Goal: Information Seeking & Learning: Learn about a topic

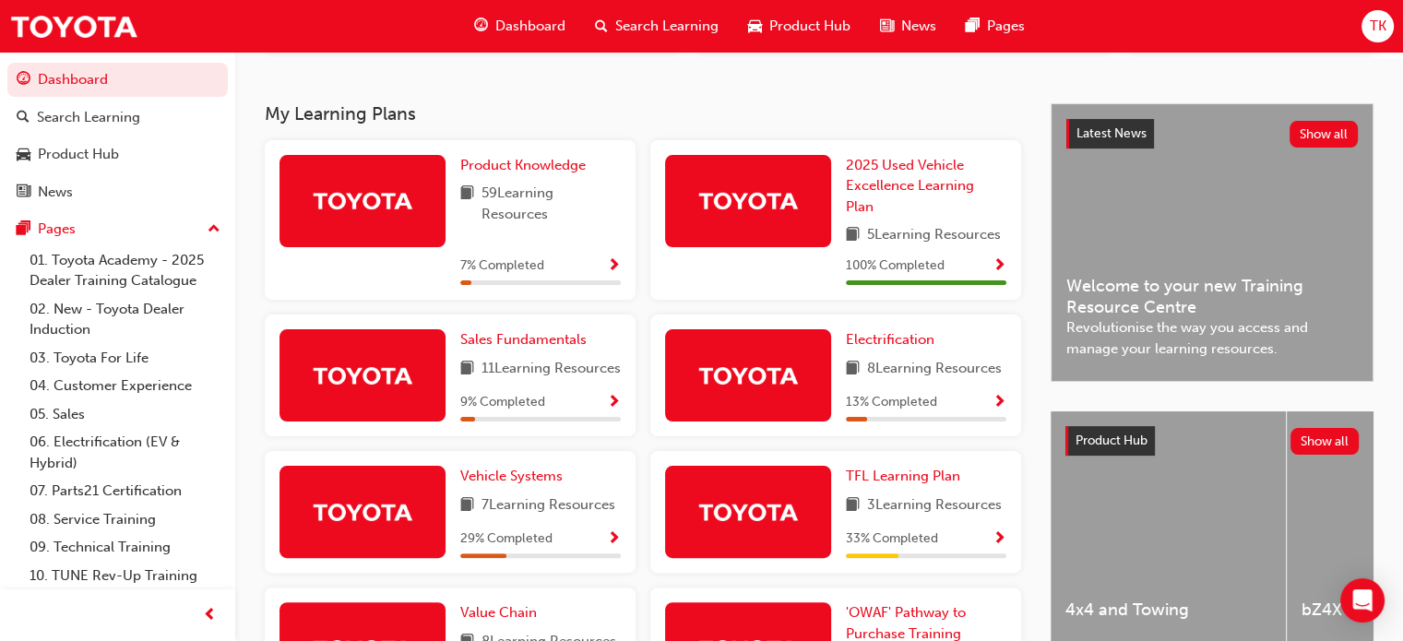
scroll to position [369, 0]
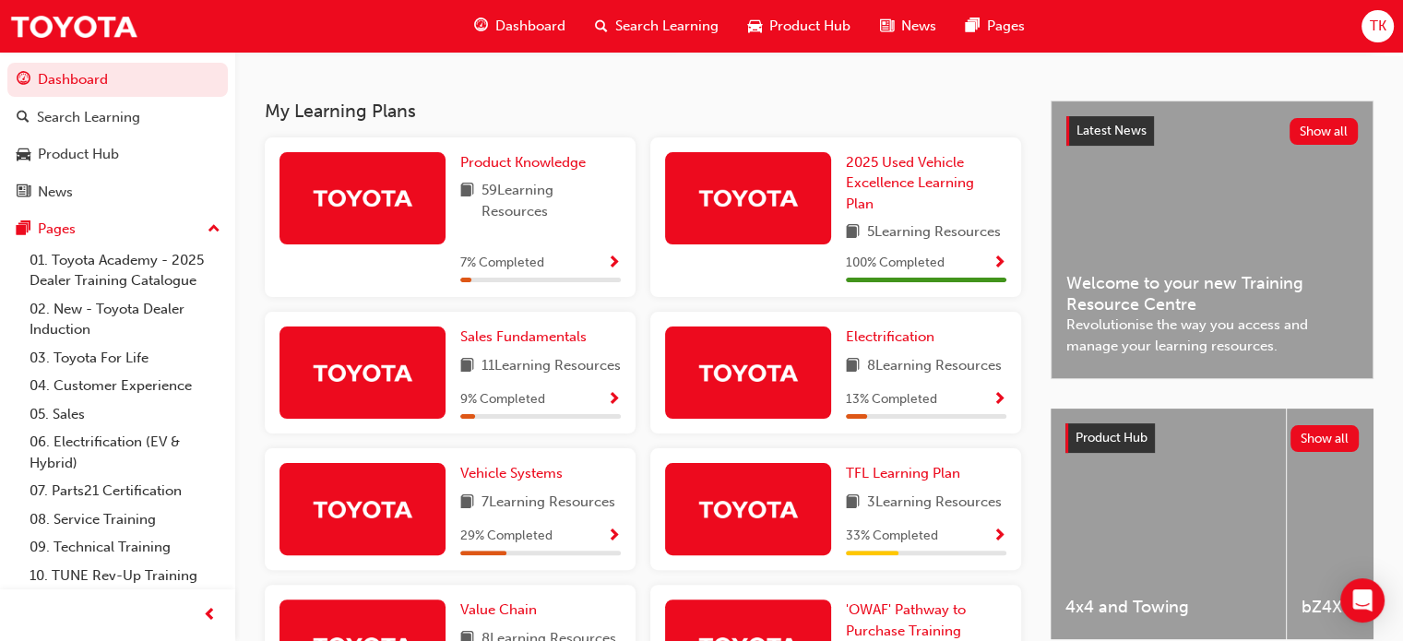
click at [350, 199] on img at bounding box center [362, 198] width 101 height 32
click at [516, 171] on span "Product Knowledge" at bounding box center [522, 162] width 125 height 17
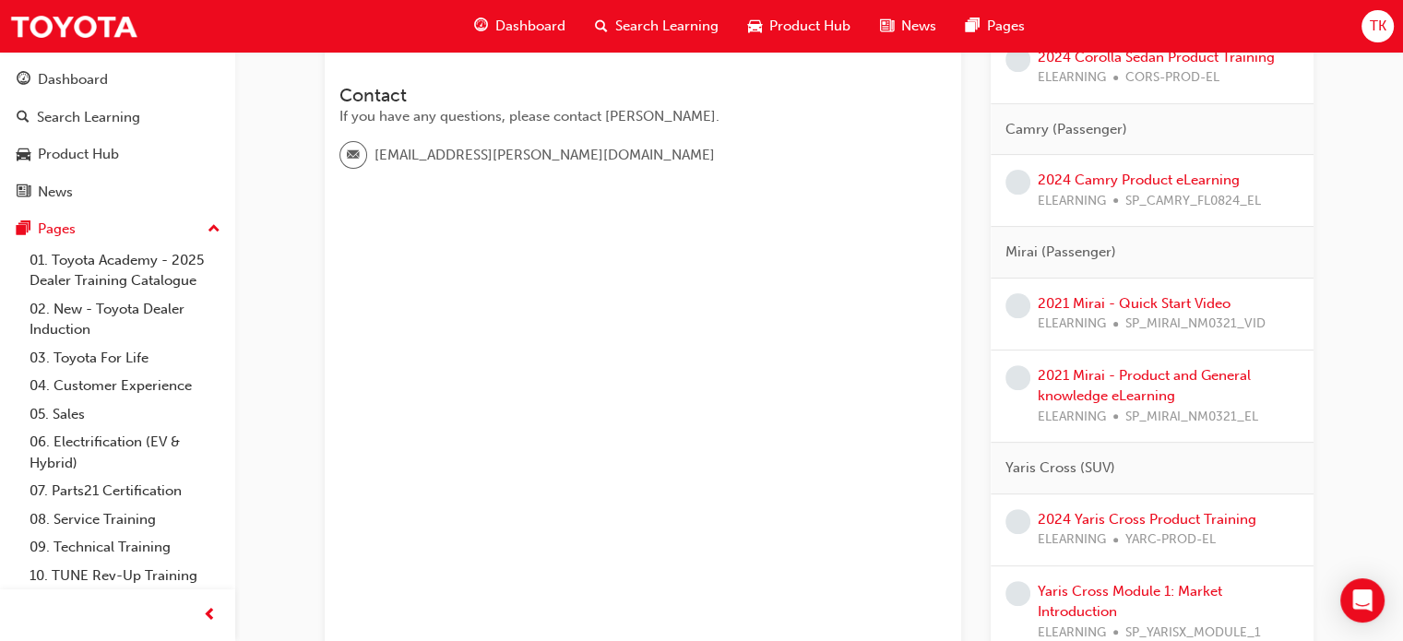
scroll to position [92, 0]
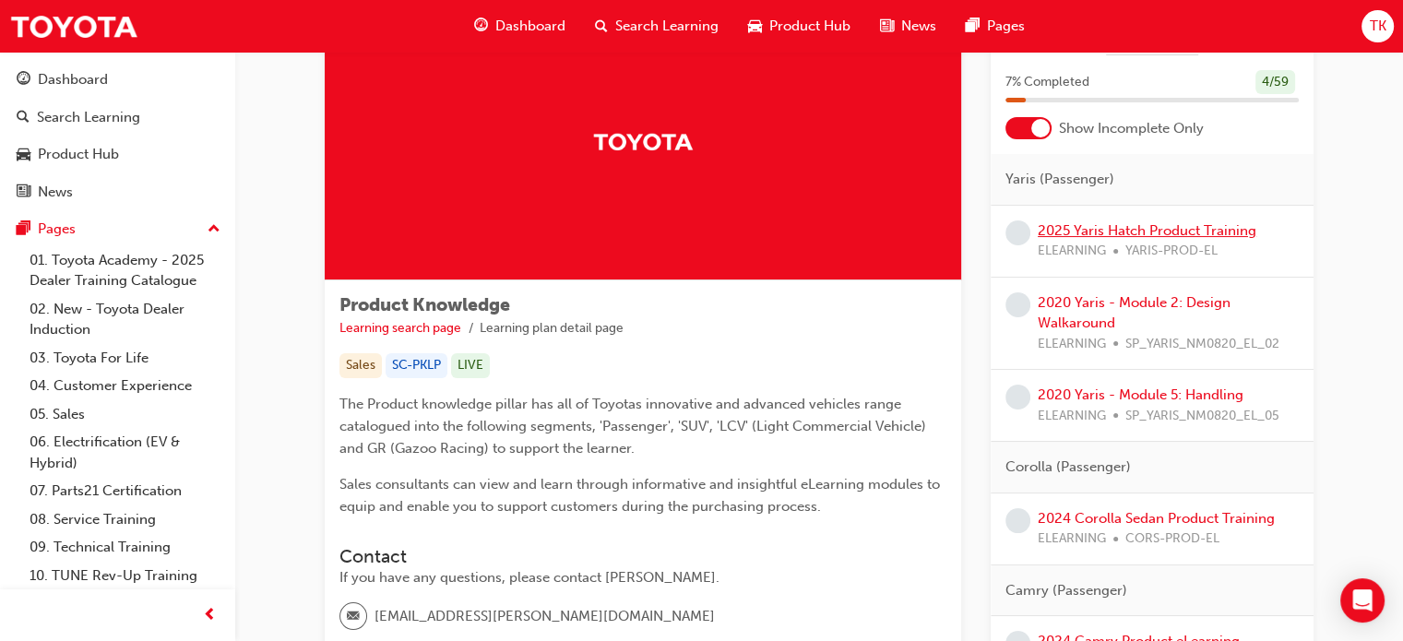
click at [1170, 232] on link "2025 Yaris Hatch Product Training" at bounding box center [1147, 230] width 219 height 17
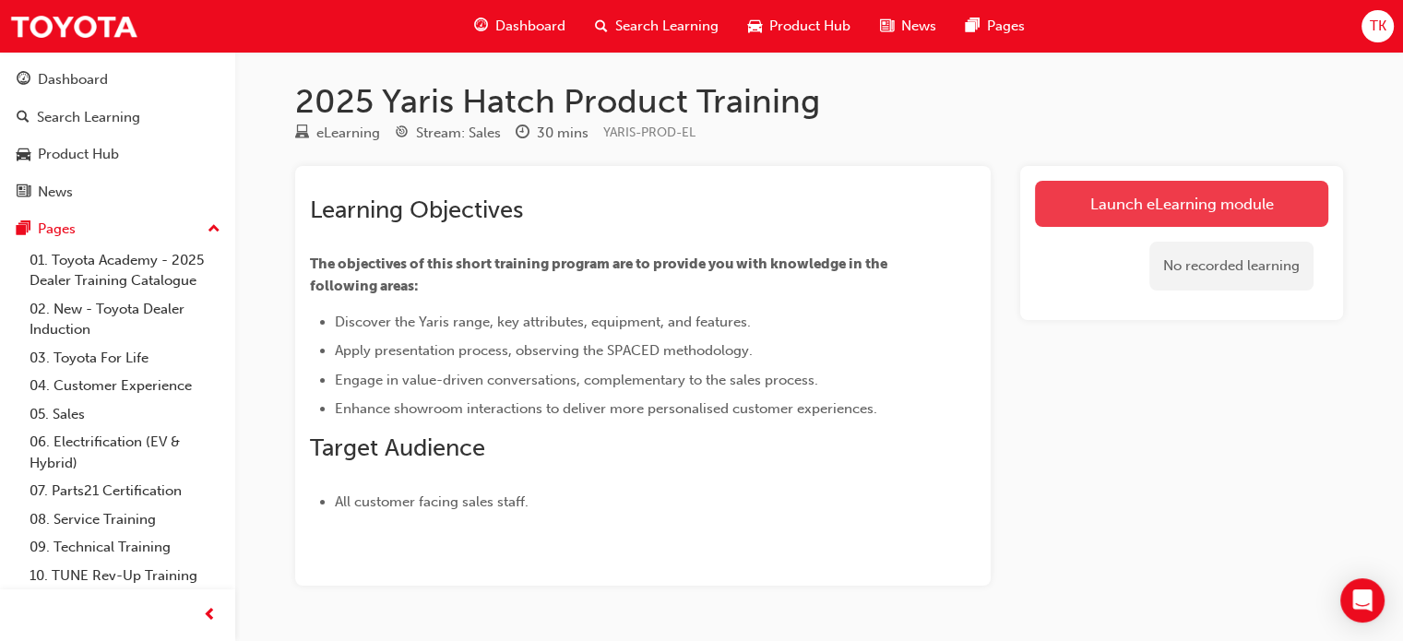
click at [1151, 193] on link "Launch eLearning module" at bounding box center [1181, 204] width 293 height 46
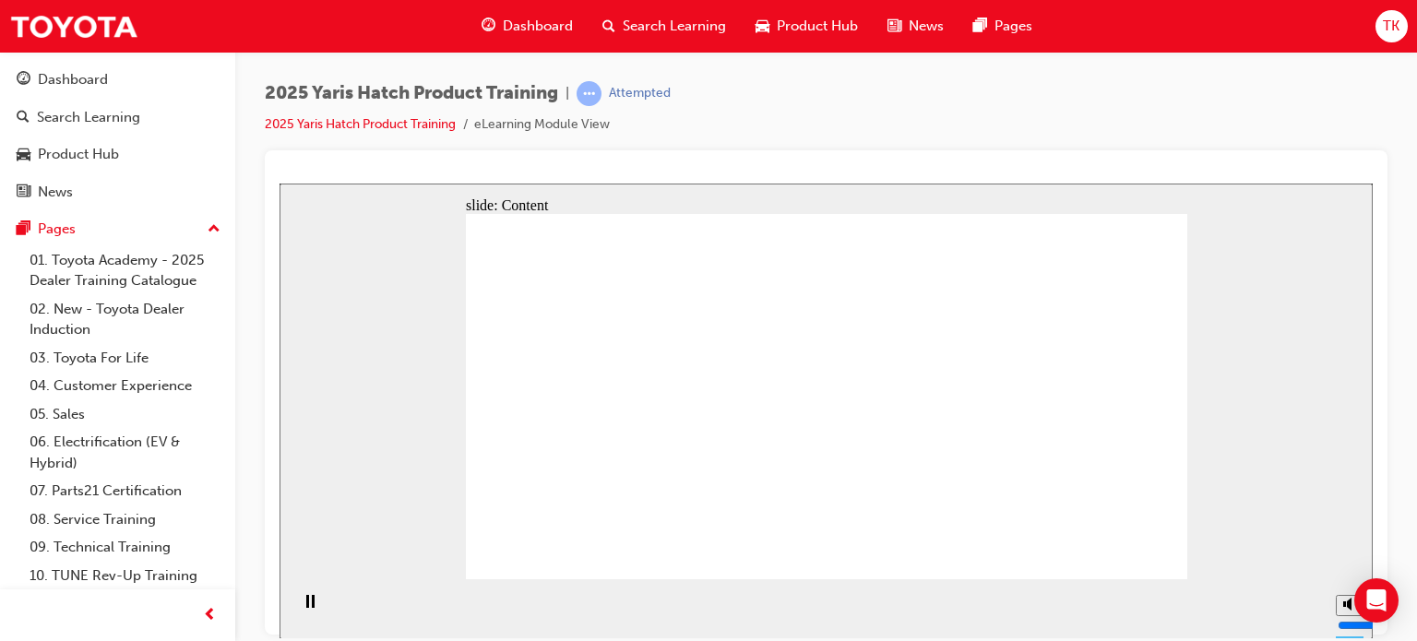
click at [1277, 481] on div "slide: Content Rectangle 6 • Range of compact, versatile hatchbacks • Designed …" at bounding box center [825, 411] width 1093 height 456
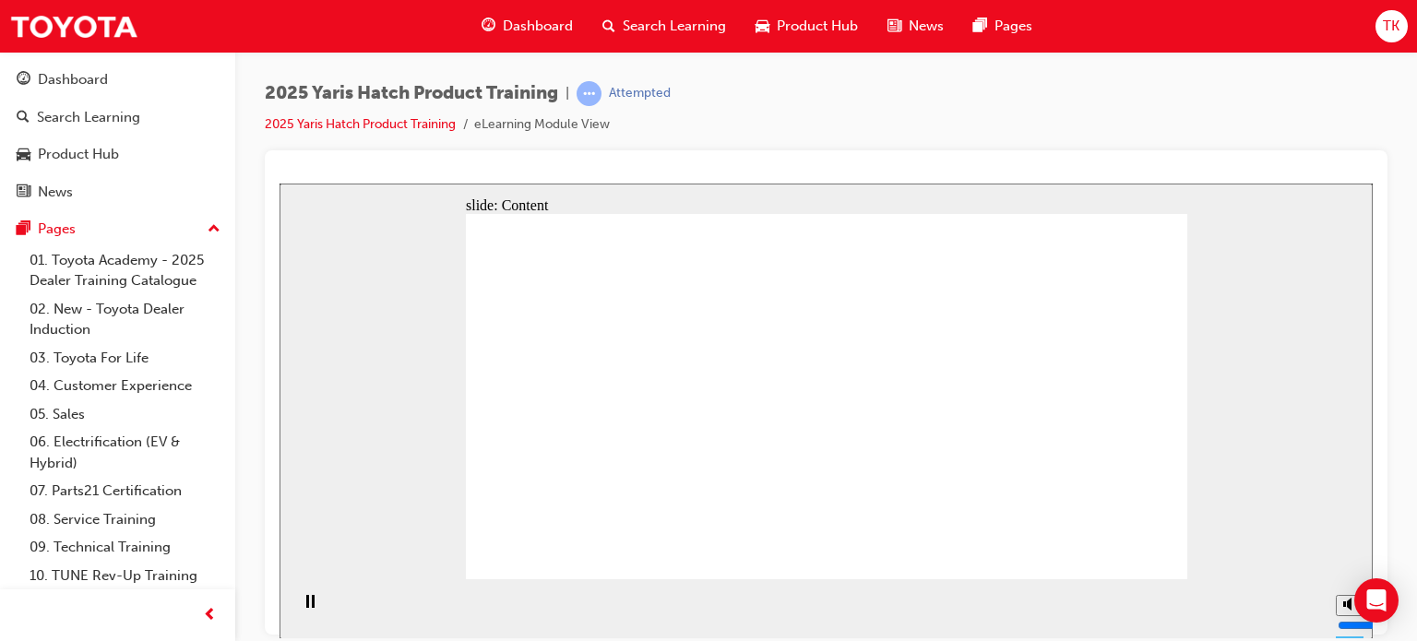
drag, startPoint x: 690, startPoint y: 322, endPoint x: 760, endPoint y: 333, distance: 71.0
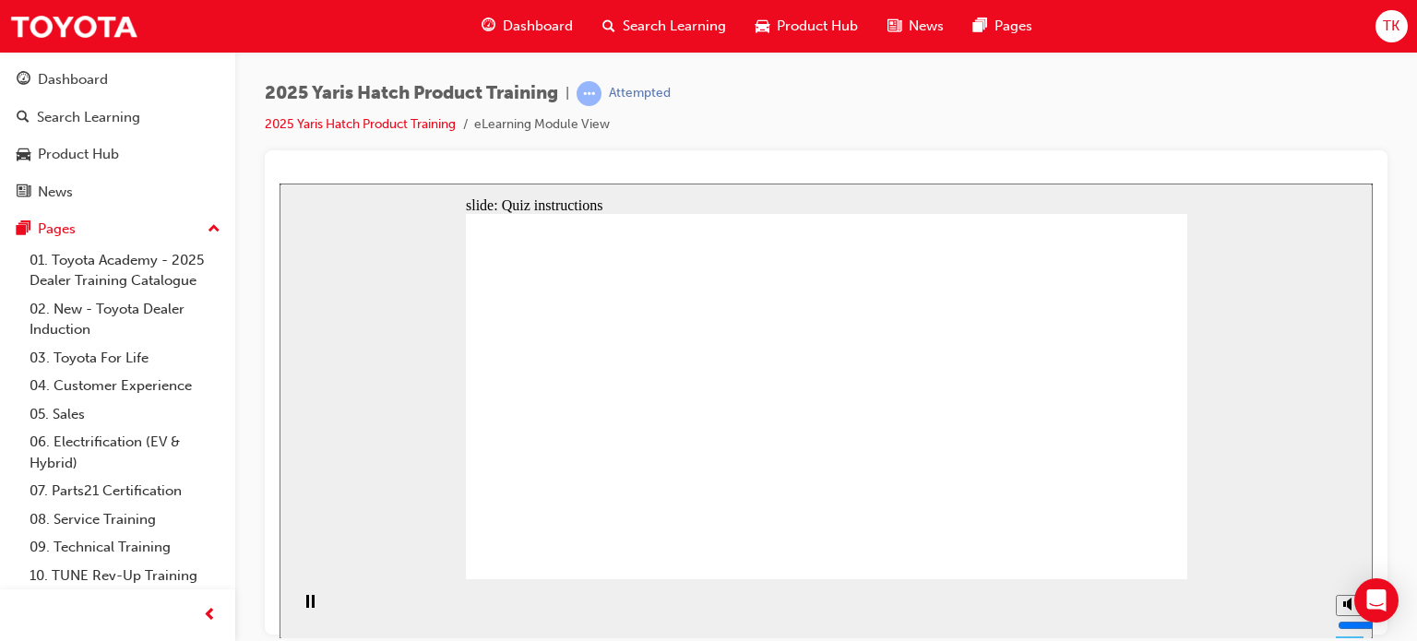
radio input "true"
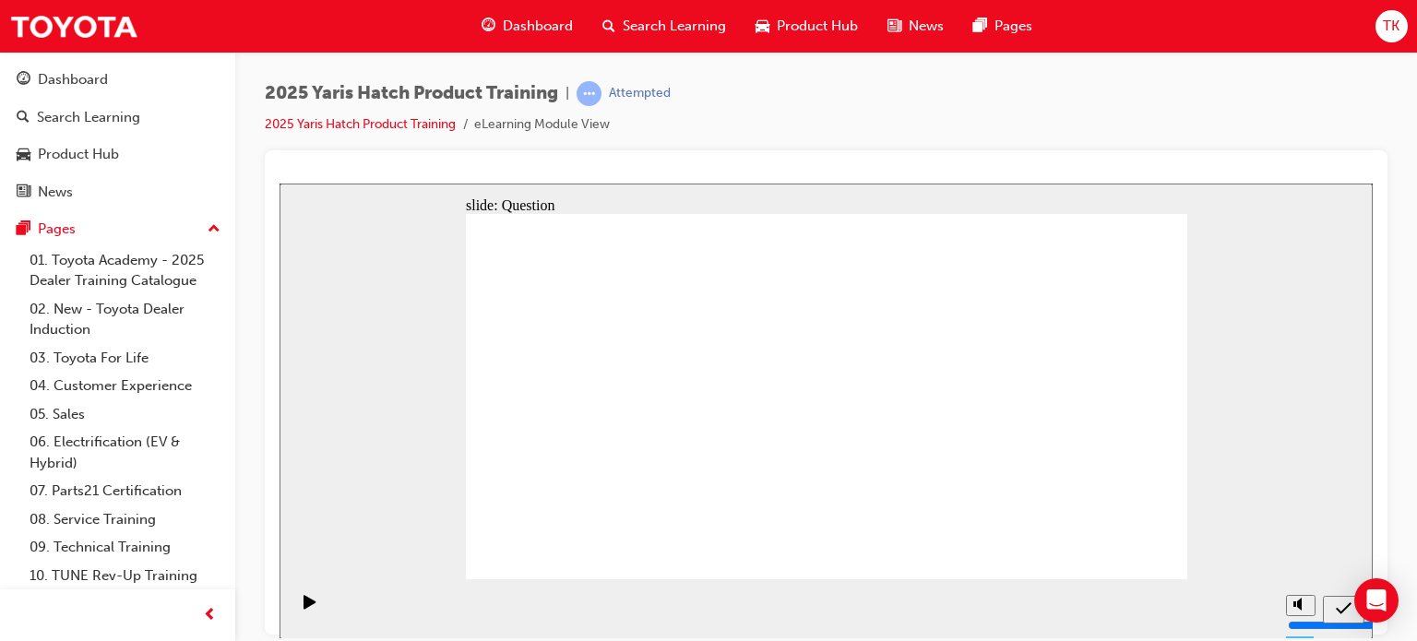
radio input "true"
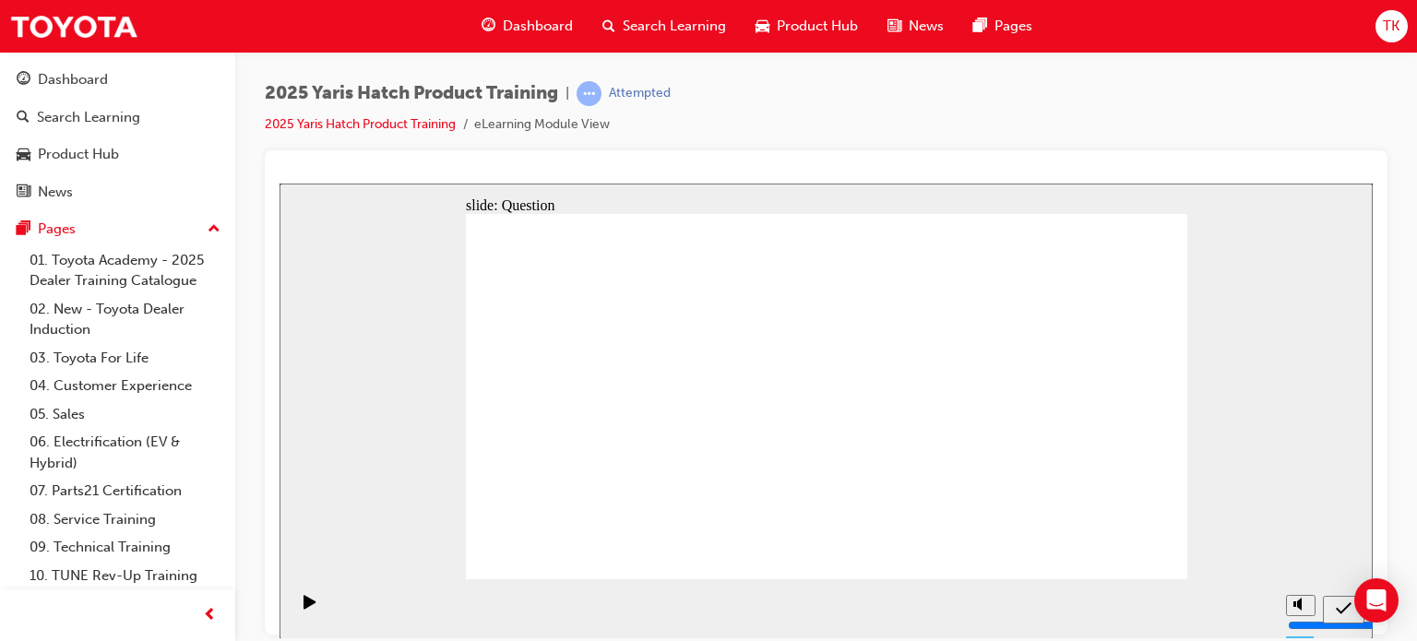
radio input "true"
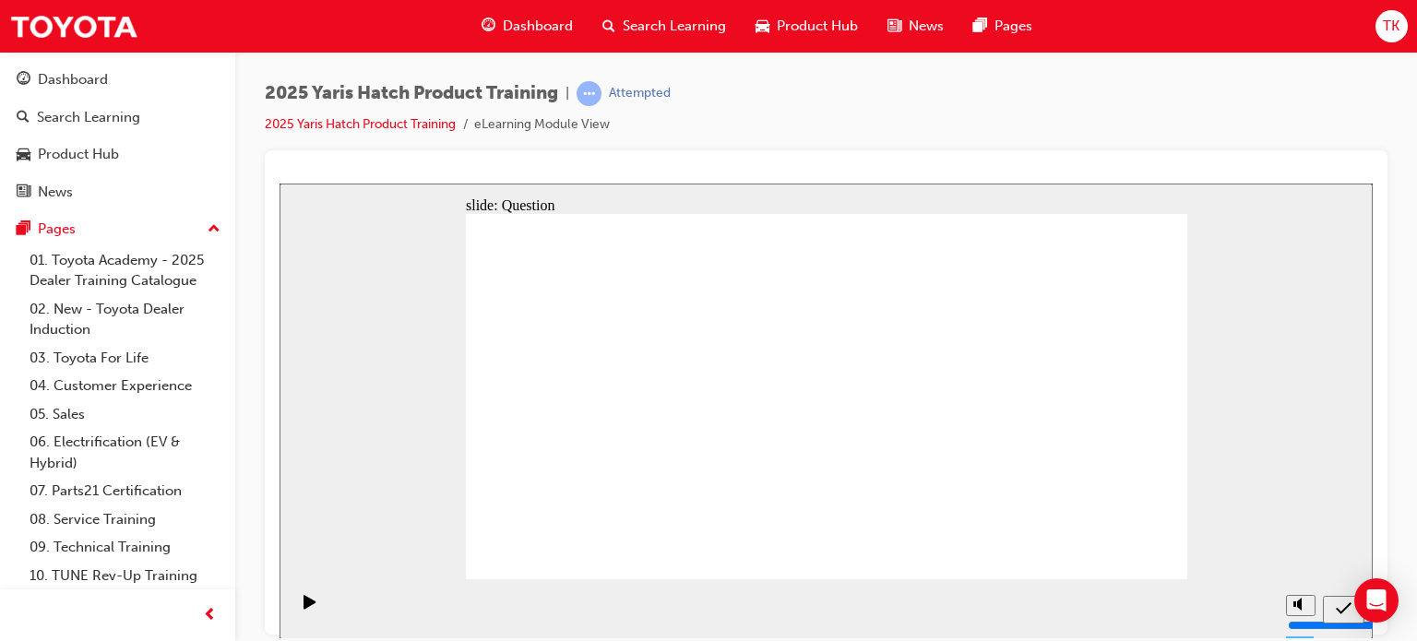
drag, startPoint x: 716, startPoint y: 379, endPoint x: 564, endPoint y: 497, distance: 191.9
drag, startPoint x: 942, startPoint y: 392, endPoint x: 677, endPoint y: 490, distance: 282.2
drag, startPoint x: 964, startPoint y: 438, endPoint x: 890, endPoint y: 485, distance: 87.5
drag, startPoint x: 810, startPoint y: 399, endPoint x: 922, endPoint y: 484, distance: 140.9
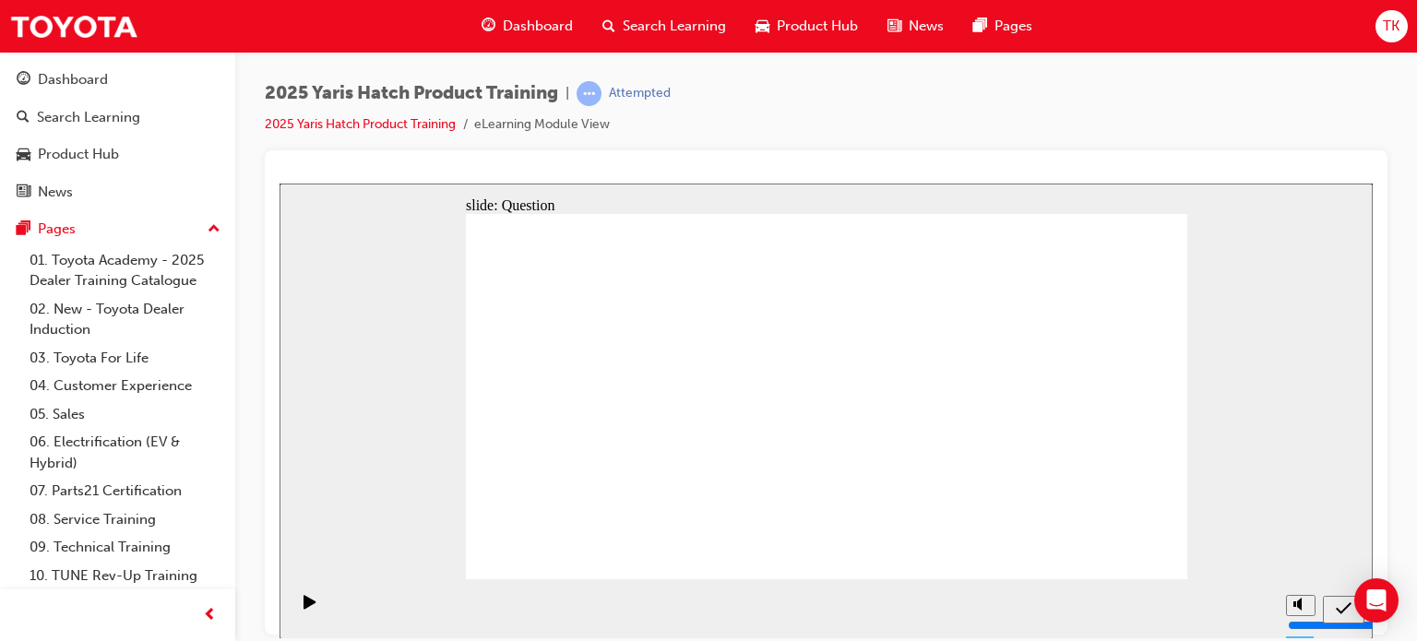
drag, startPoint x: 497, startPoint y: 362, endPoint x: 828, endPoint y: 421, distance: 336.3
drag, startPoint x: 568, startPoint y: 384, endPoint x: 1092, endPoint y: 510, distance: 538.9
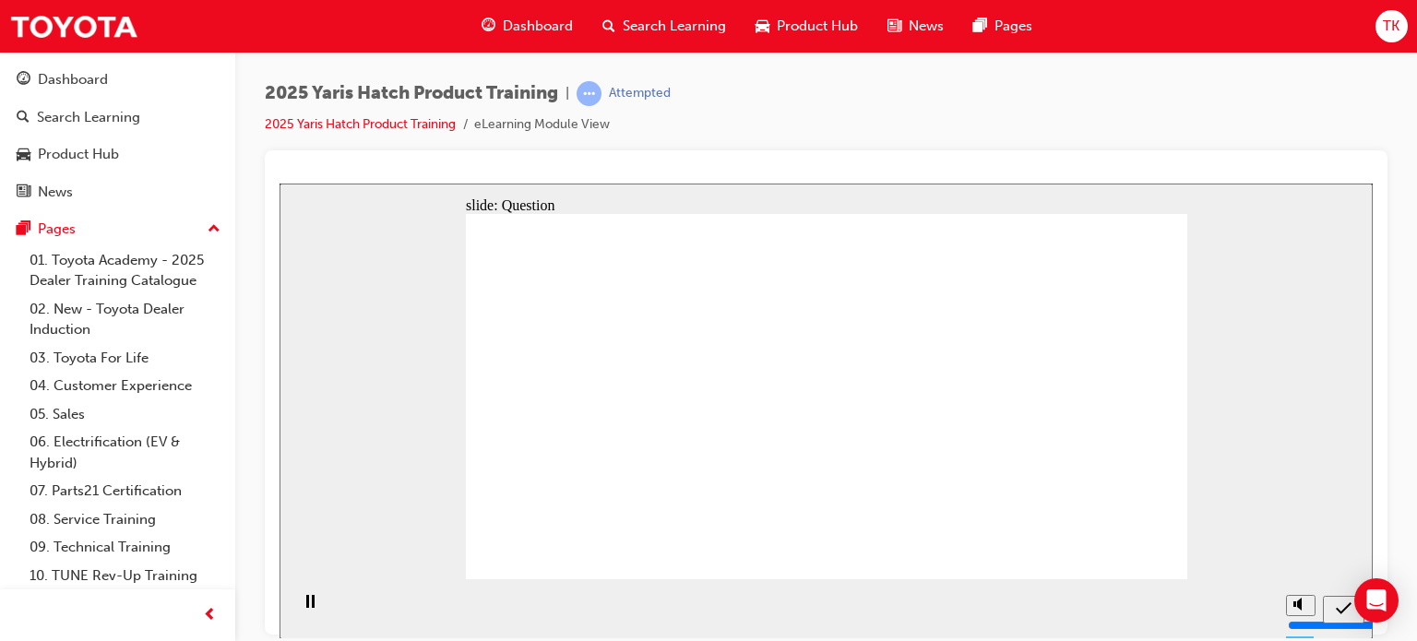
radio input "true"
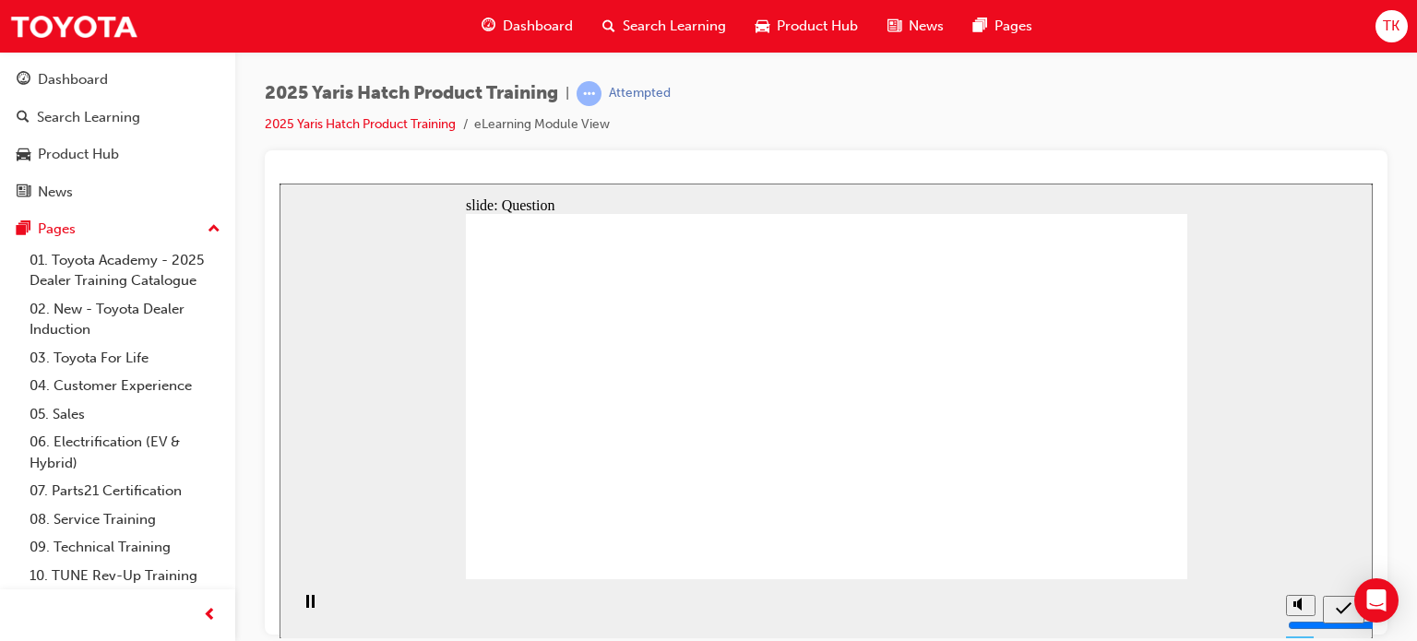
radio input "true"
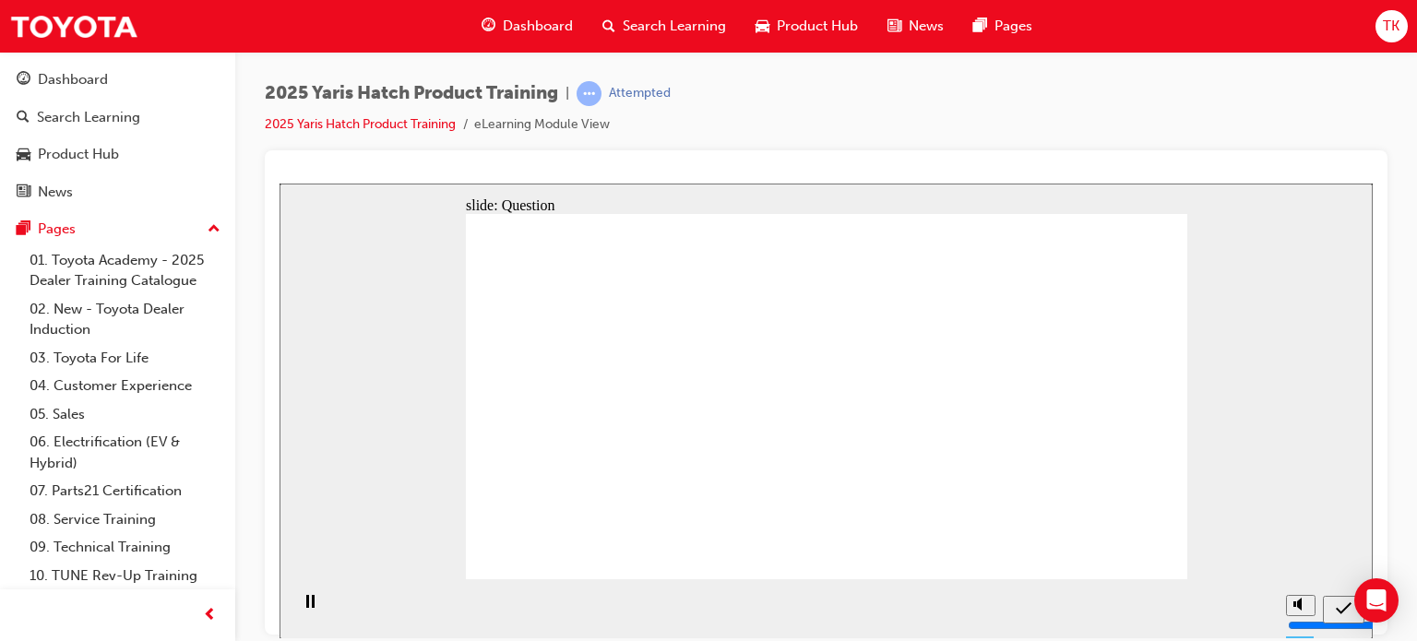
radio input "true"
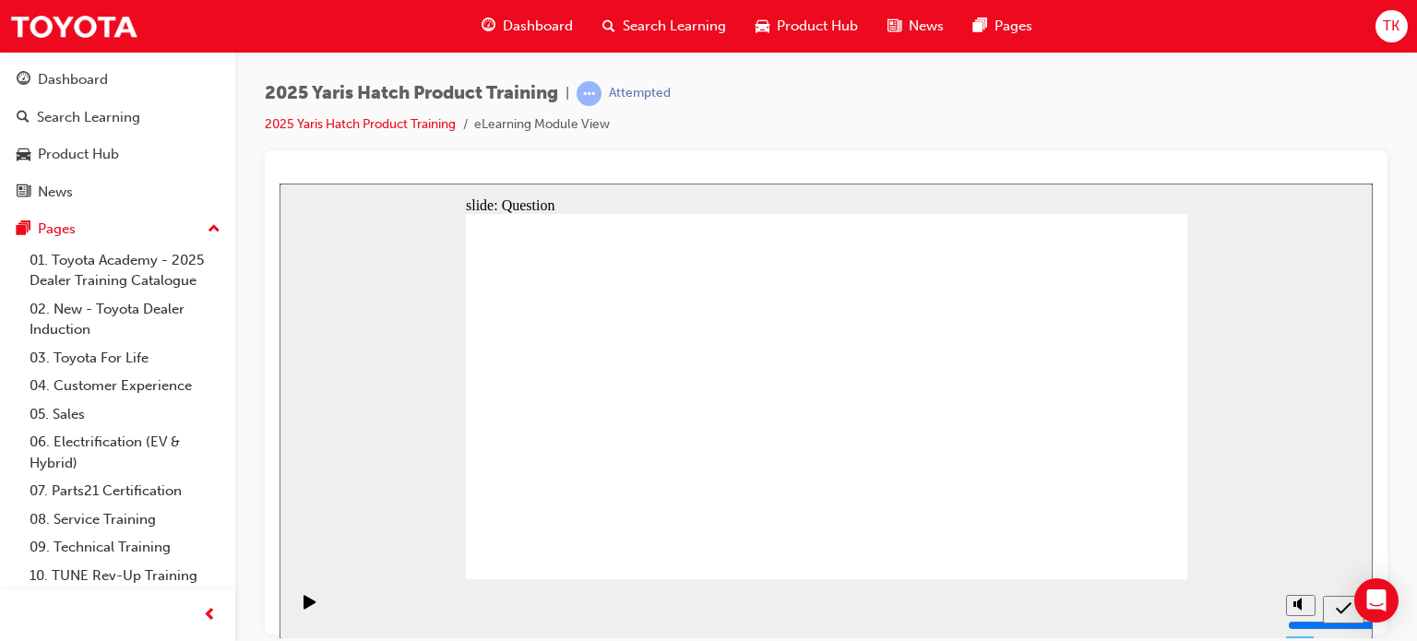
drag, startPoint x: 694, startPoint y: 377, endPoint x: 557, endPoint y: 484, distance: 173.4
drag, startPoint x: 816, startPoint y: 374, endPoint x: 926, endPoint y: 419, distance: 118.3
drag, startPoint x: 933, startPoint y: 381, endPoint x: 647, endPoint y: 495, distance: 308.8
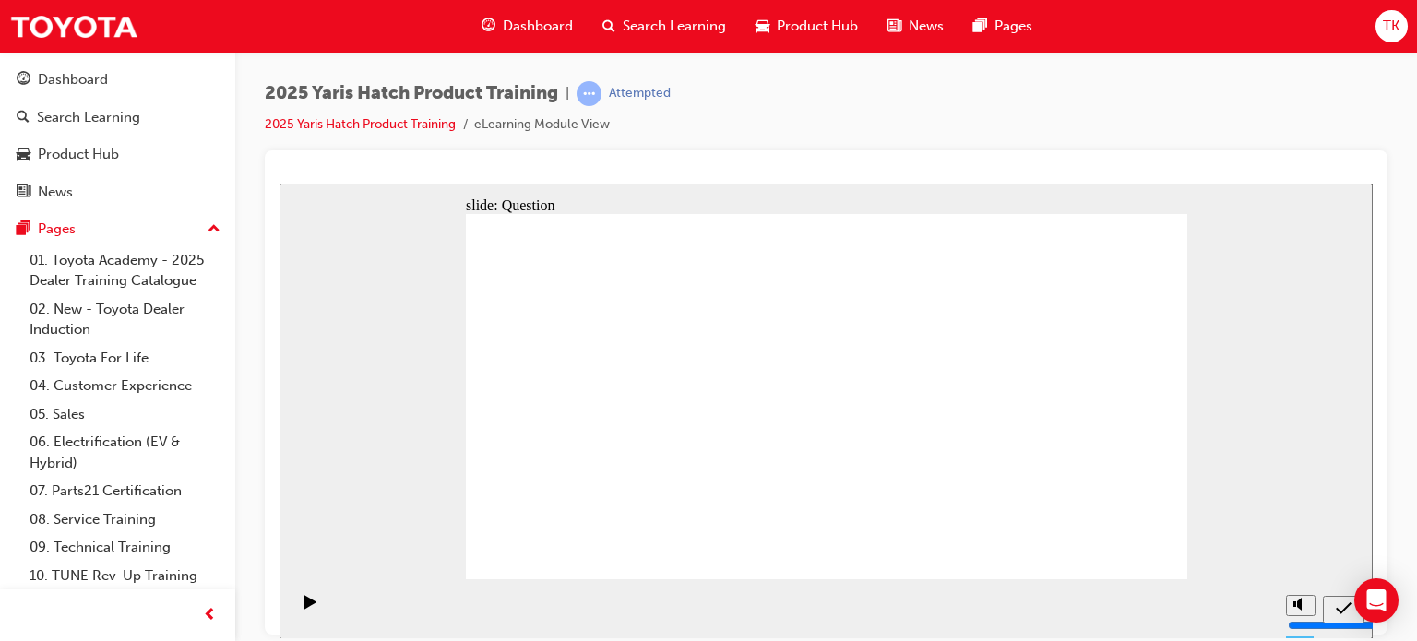
drag, startPoint x: 718, startPoint y: 421, endPoint x: 1092, endPoint y: 493, distance: 380.4
drag, startPoint x: 1080, startPoint y: 393, endPoint x: 970, endPoint y: 540, distance: 183.2
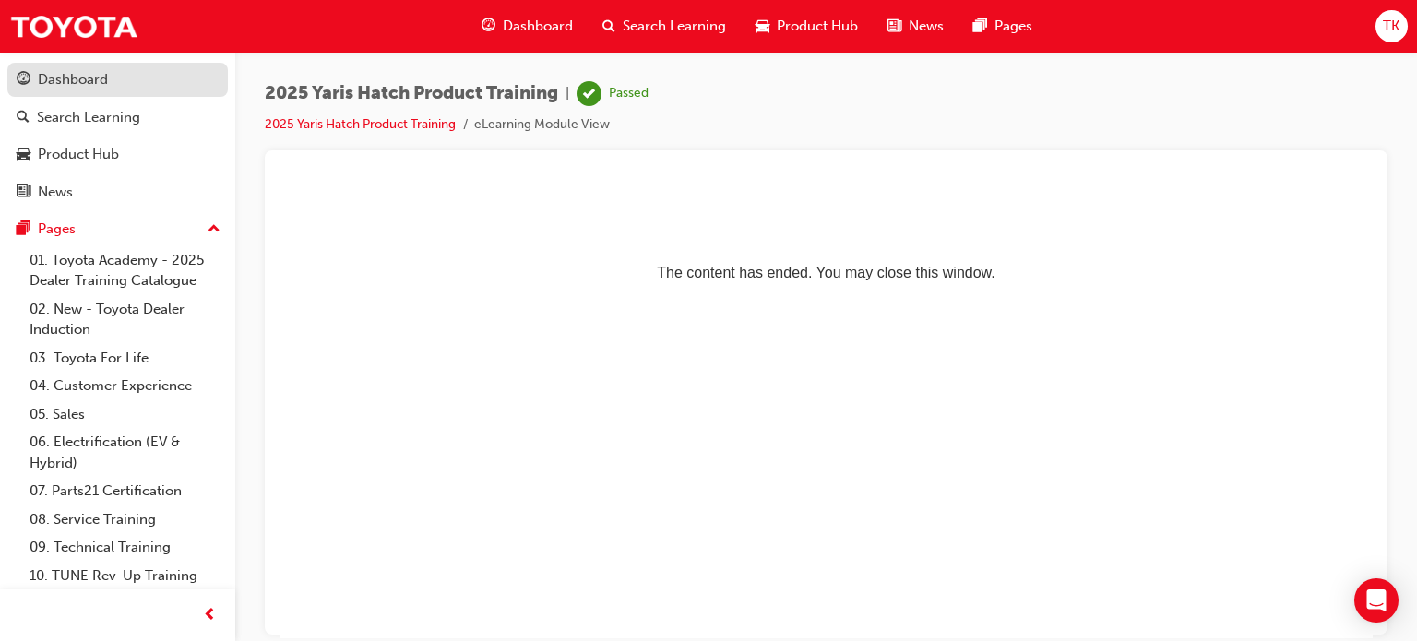
click at [135, 90] on div "Dashboard" at bounding box center [118, 79] width 202 height 23
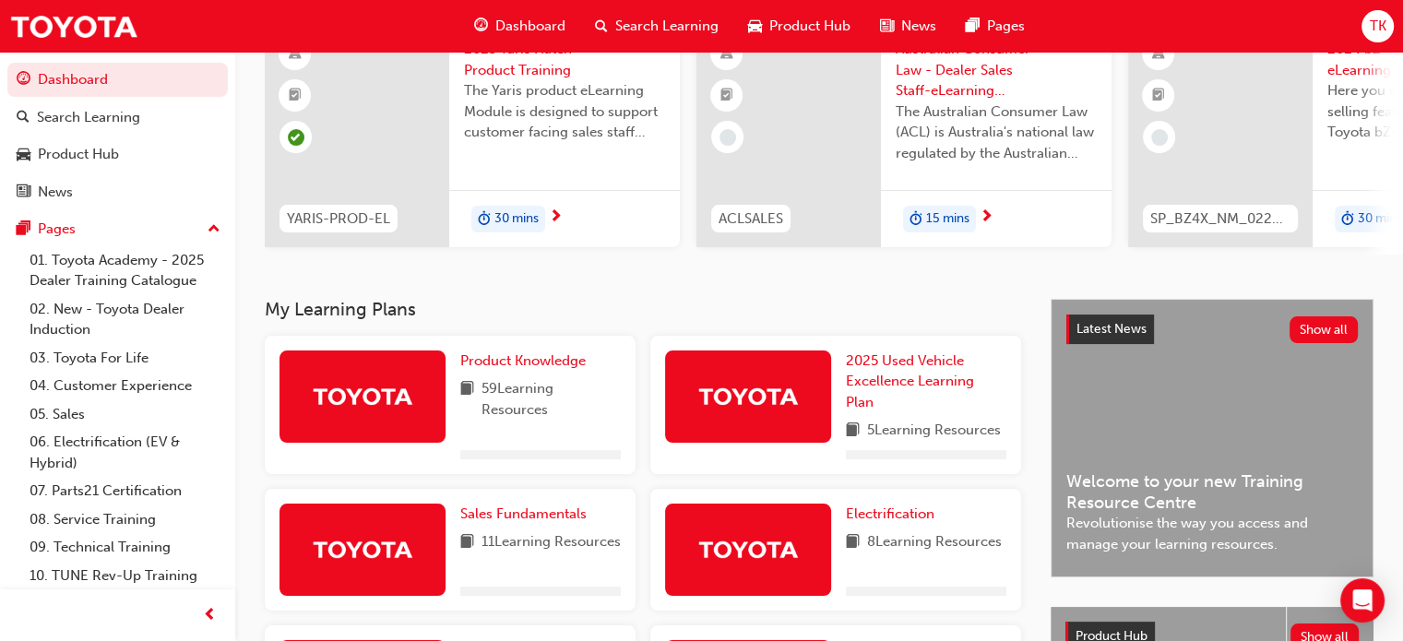
scroll to position [184, 0]
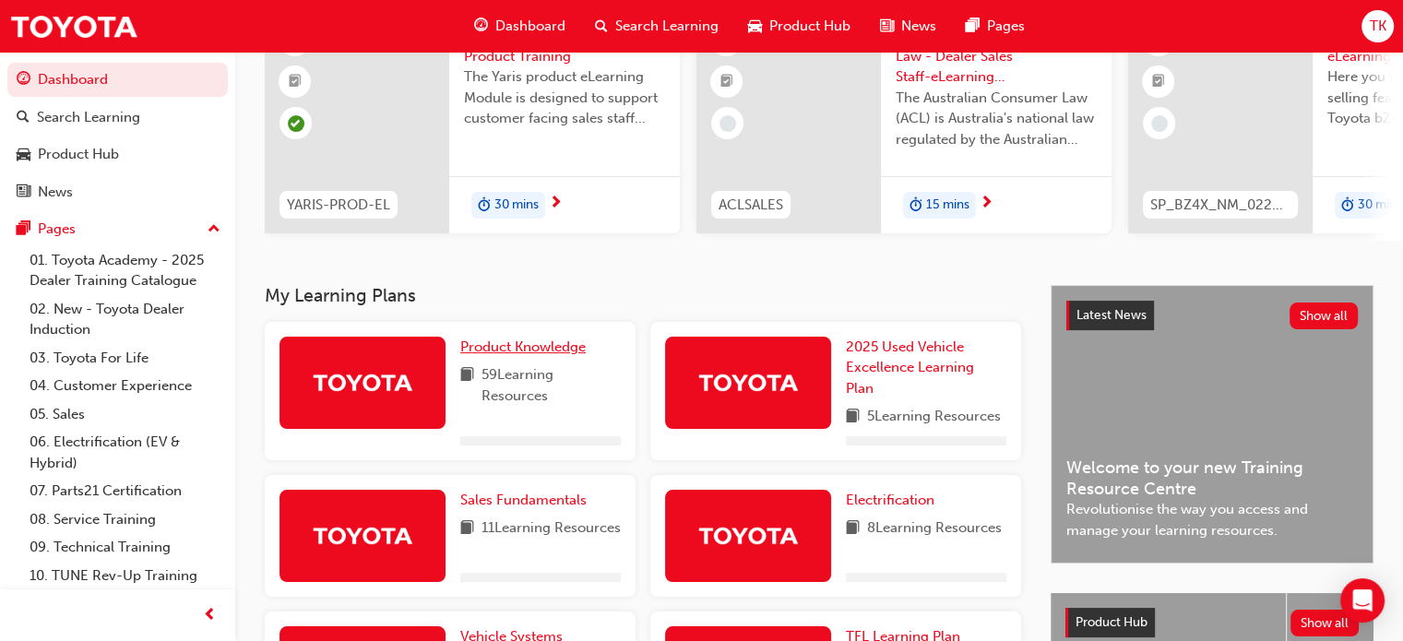
click at [522, 355] on span "Product Knowledge" at bounding box center [522, 346] width 125 height 17
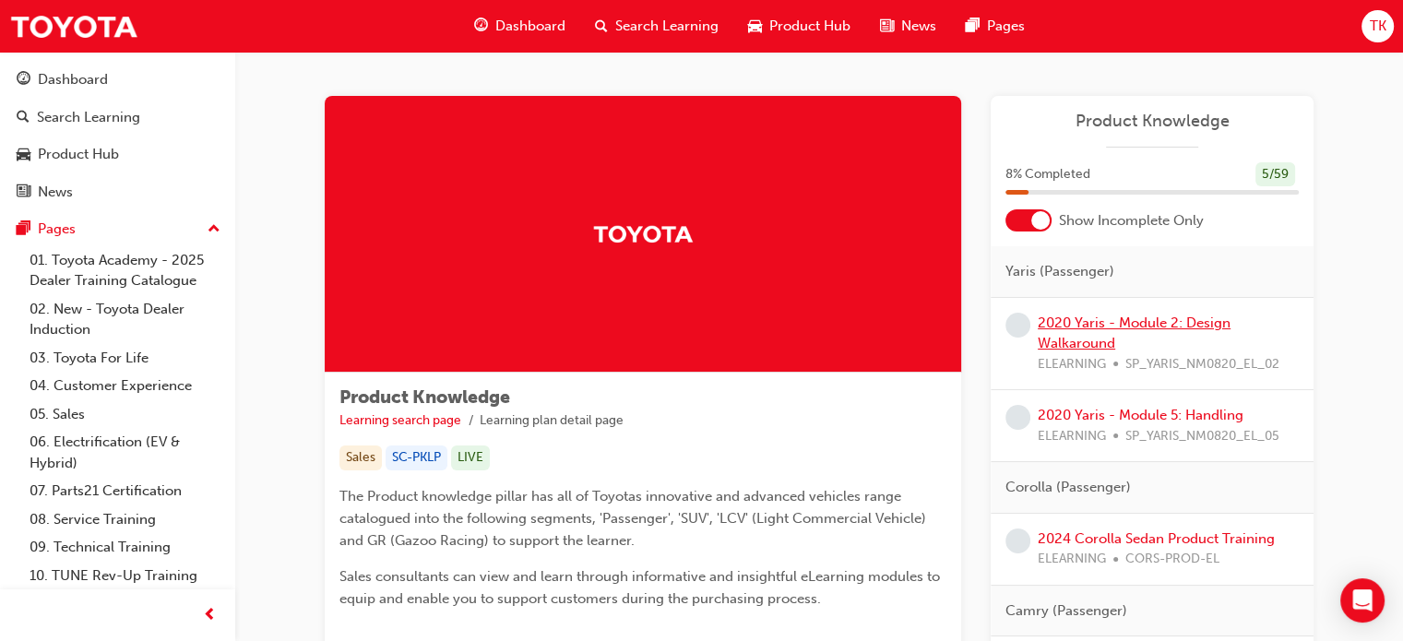
click at [1067, 330] on link "2020 Yaris - Module 2: Design Walkaround" at bounding box center [1134, 333] width 193 height 38
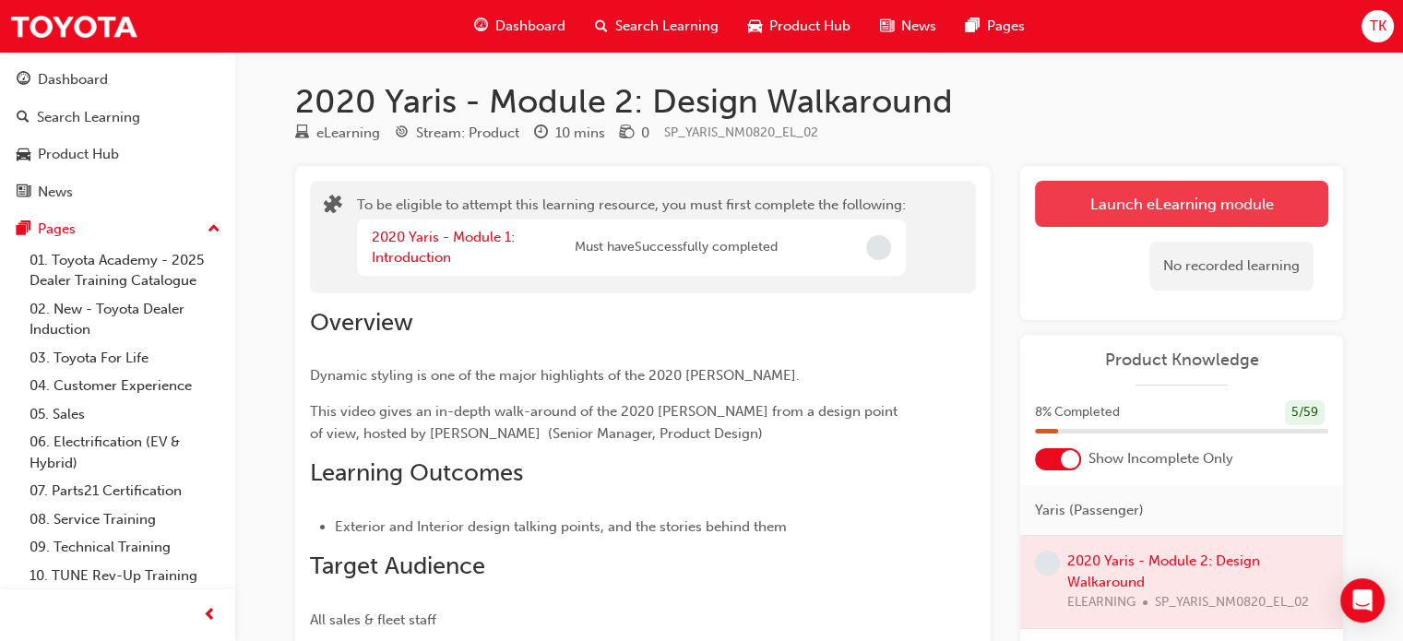
click at [1197, 206] on button "Launch eLearning module" at bounding box center [1181, 204] width 293 height 46
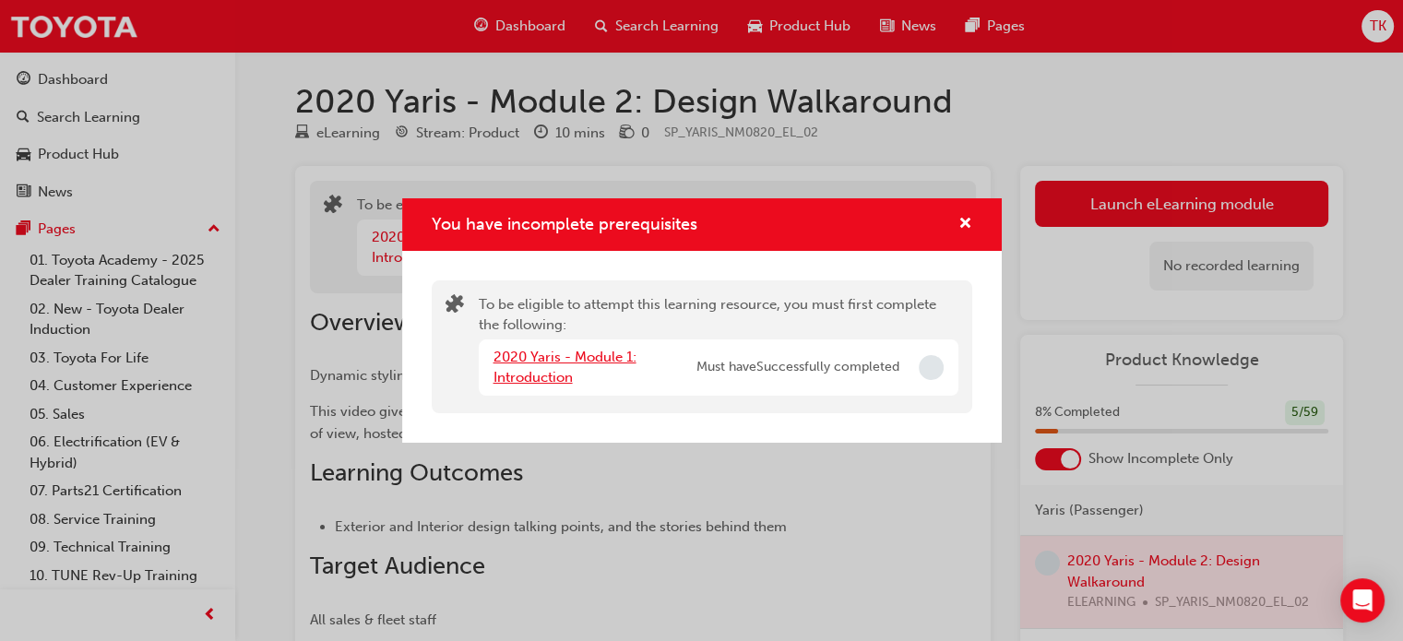
click at [564, 360] on link "2020 Yaris - Module 1: Introduction" at bounding box center [564, 368] width 143 height 38
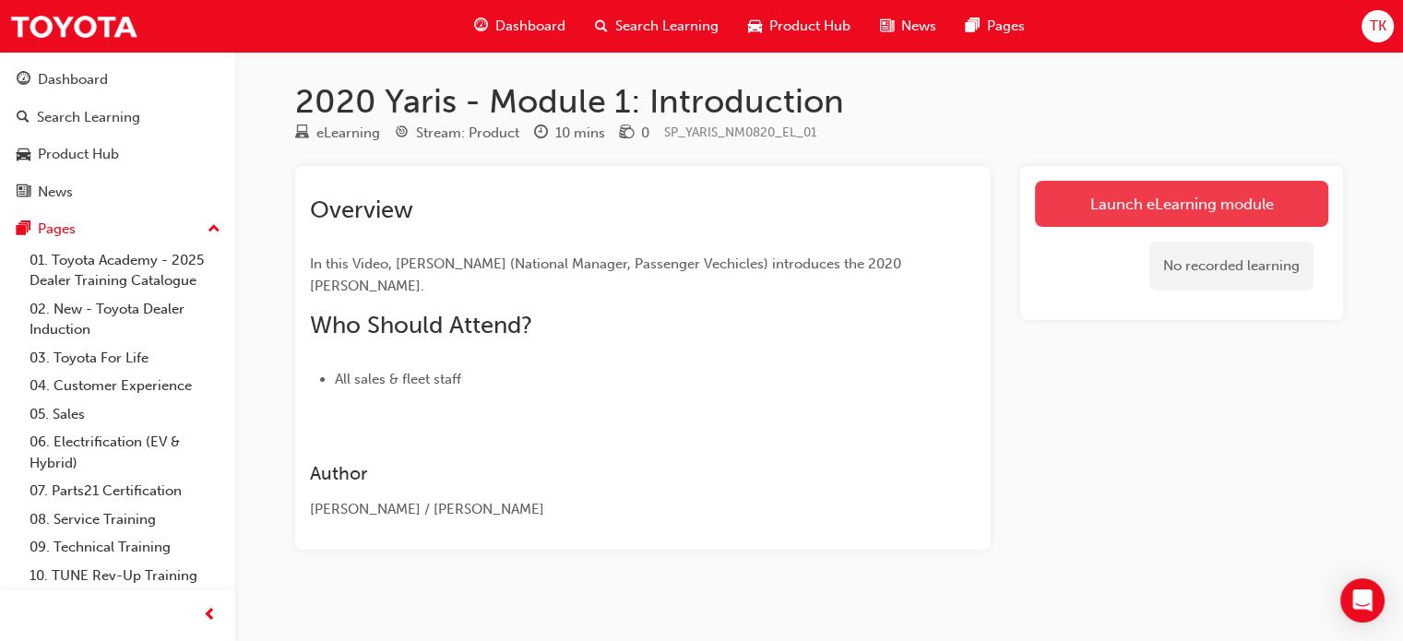
click at [1150, 215] on link "Launch eLearning module" at bounding box center [1181, 204] width 293 height 46
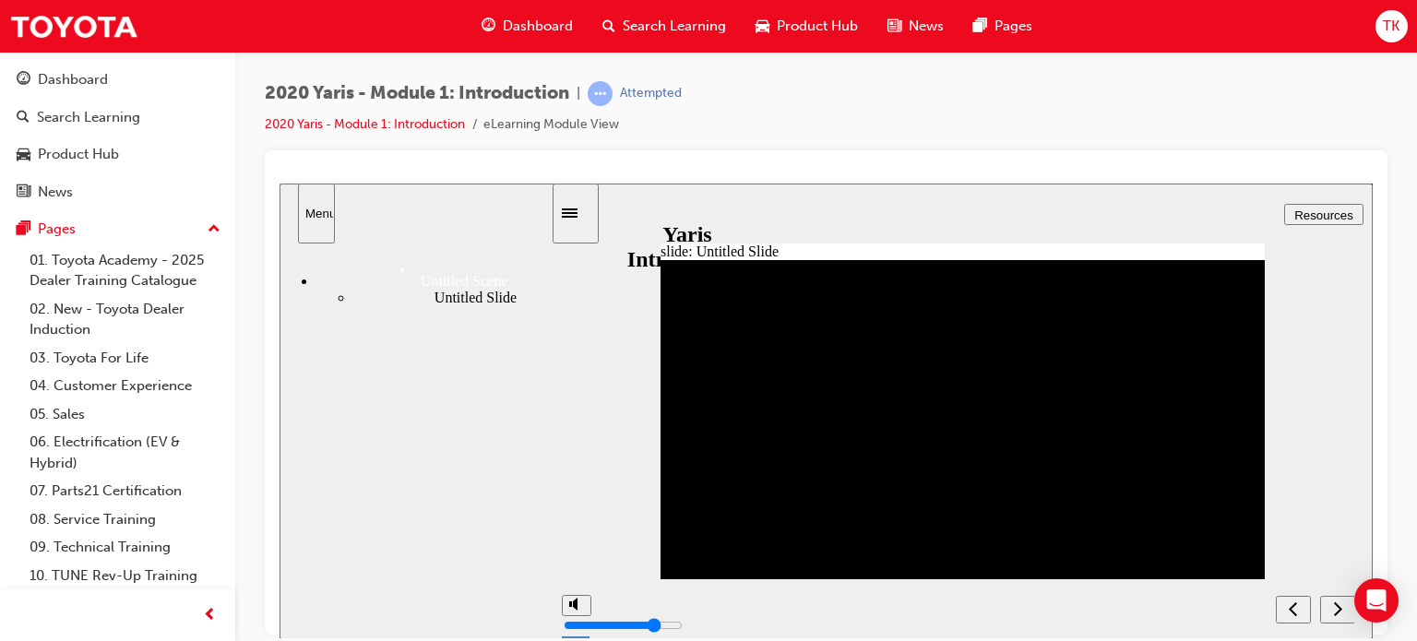
click at [1339, 611] on icon "next" at bounding box center [1337, 607] width 9 height 17
click at [866, 127] on div "2020 Yaris - Module 1: Introduction | Passed 2020 Yaris - Module 1: Introductio…" at bounding box center [826, 115] width 1122 height 69
click at [410, 119] on link "2020 Yaris - Module 1: Introduction" at bounding box center [365, 124] width 200 height 16
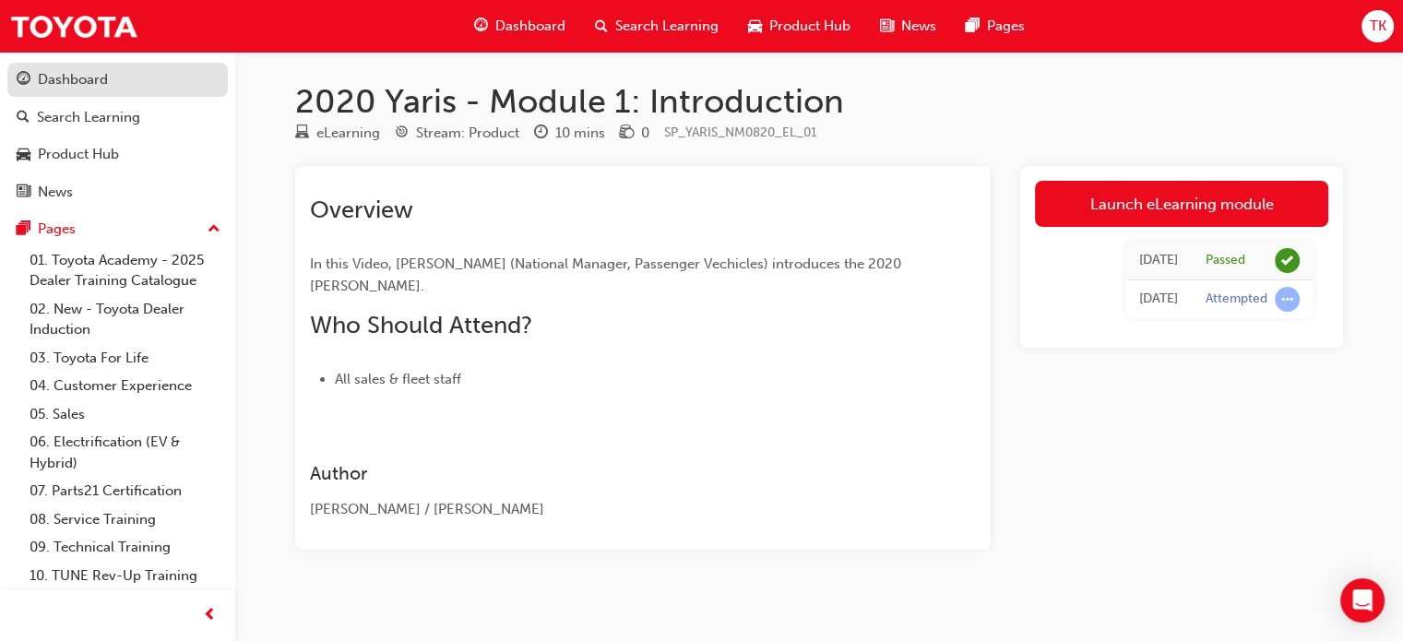
click at [71, 85] on div "Dashboard" at bounding box center [73, 79] width 70 height 21
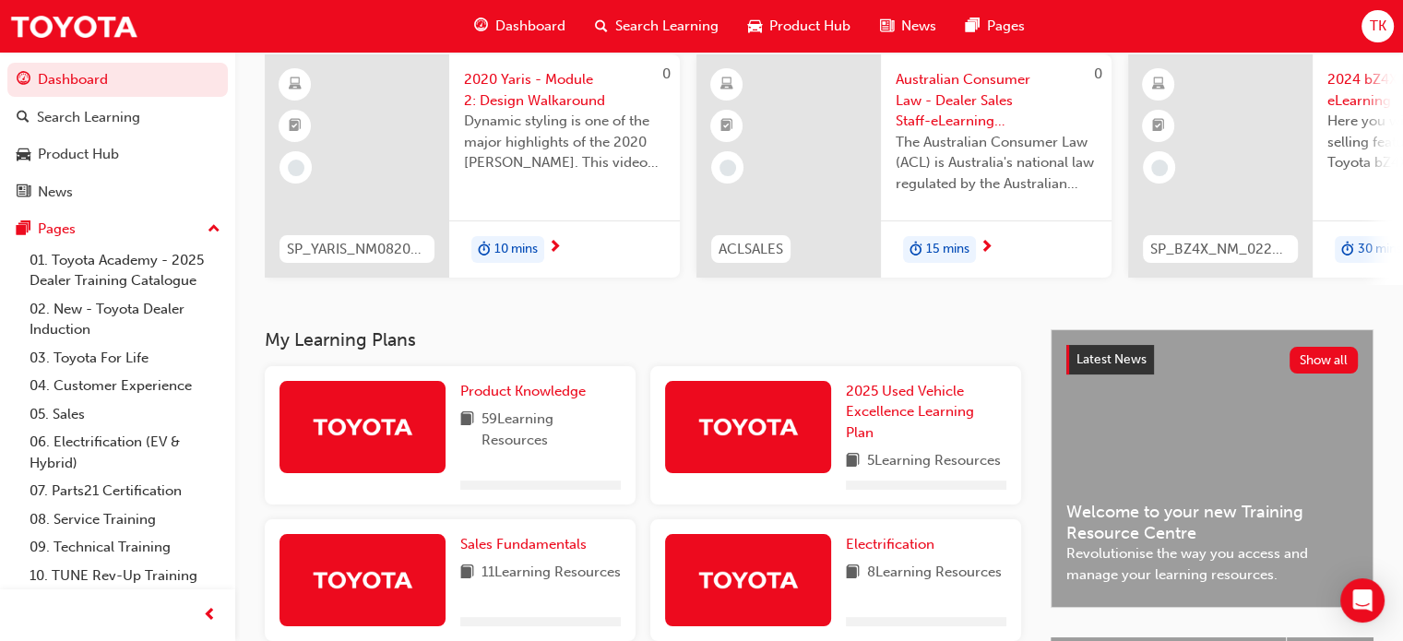
scroll to position [277, 0]
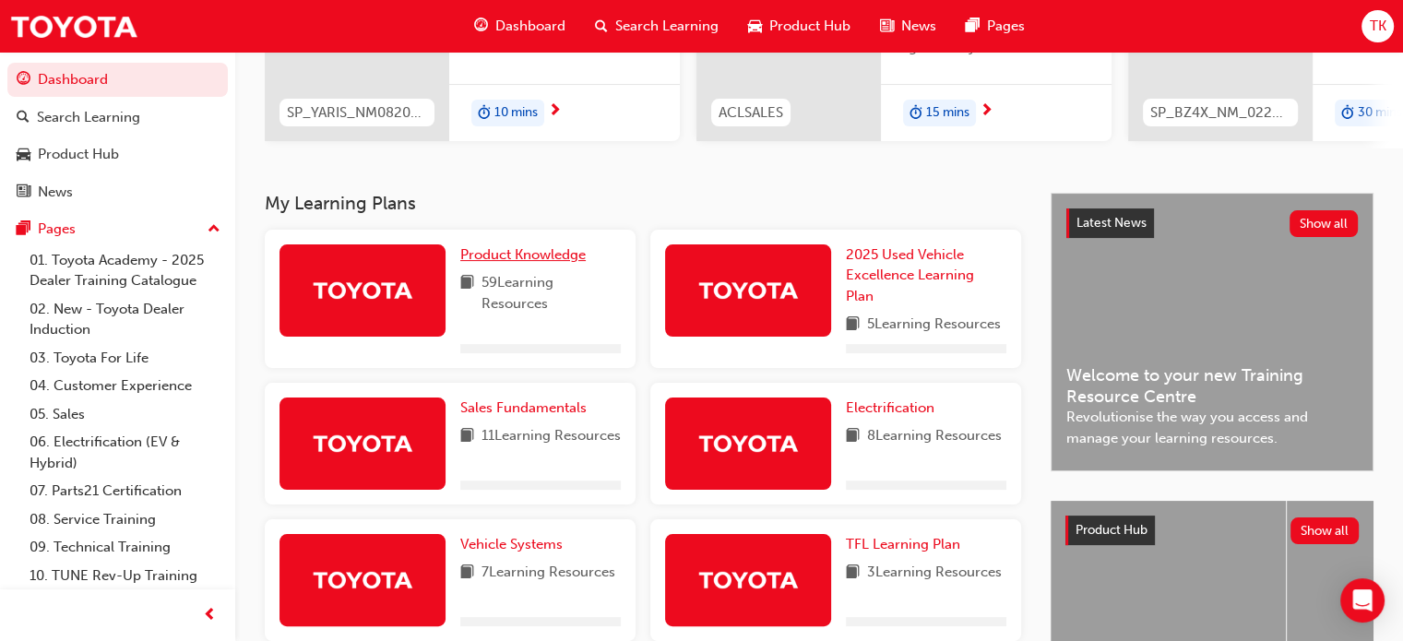
click at [537, 263] on span "Product Knowledge" at bounding box center [522, 254] width 125 height 17
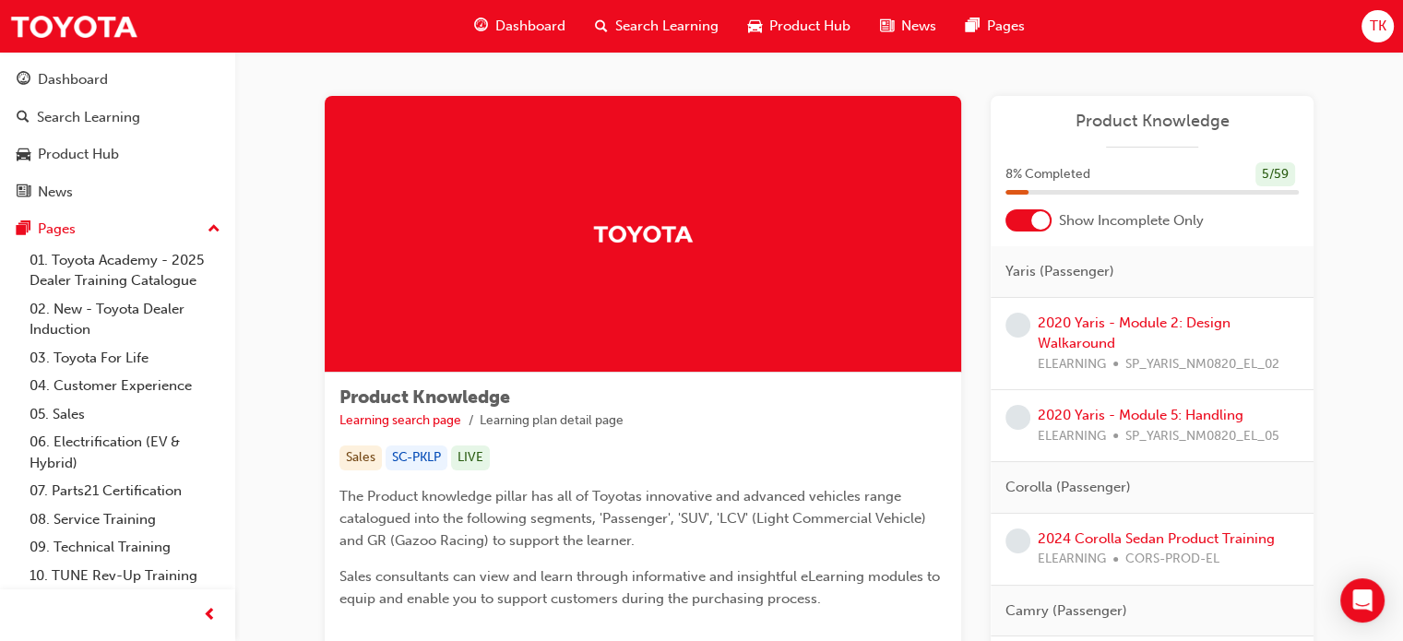
scroll to position [92, 0]
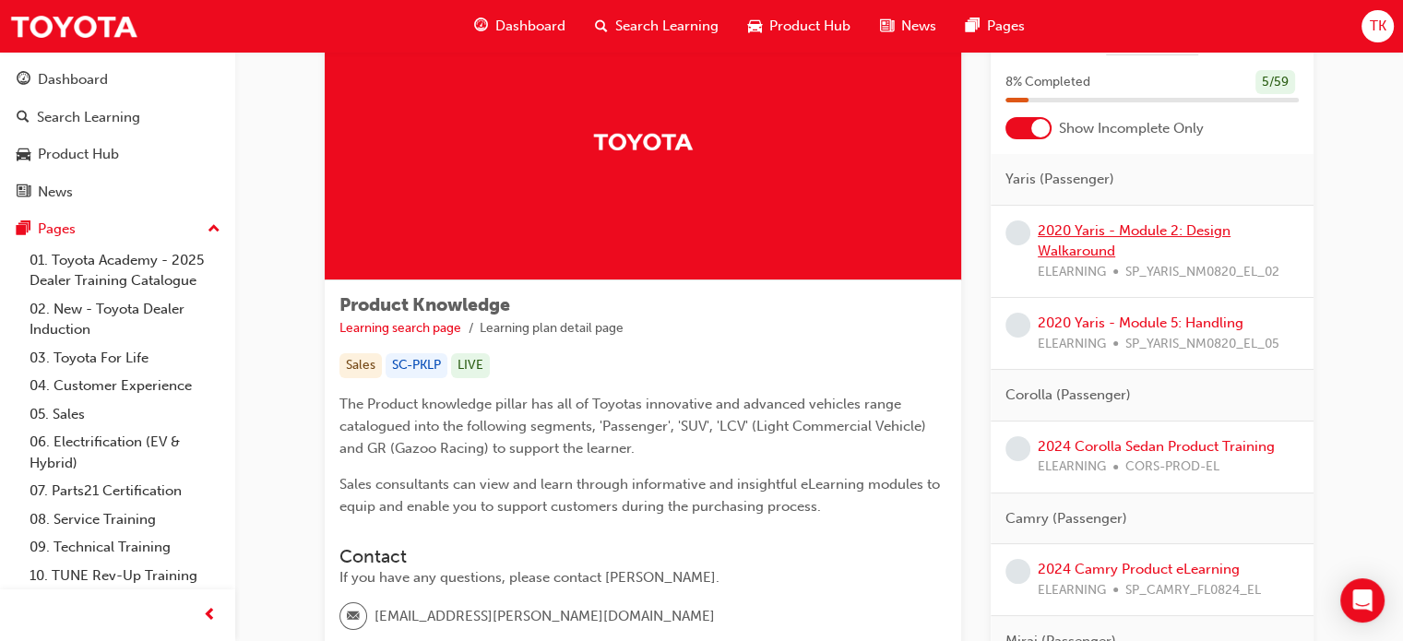
click at [1085, 243] on link "2020 Yaris - Module 2: Design Walkaround" at bounding box center [1134, 241] width 193 height 38
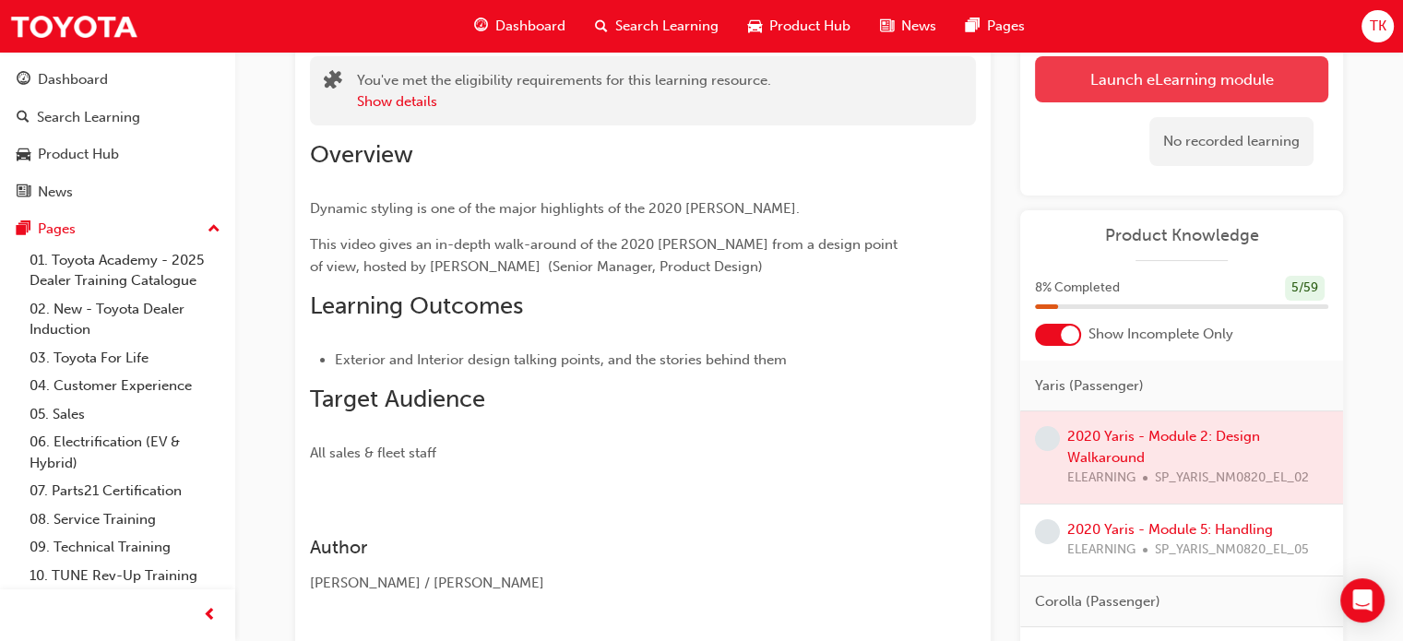
scroll to position [92, 0]
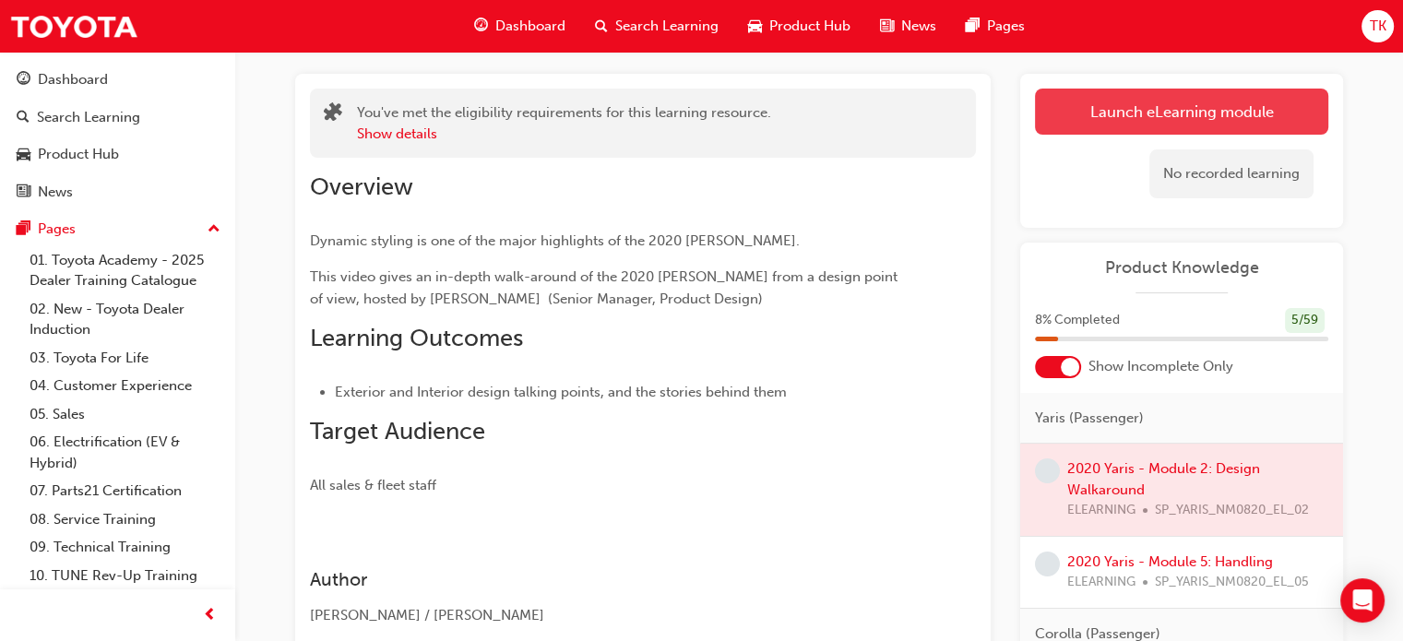
click at [1126, 126] on link "Launch eLearning module" at bounding box center [1181, 112] width 293 height 46
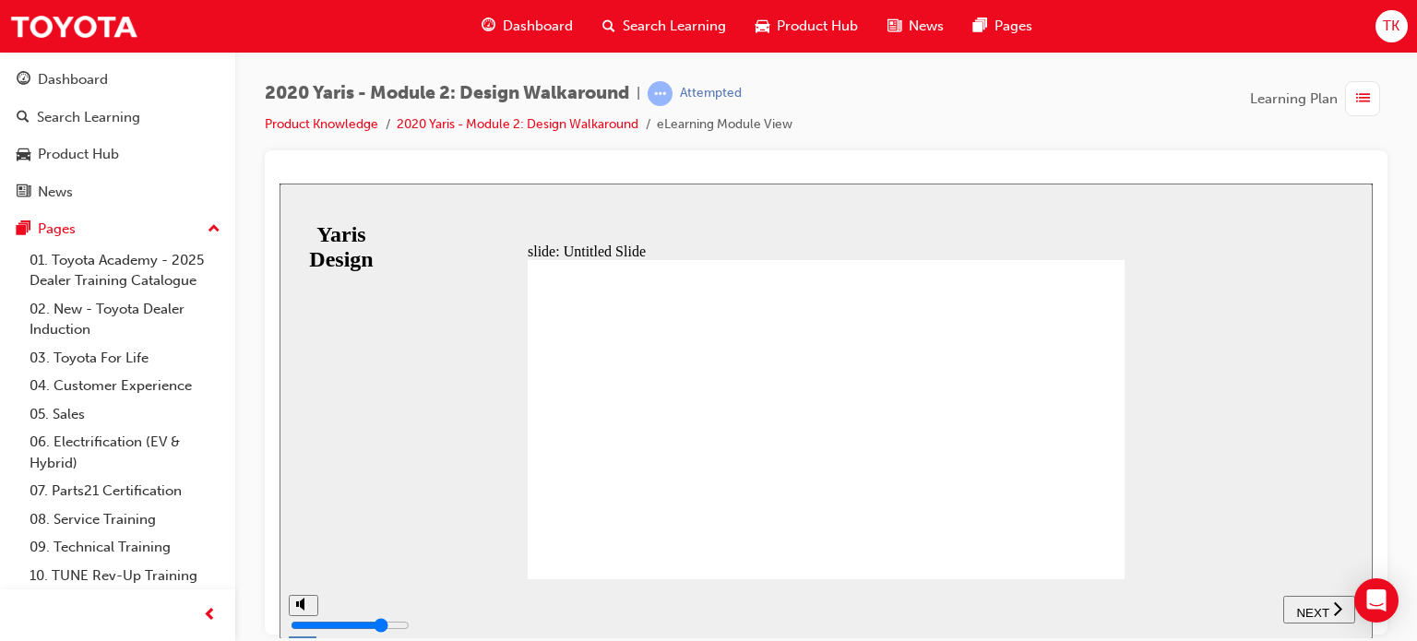
click at [1296, 611] on span "NEXT" at bounding box center [1312, 612] width 32 height 14
click at [1300, 595] on div "playback controls" at bounding box center [846, 595] width 960 height 0
drag, startPoint x: 1305, startPoint y: 606, endPoint x: 1321, endPoint y: 606, distance: 15.7
click at [1321, 595] on div "playback controls" at bounding box center [846, 595] width 960 height 0
click at [1317, 605] on span "NEXT" at bounding box center [1321, 612] width 32 height 14
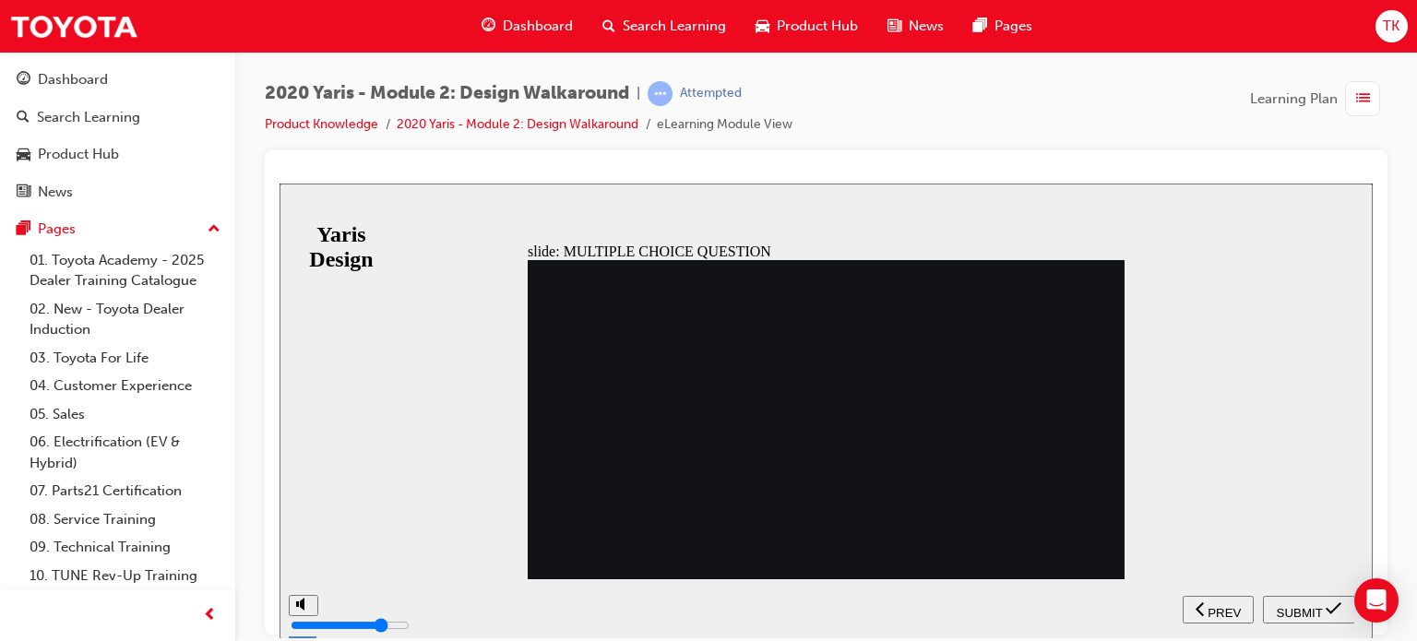
drag, startPoint x: 552, startPoint y: 292, endPoint x: 780, endPoint y: 267, distance: 229.3
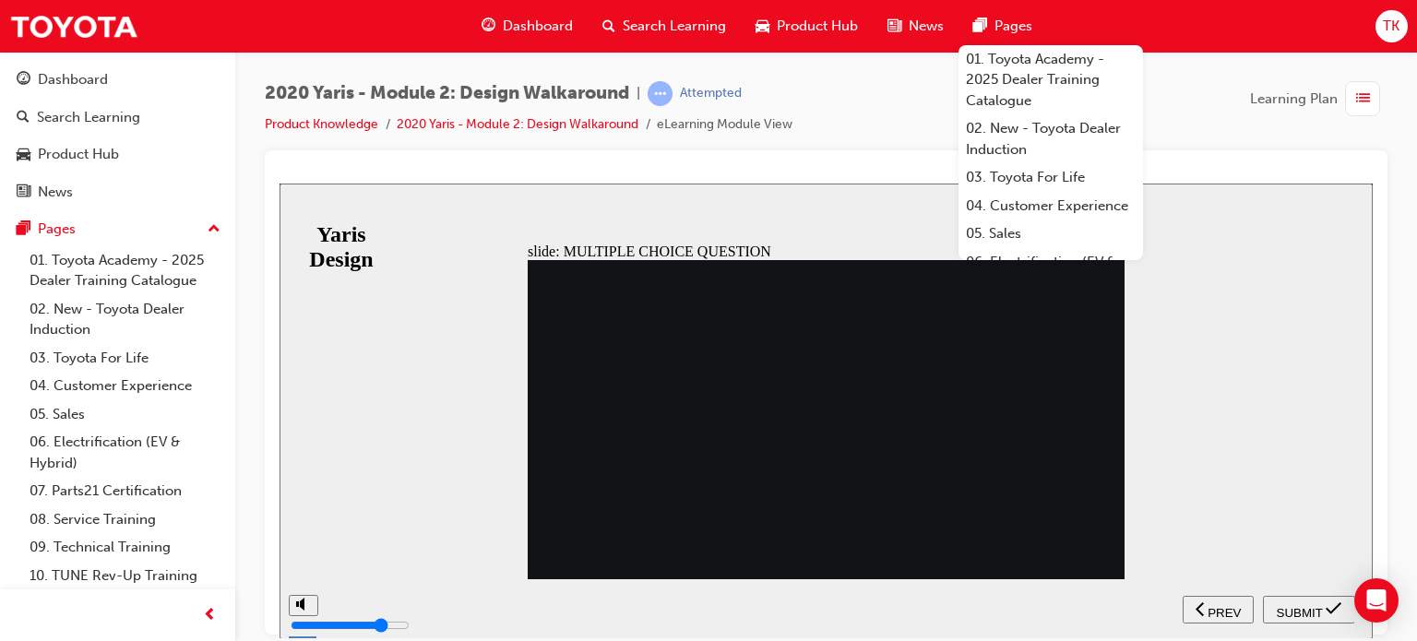
click at [476, 434] on div "slide: MULTIPLE CHOICE QUESTION 1. What was the product concept of the 4th gene…" at bounding box center [825, 411] width 1093 height 456
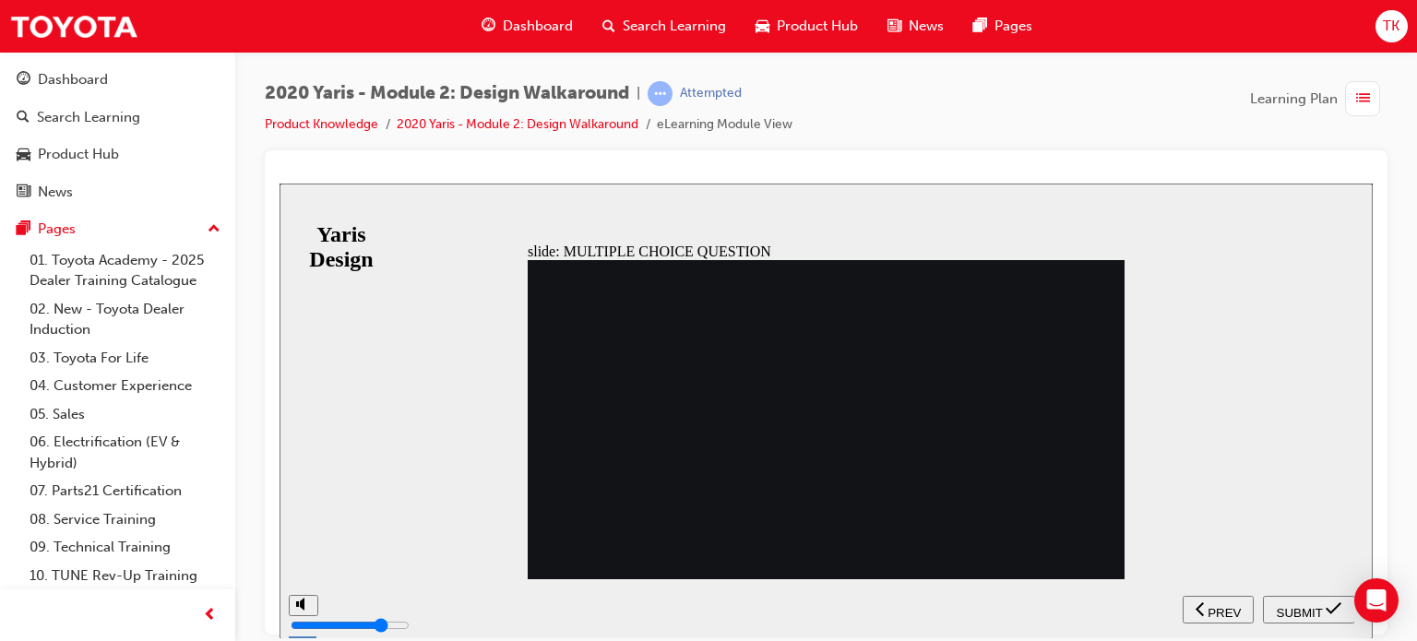
click at [1292, 609] on span "SUBMIT" at bounding box center [1299, 612] width 46 height 14
radio input "false"
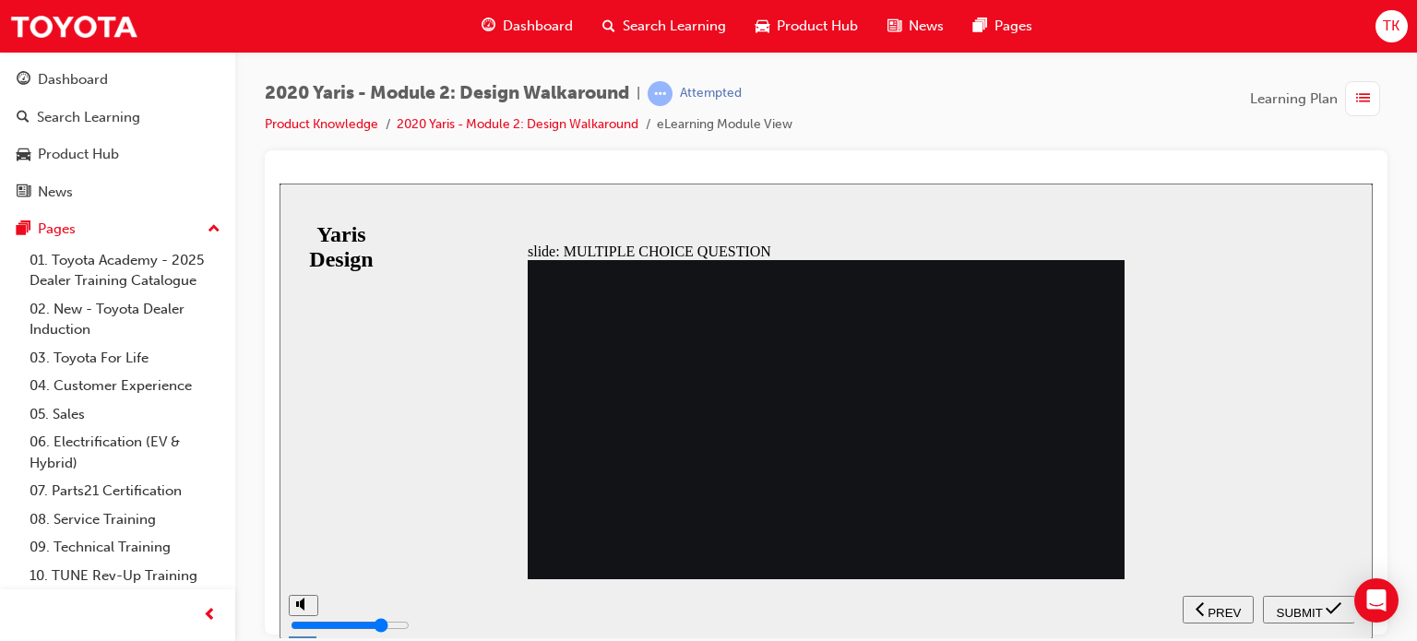
radio input "true"
click at [1299, 610] on span "SUBMIT" at bounding box center [1299, 612] width 46 height 14
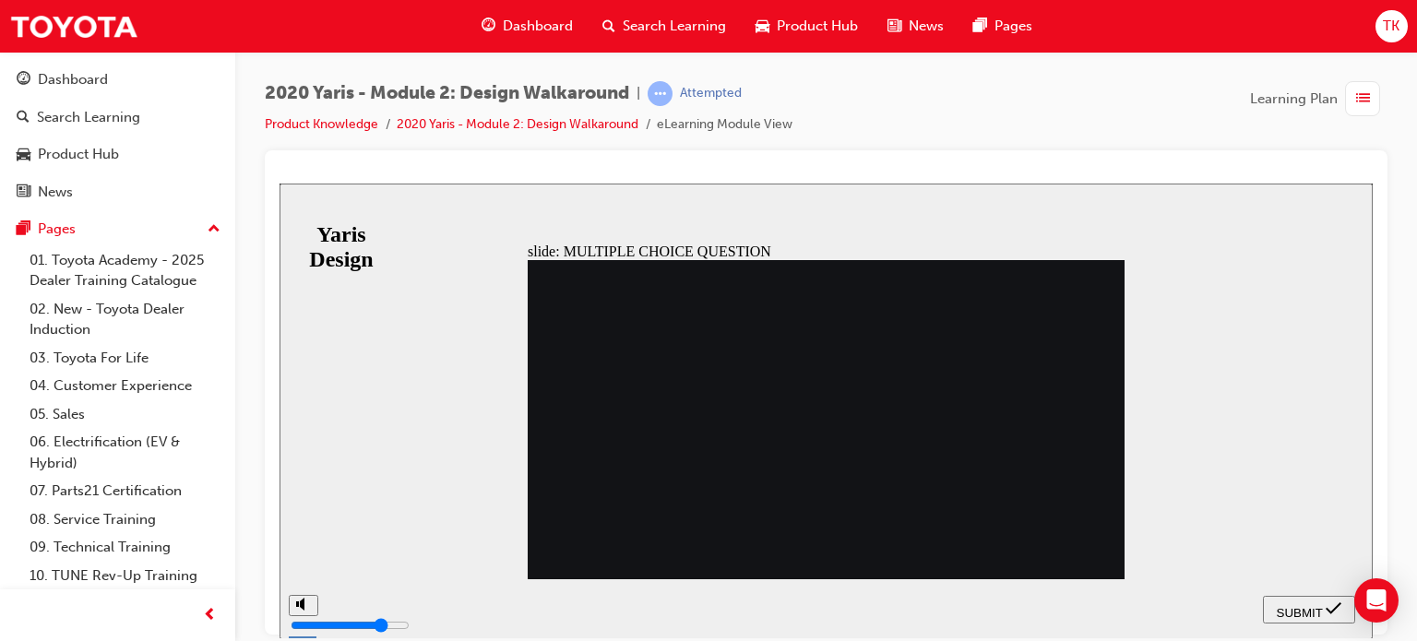
radio input "true"
click at [1307, 617] on button "SUBMIT" at bounding box center [1309, 609] width 92 height 28
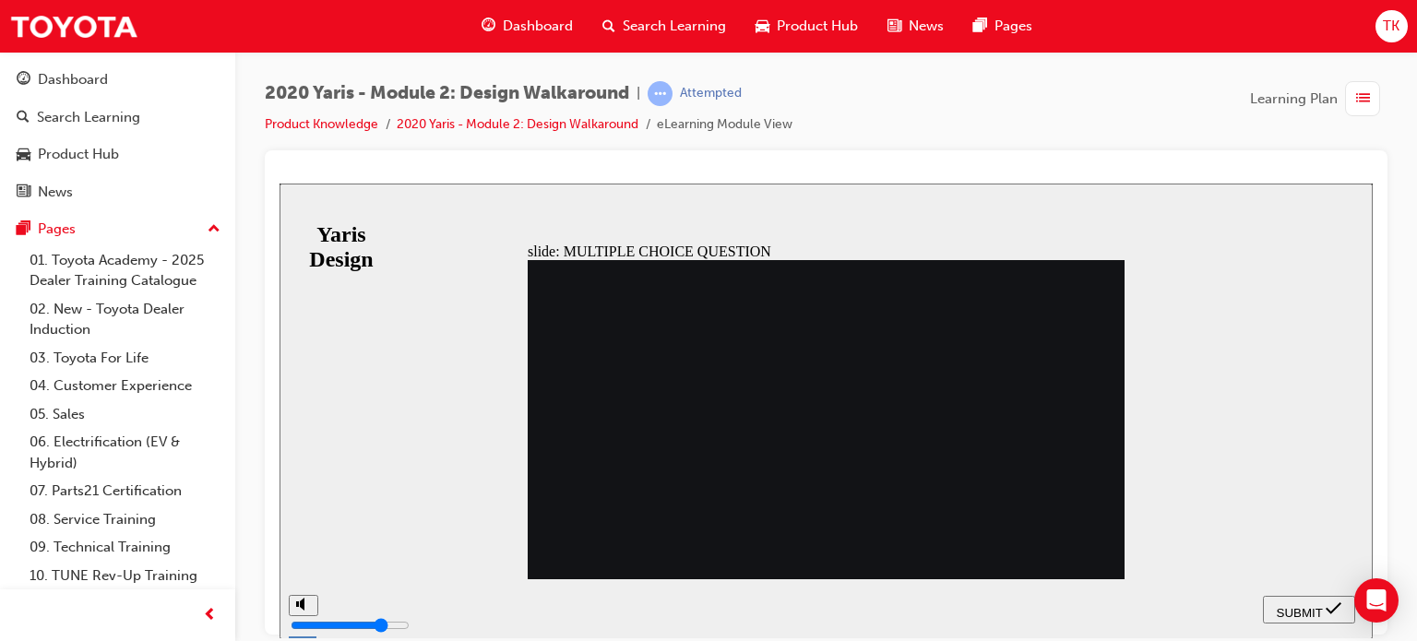
radio input "true"
click at [1314, 597] on button "SUBMIT" at bounding box center [1309, 609] width 92 height 28
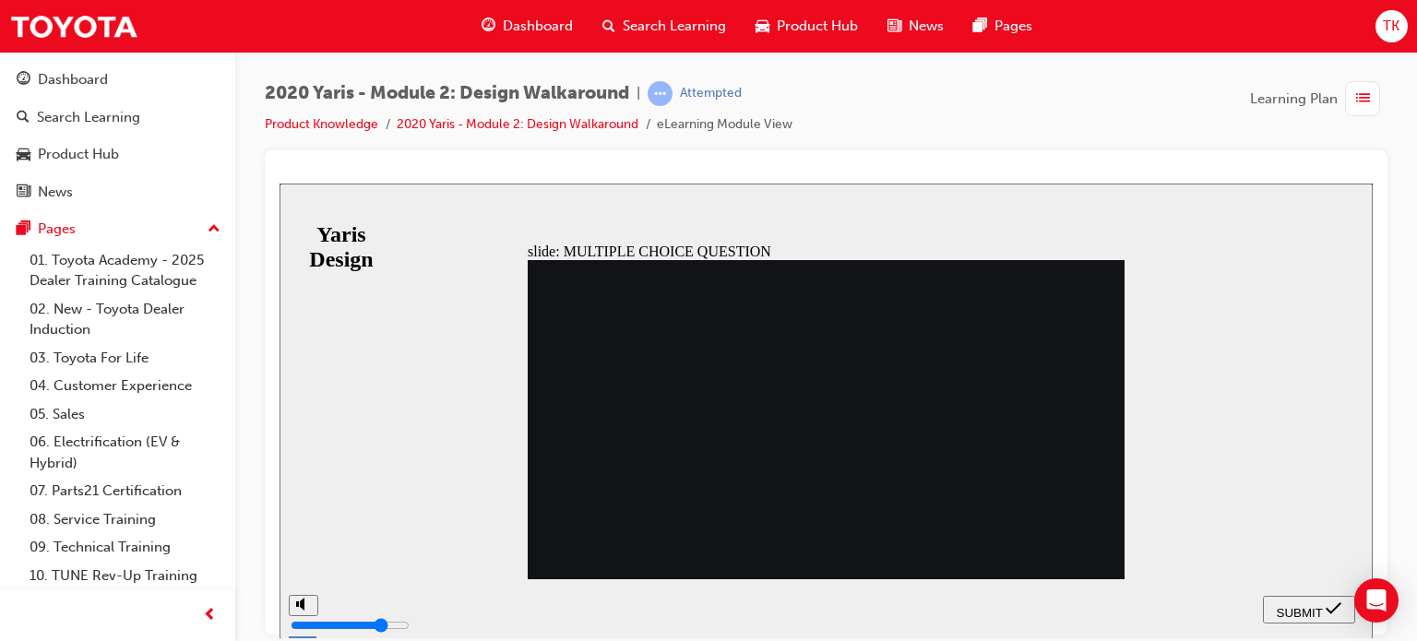
radio input "false"
radio input "true"
click at [1280, 596] on button "SUBMIT" at bounding box center [1309, 609] width 92 height 28
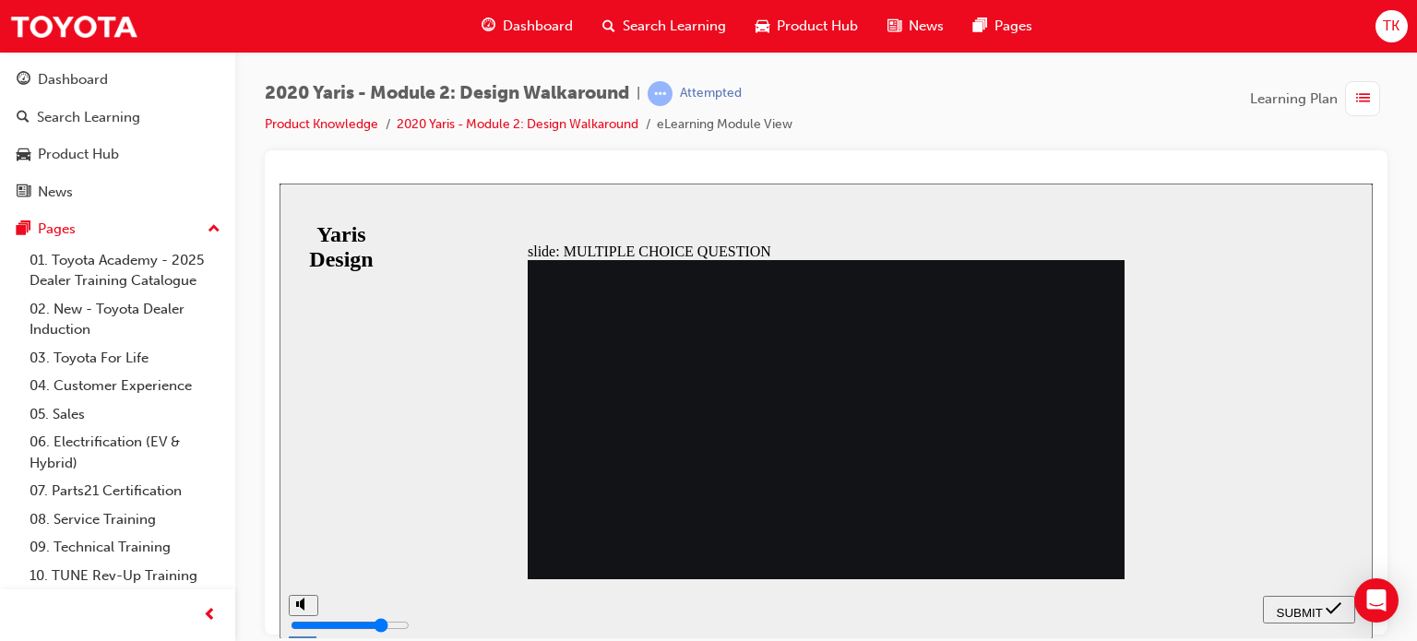
radio input "true"
click at [1311, 610] on span "SUBMIT" at bounding box center [1299, 612] width 46 height 14
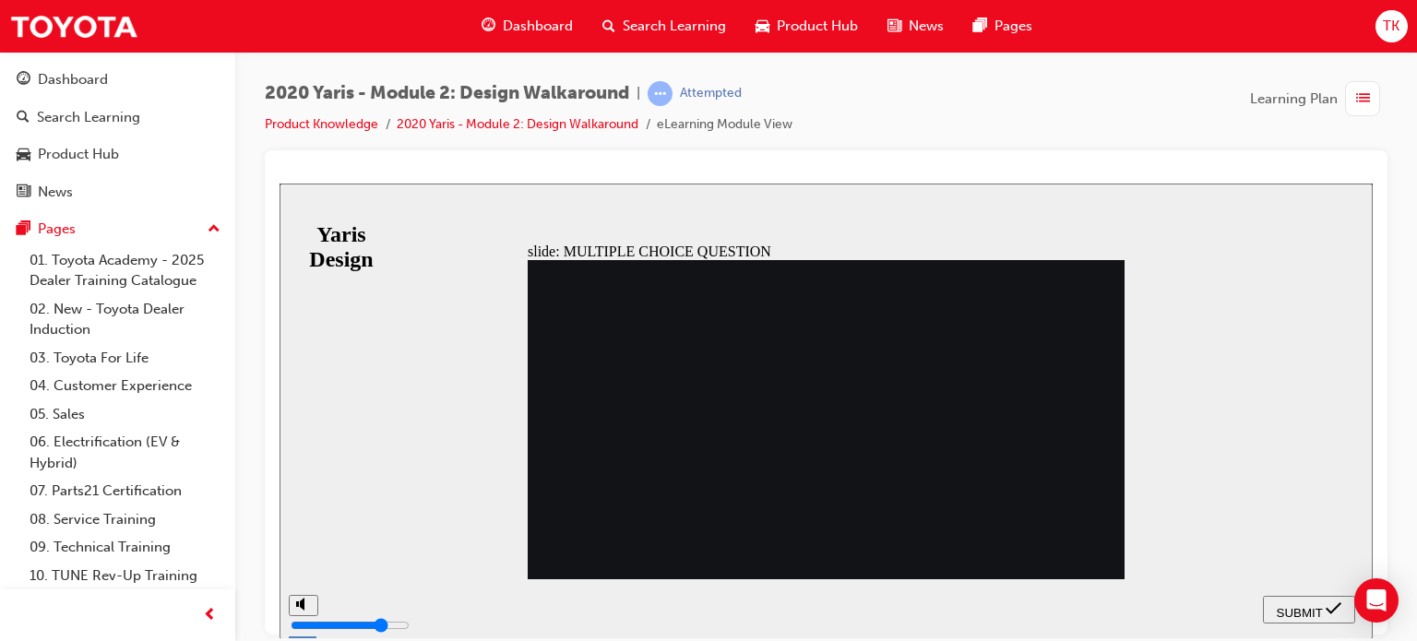
radio input "true"
click at [1304, 613] on span "SUBMIT" at bounding box center [1299, 612] width 46 height 14
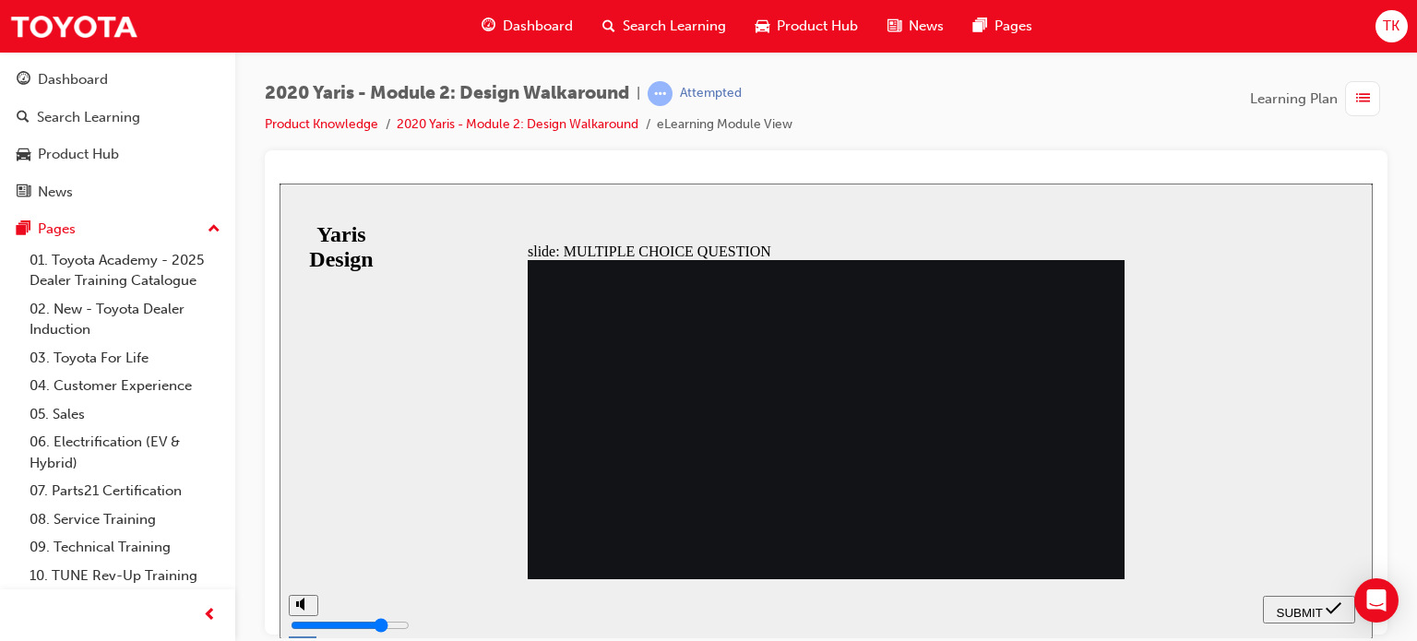
radio input "true"
click at [1298, 595] on button "SUBMIT" at bounding box center [1309, 609] width 92 height 28
click at [1280, 605] on span "SUBMIT" at bounding box center [1299, 612] width 46 height 14
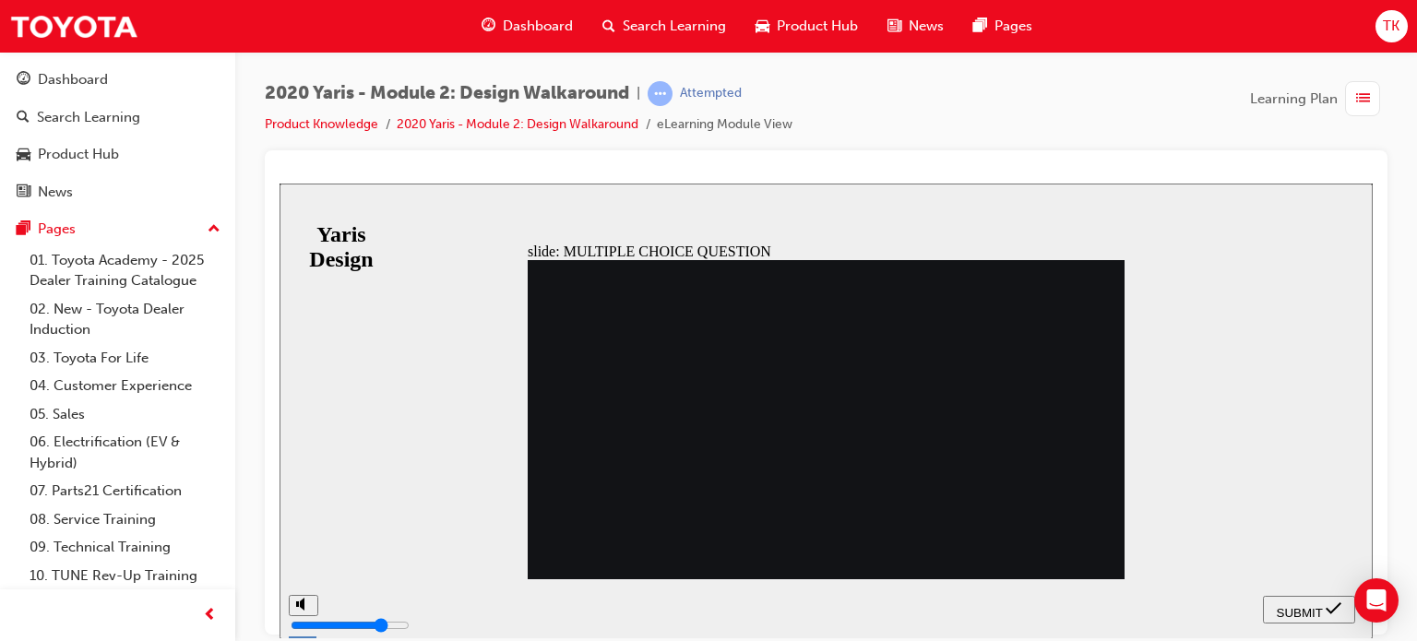
drag, startPoint x: 848, startPoint y: 520, endPoint x: 694, endPoint y: 495, distance: 156.0
radio input "false"
radio input "true"
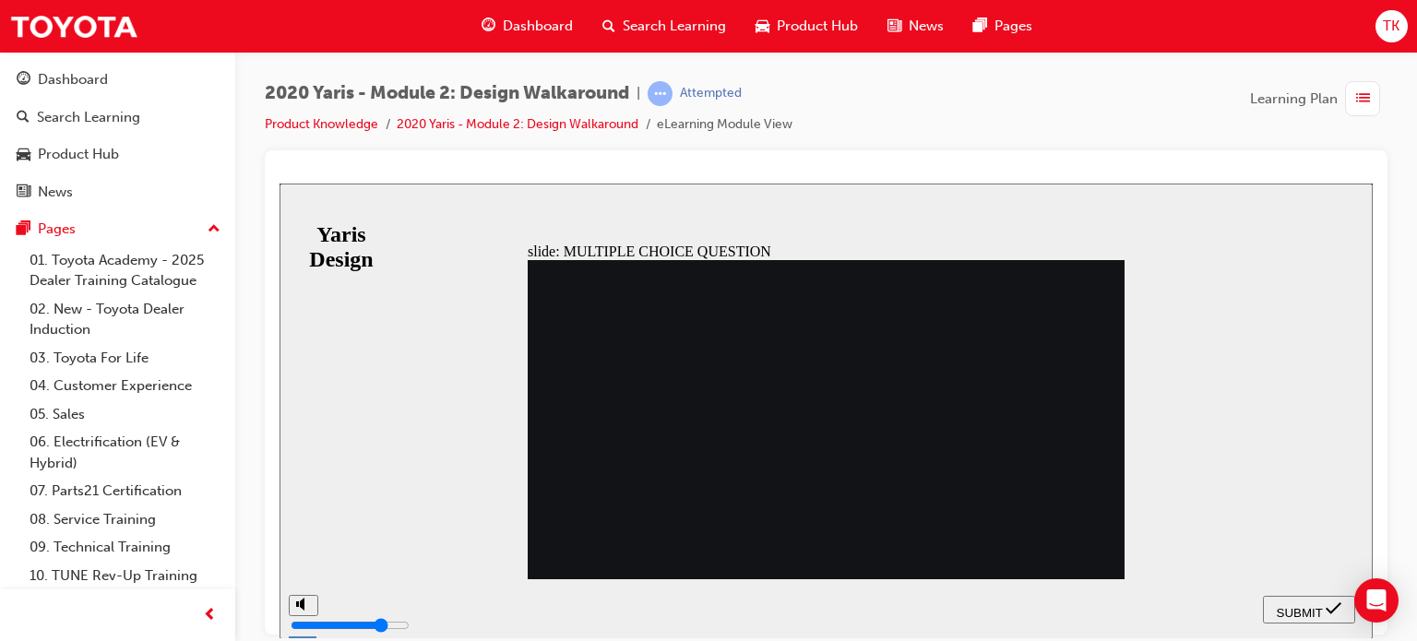
click at [1291, 610] on span "SUBMIT" at bounding box center [1299, 612] width 46 height 14
click at [1258, 606] on section "SUBMIT NEXT PREV" at bounding box center [825, 608] width 1093 height 60
click at [1284, 610] on span "SUBMIT" at bounding box center [1299, 612] width 46 height 14
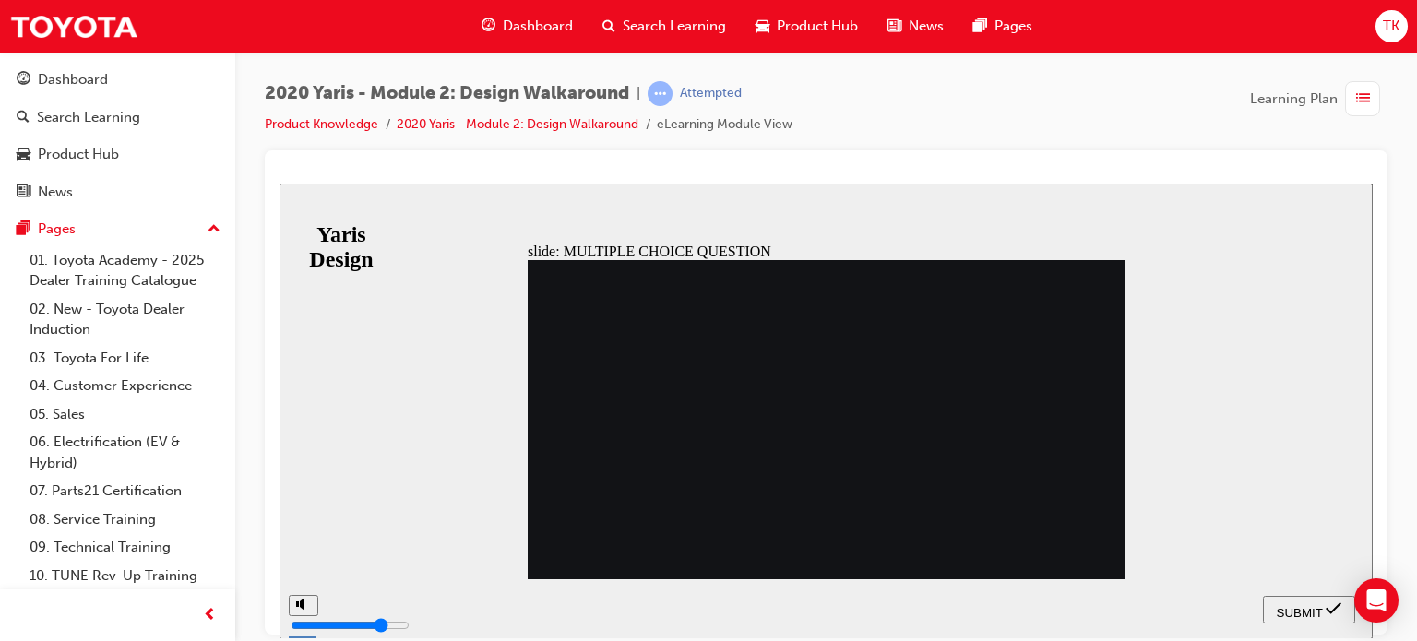
radio input "false"
radio input "true"
click at [1270, 611] on div "SUBMIT" at bounding box center [1308, 608] width 77 height 19
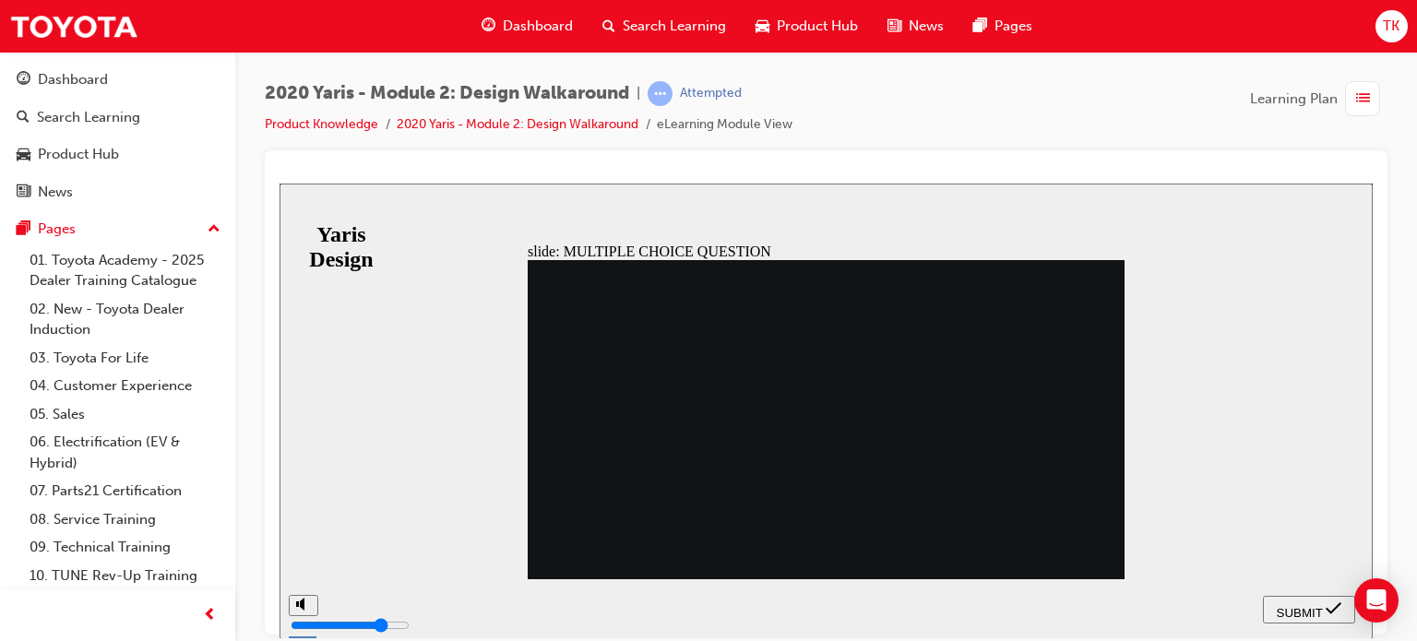
drag, startPoint x: 804, startPoint y: 503, endPoint x: 798, endPoint y: 518, distance: 17.0
radio input "true"
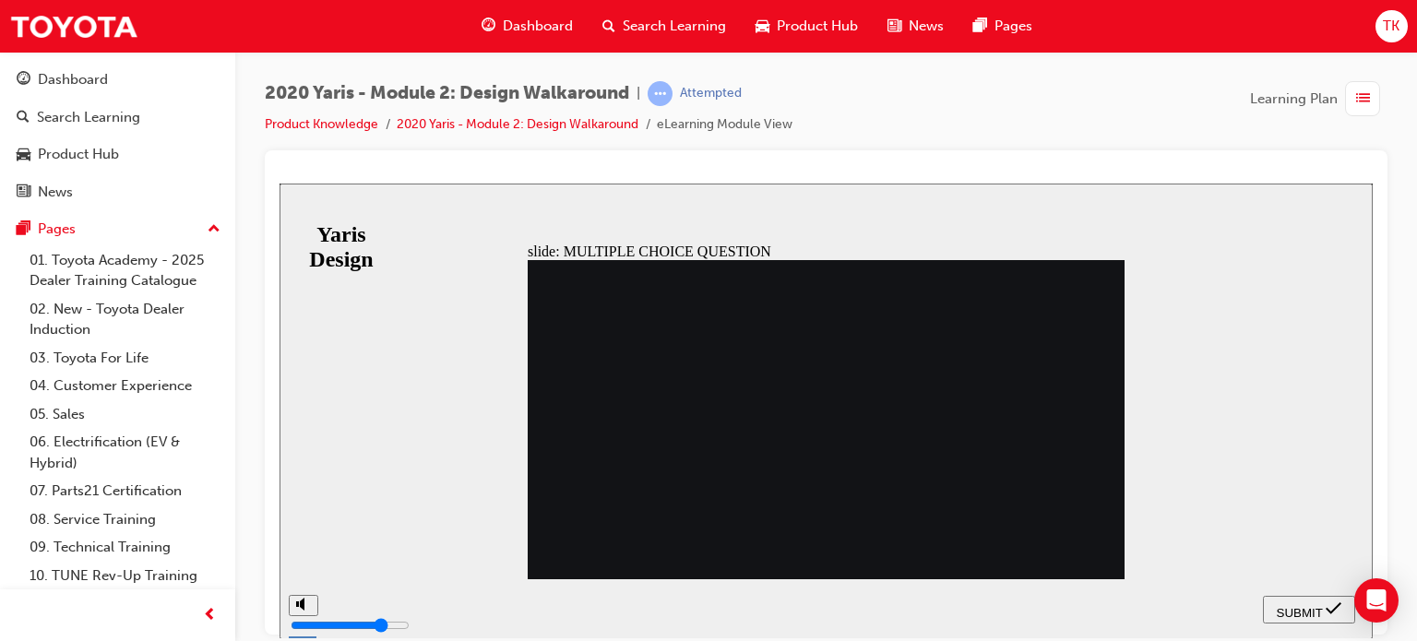
radio input "true"
click at [1276, 613] on span "SUBMIT" at bounding box center [1299, 612] width 46 height 14
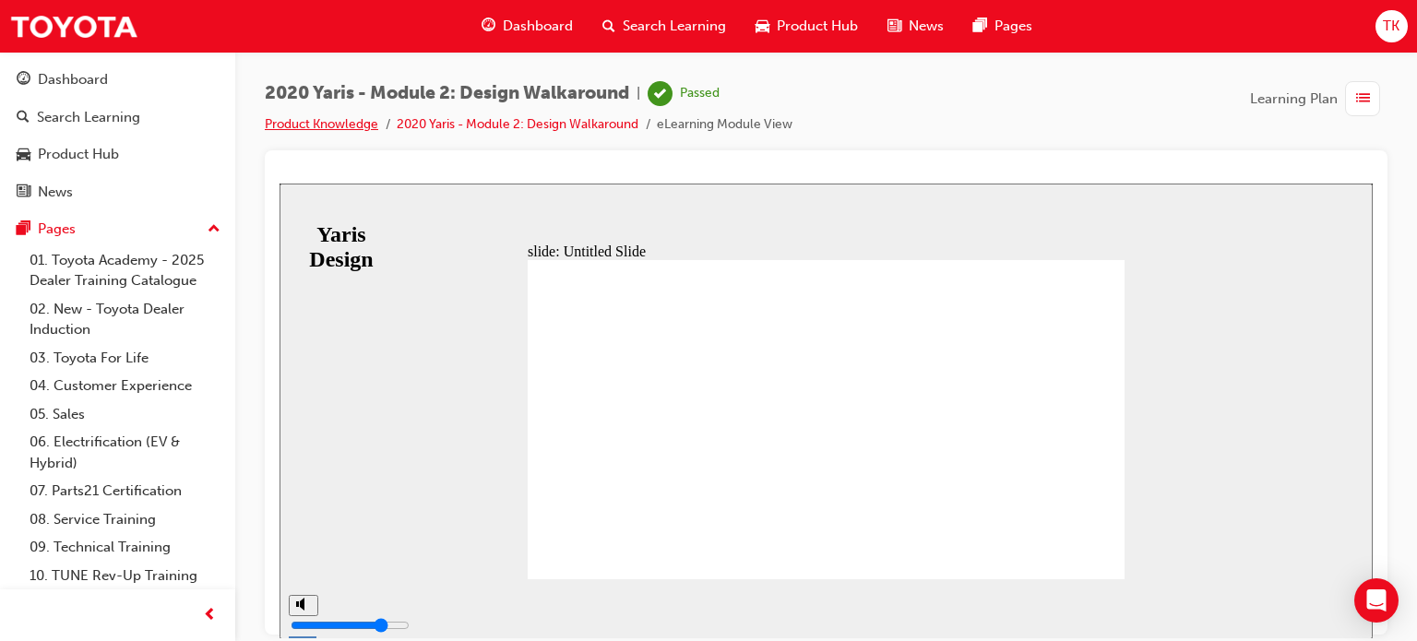
click at [373, 121] on link "Product Knowledge" at bounding box center [321, 124] width 113 height 16
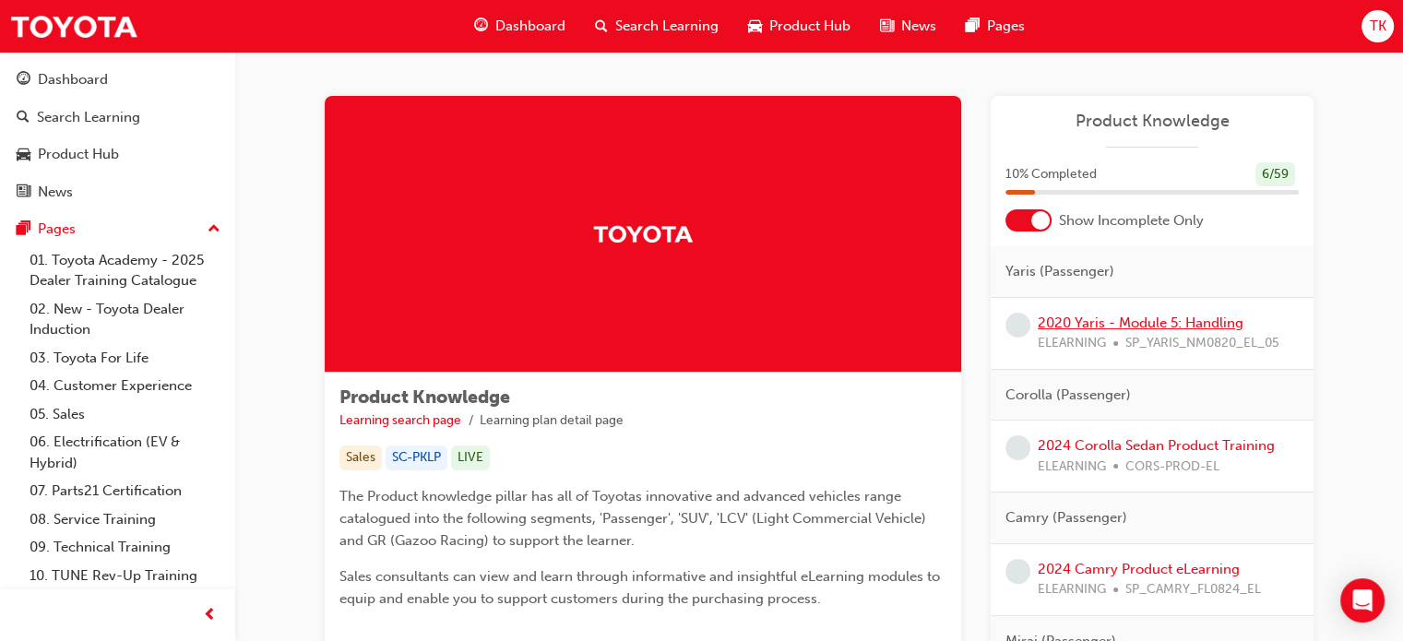
click at [1116, 324] on link "2020 Yaris - Module 5: Handling" at bounding box center [1141, 322] width 206 height 17
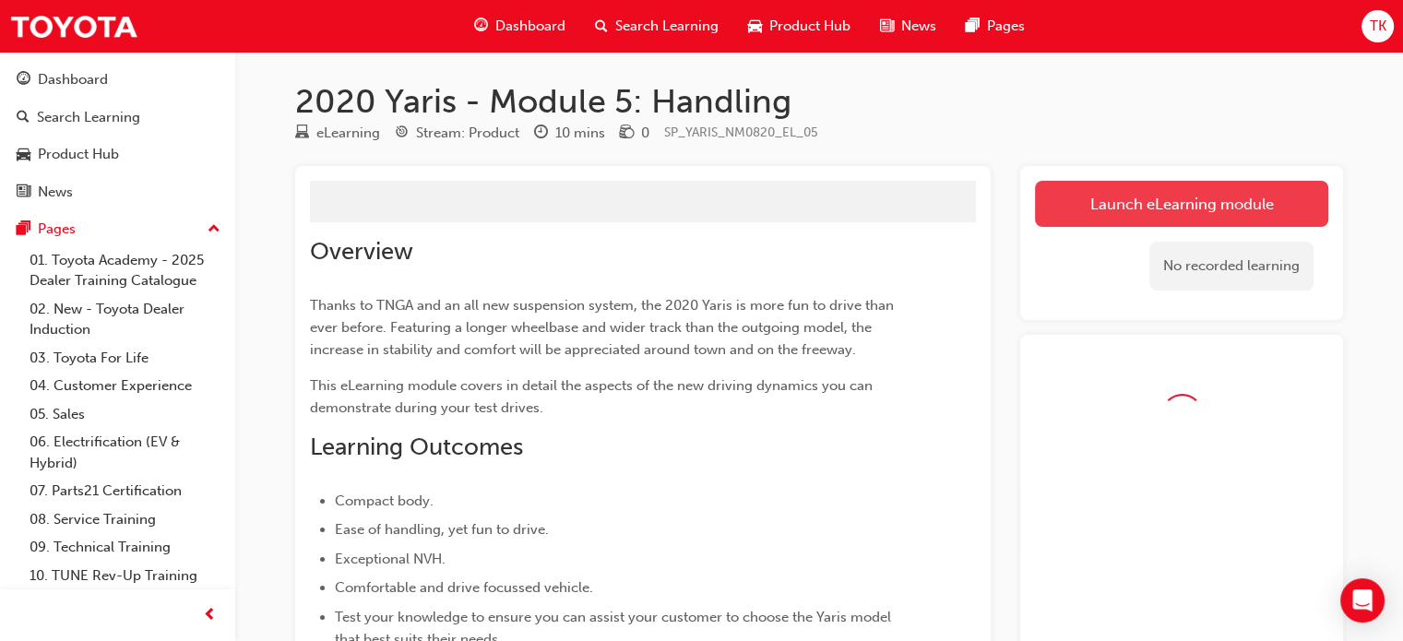
click at [1110, 210] on button "Launch eLearning module" at bounding box center [1181, 204] width 293 height 46
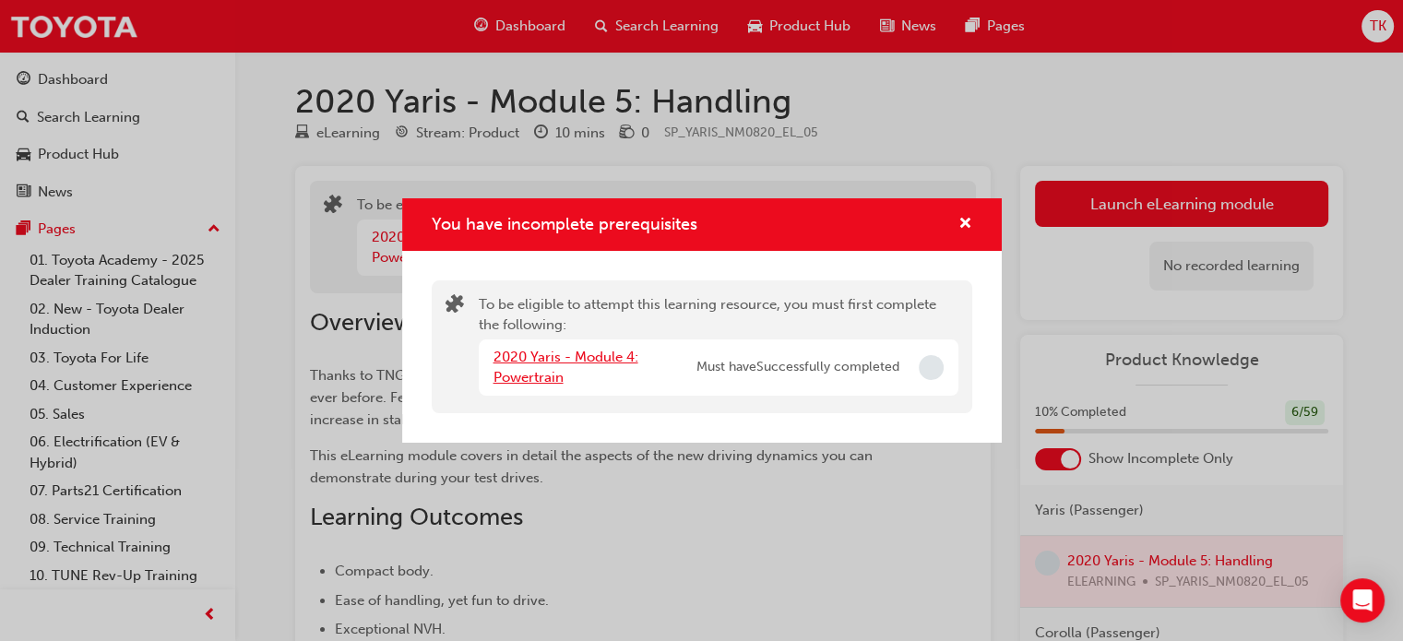
click at [542, 358] on link "2020 Yaris - Module 4: Powertrain" at bounding box center [565, 368] width 145 height 38
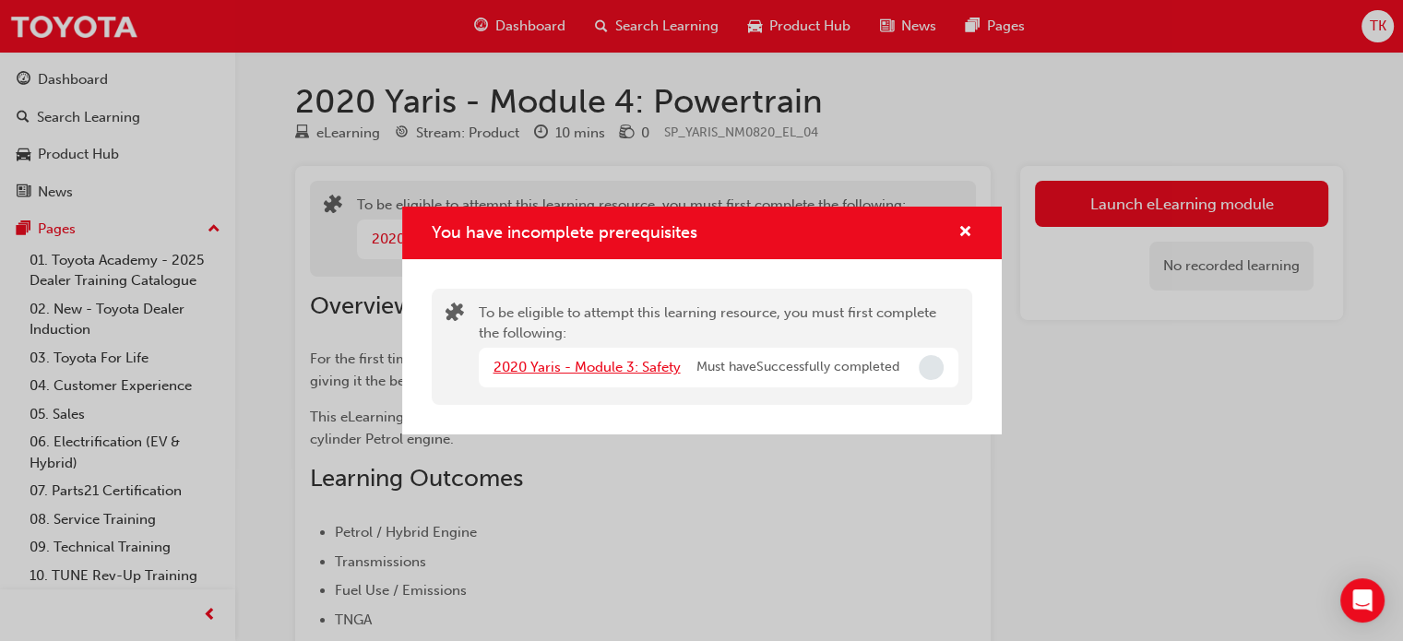
click at [645, 367] on link "2020 Yaris - Module 3: Safety" at bounding box center [586, 367] width 187 height 17
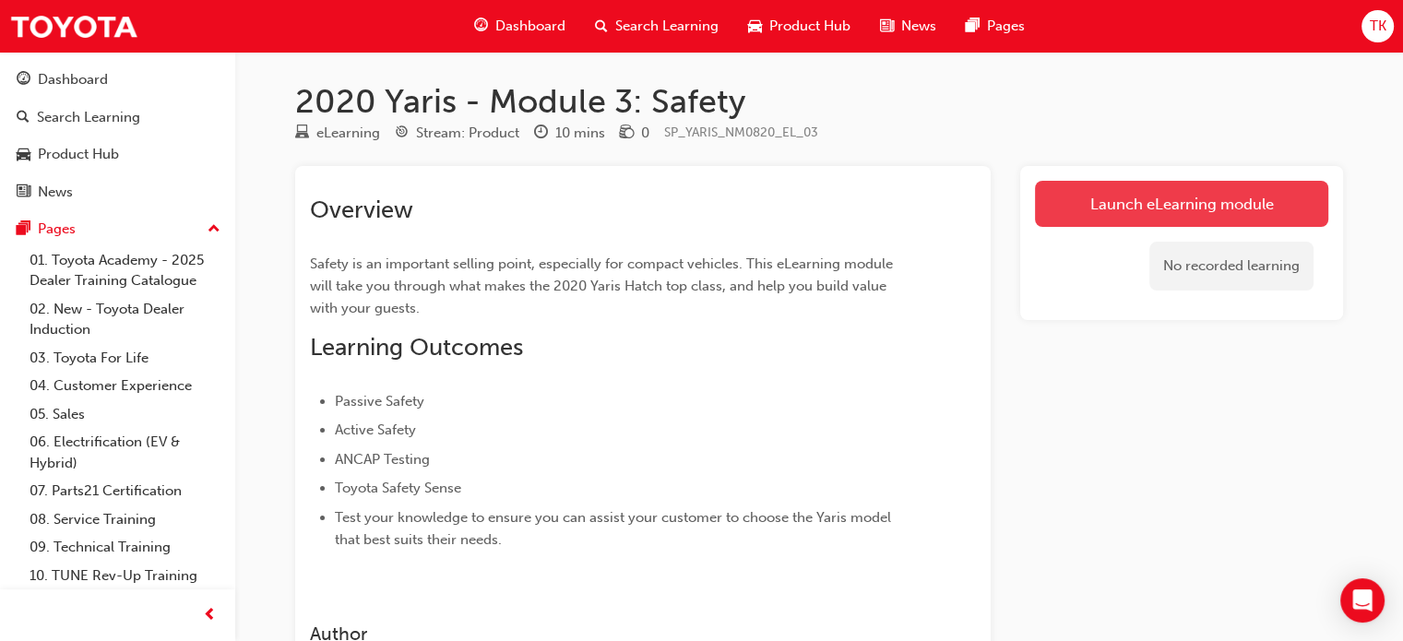
click at [1136, 209] on link "Launch eLearning module" at bounding box center [1181, 204] width 293 height 46
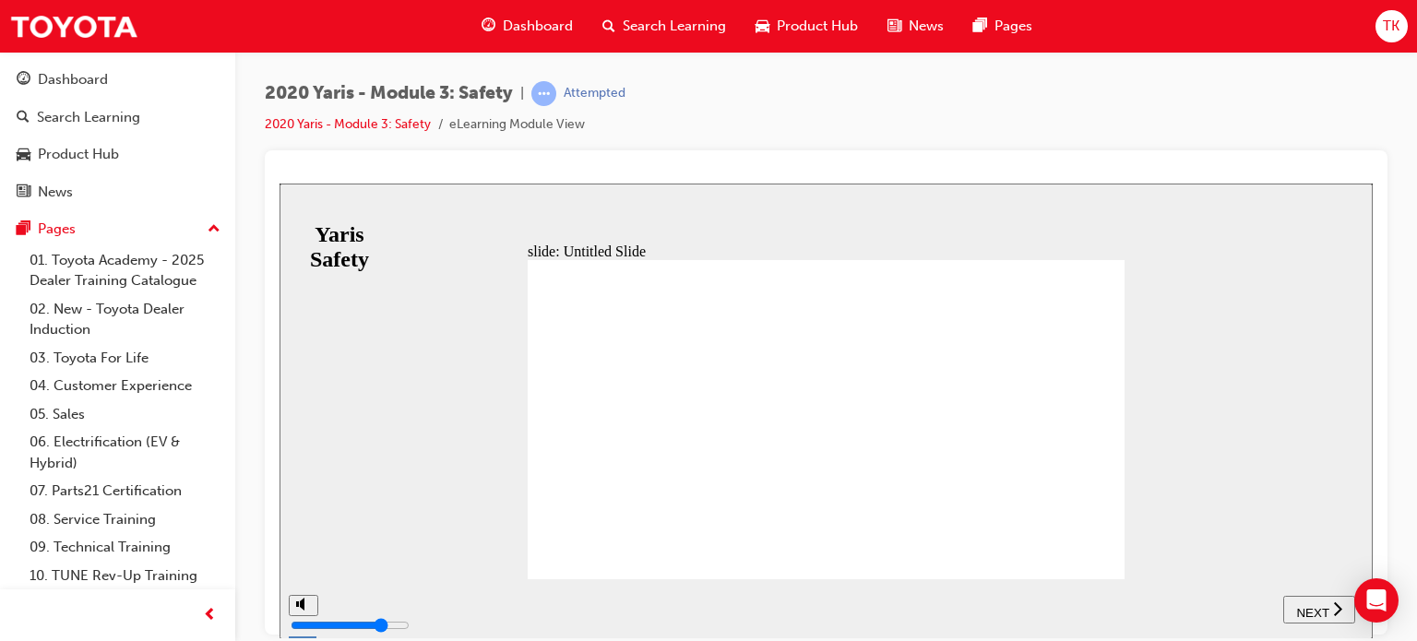
click at [1337, 610] on icon "next" at bounding box center [1337, 607] width 9 height 17
click at [1321, 614] on span "NEXT" at bounding box center [1312, 612] width 32 height 14
click at [1317, 613] on span "NEXT" at bounding box center [1312, 612] width 32 height 14
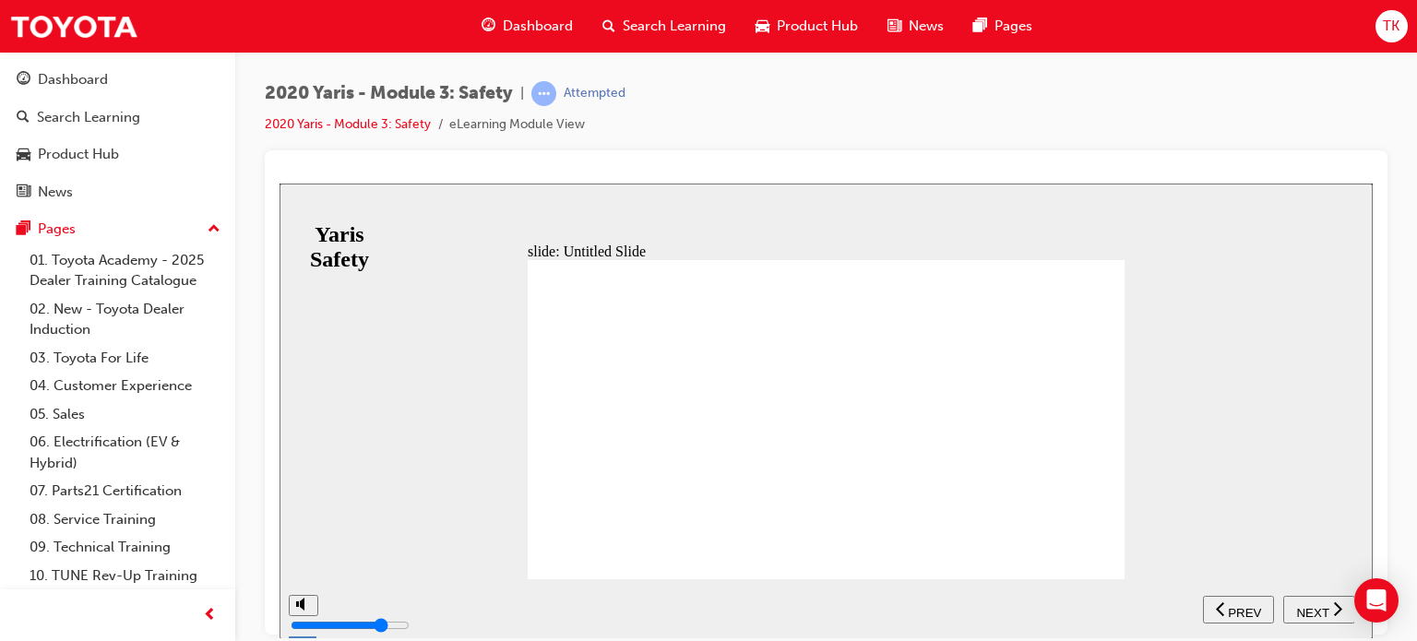
click at [1328, 607] on div "NEXT" at bounding box center [1318, 608] width 57 height 19
click at [1320, 614] on span "NEXT" at bounding box center [1312, 612] width 32 height 14
click at [1305, 602] on icon "previous" at bounding box center [1301, 607] width 9 height 17
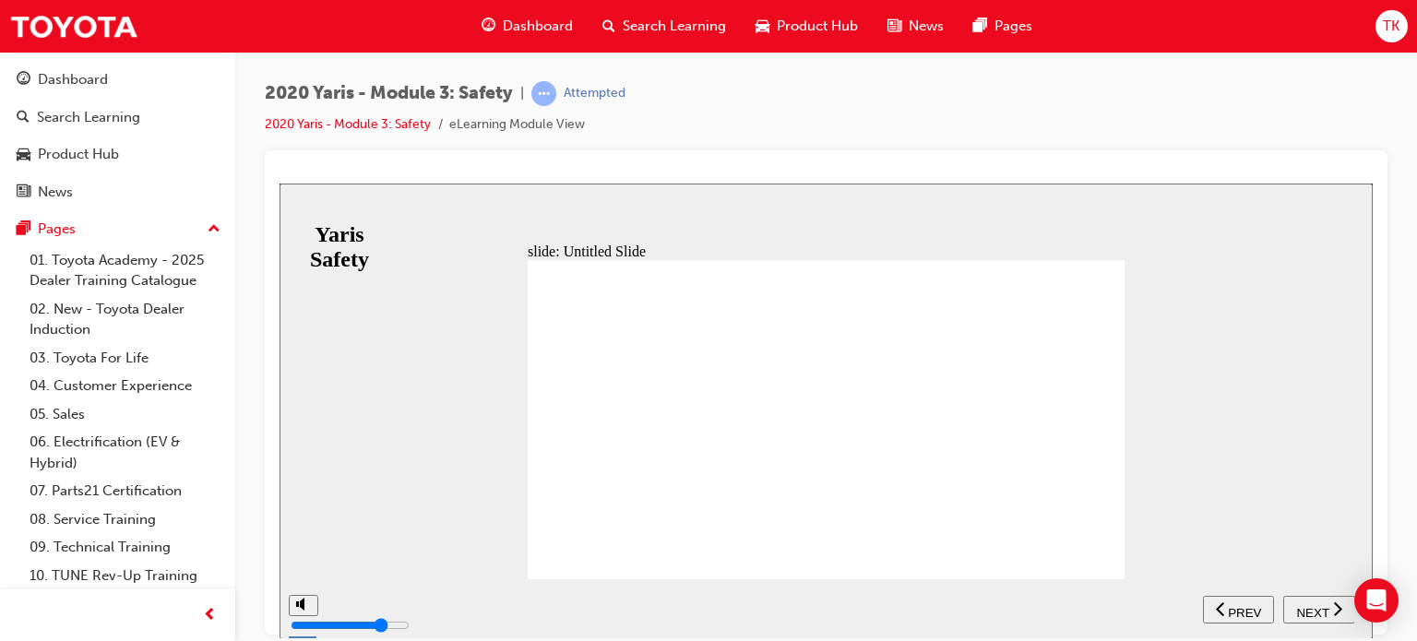
click at [1338, 606] on icon "next" at bounding box center [1337, 607] width 8 height 14
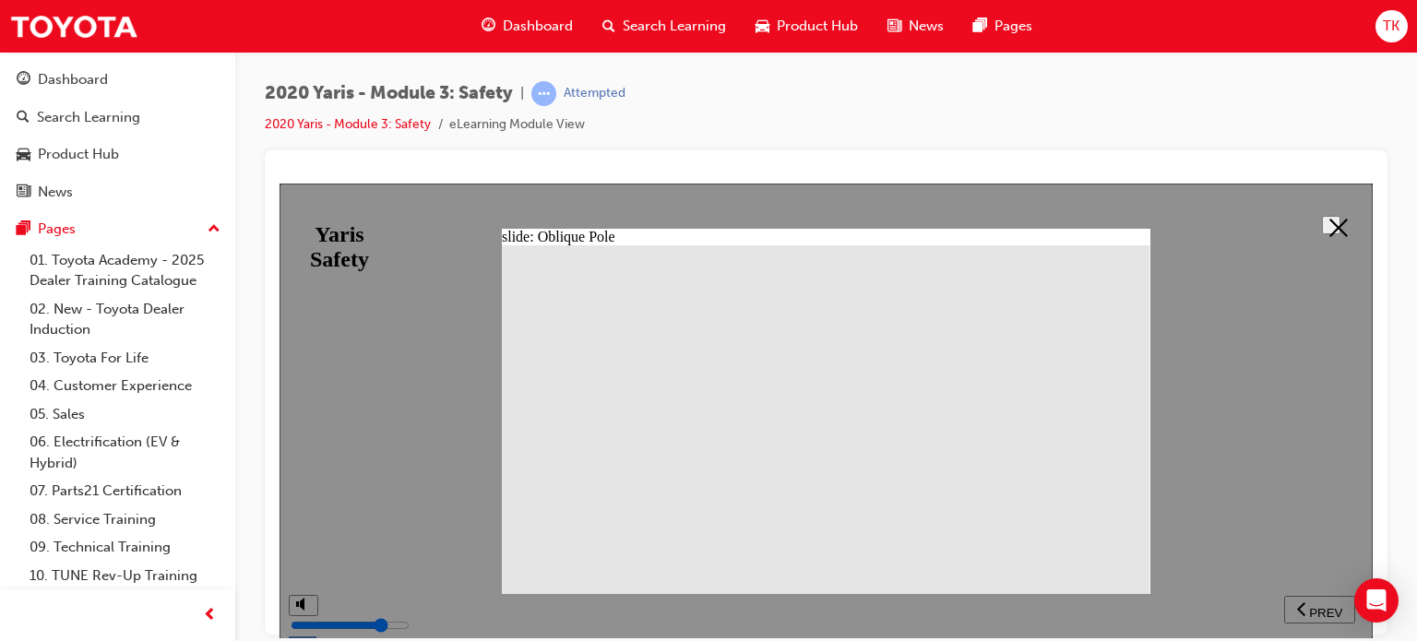
click at [1329, 221] on icon at bounding box center [1338, 227] width 18 height 18
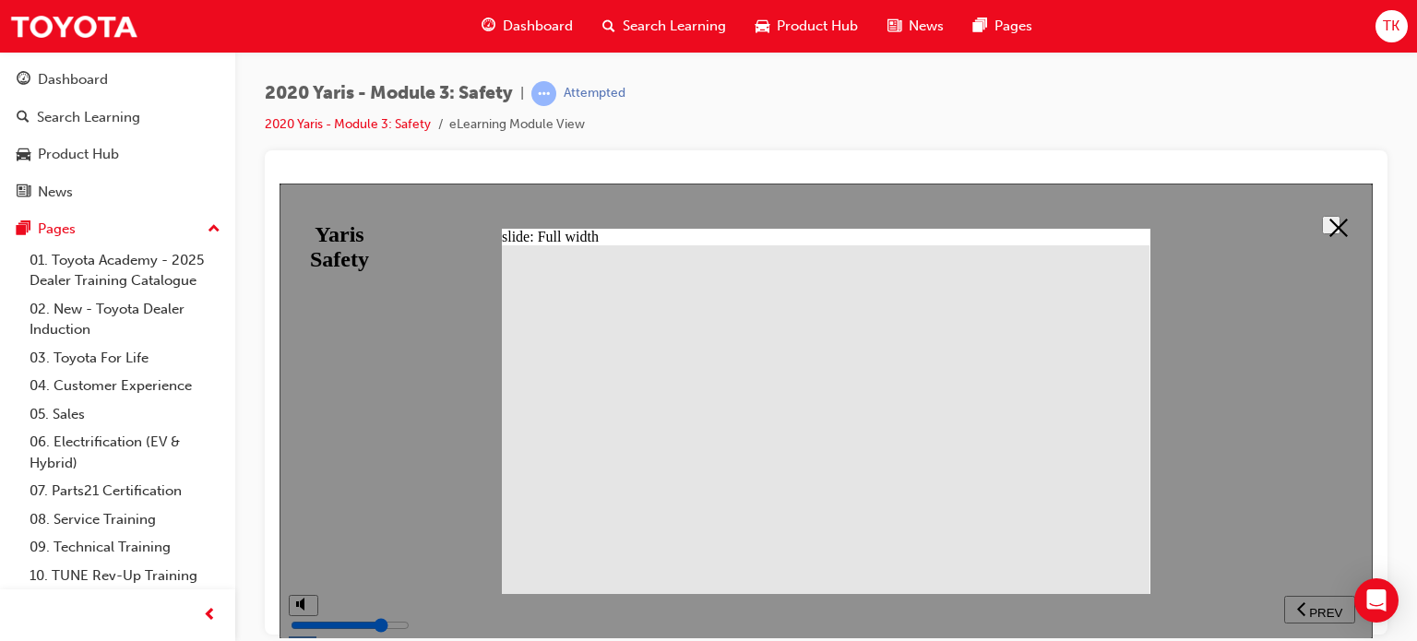
click at [1335, 221] on icon at bounding box center [1338, 227] width 18 height 18
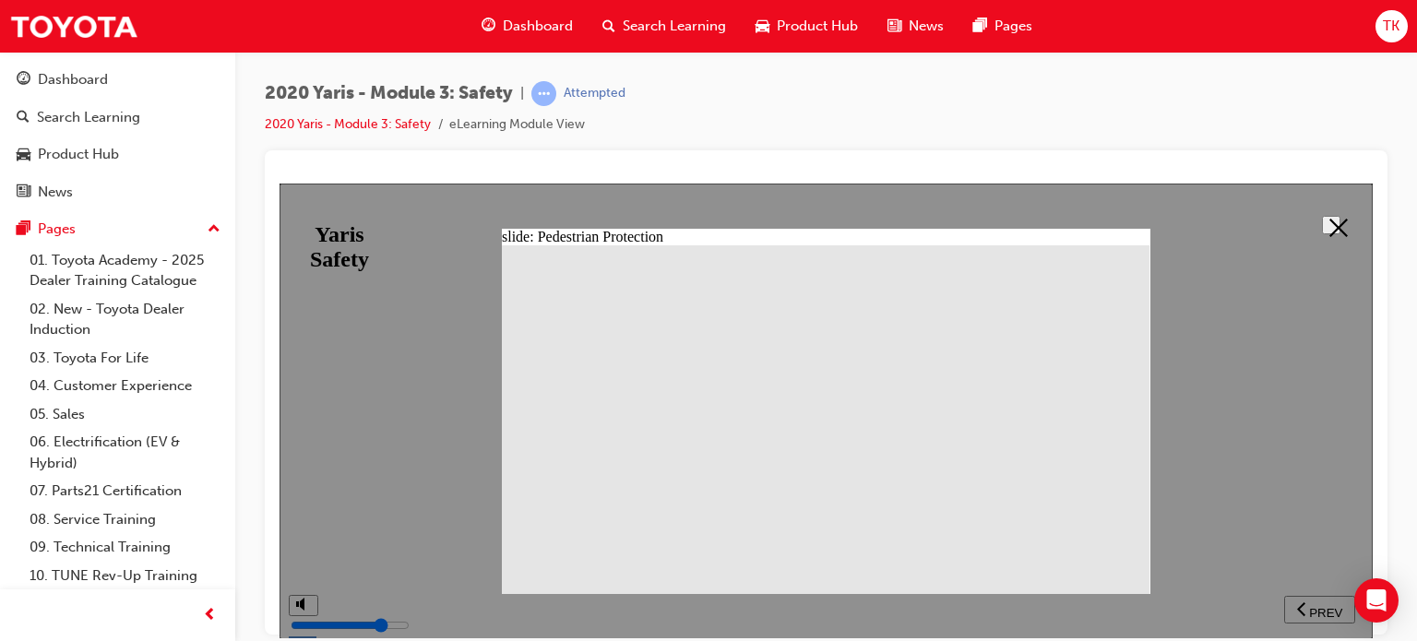
click at [1332, 225] on polygon at bounding box center [1338, 227] width 18 height 18
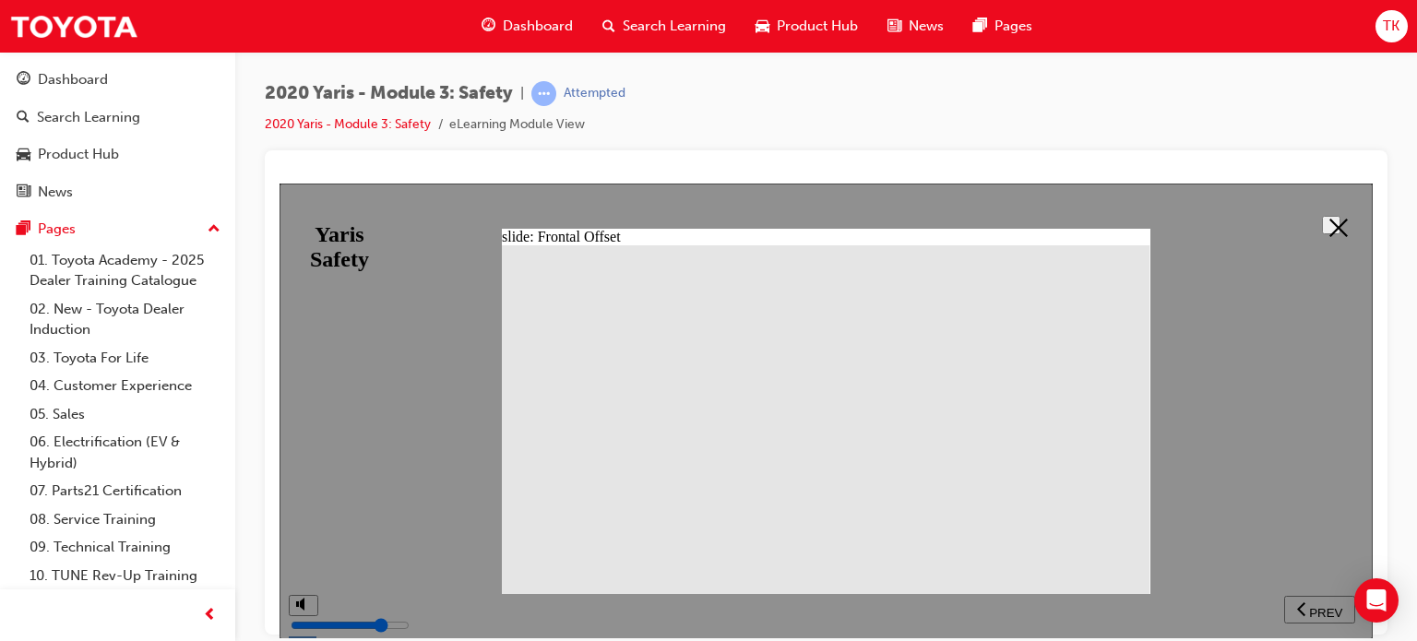
click at [1340, 225] on button at bounding box center [1331, 224] width 18 height 18
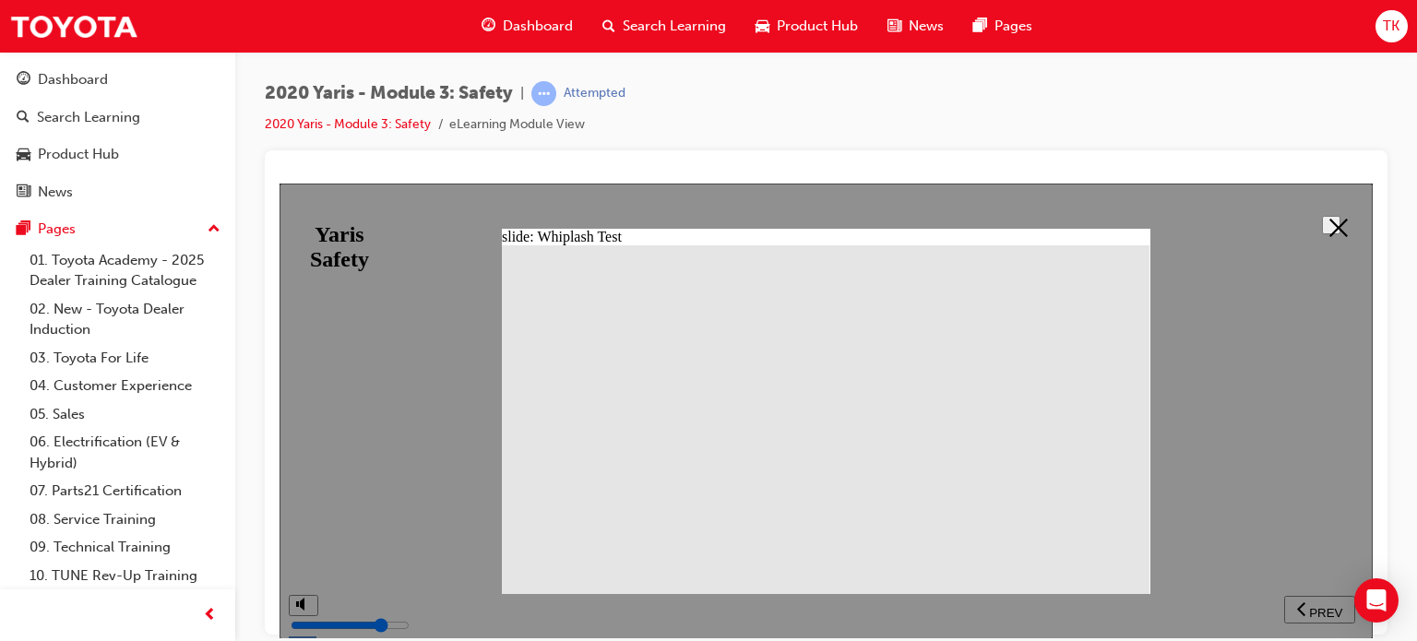
click at [1326, 233] on button at bounding box center [1331, 224] width 18 height 18
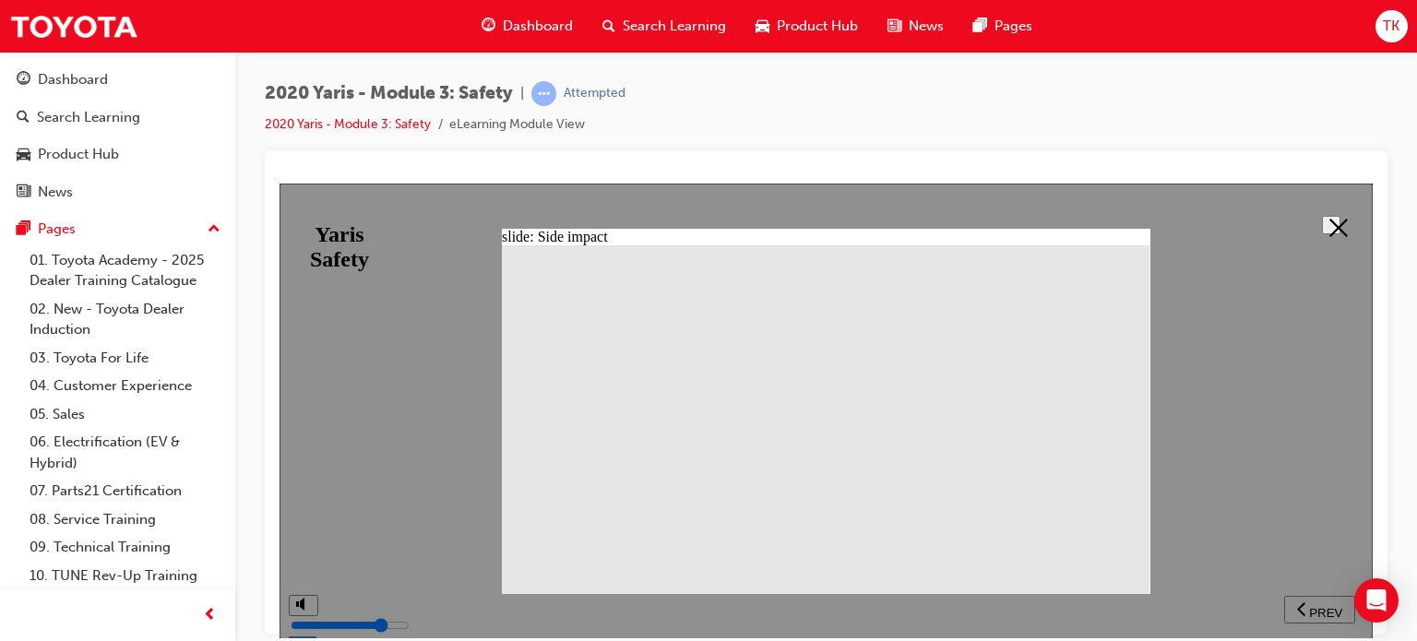
click at [1330, 224] on polygon at bounding box center [1338, 227] width 18 height 18
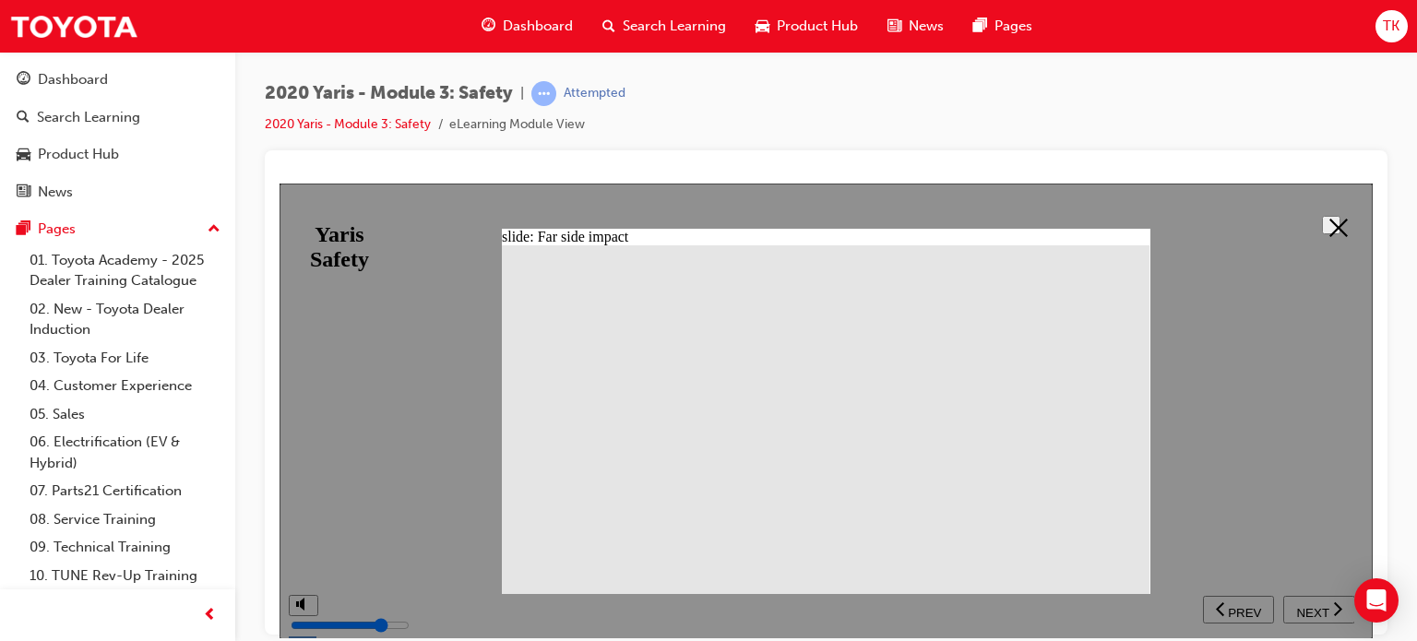
click at [1332, 230] on icon at bounding box center [1338, 227] width 18 height 18
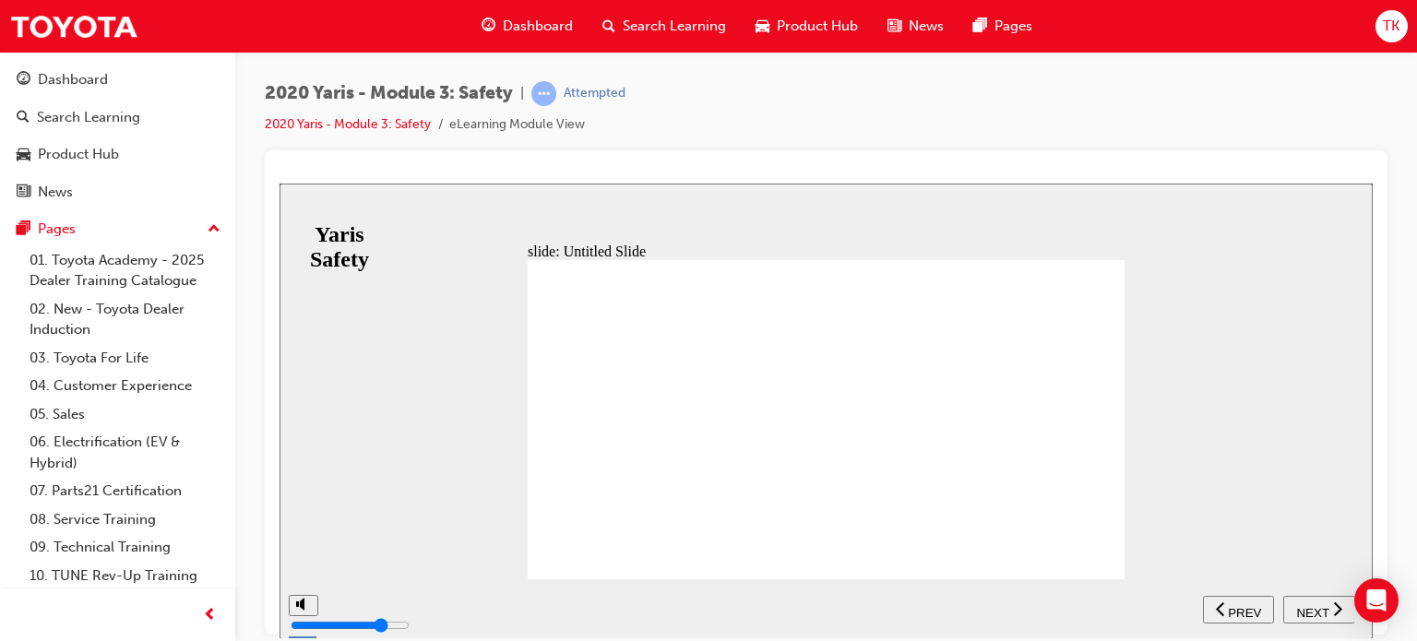
click at [1310, 613] on span "NEXT" at bounding box center [1312, 612] width 32 height 14
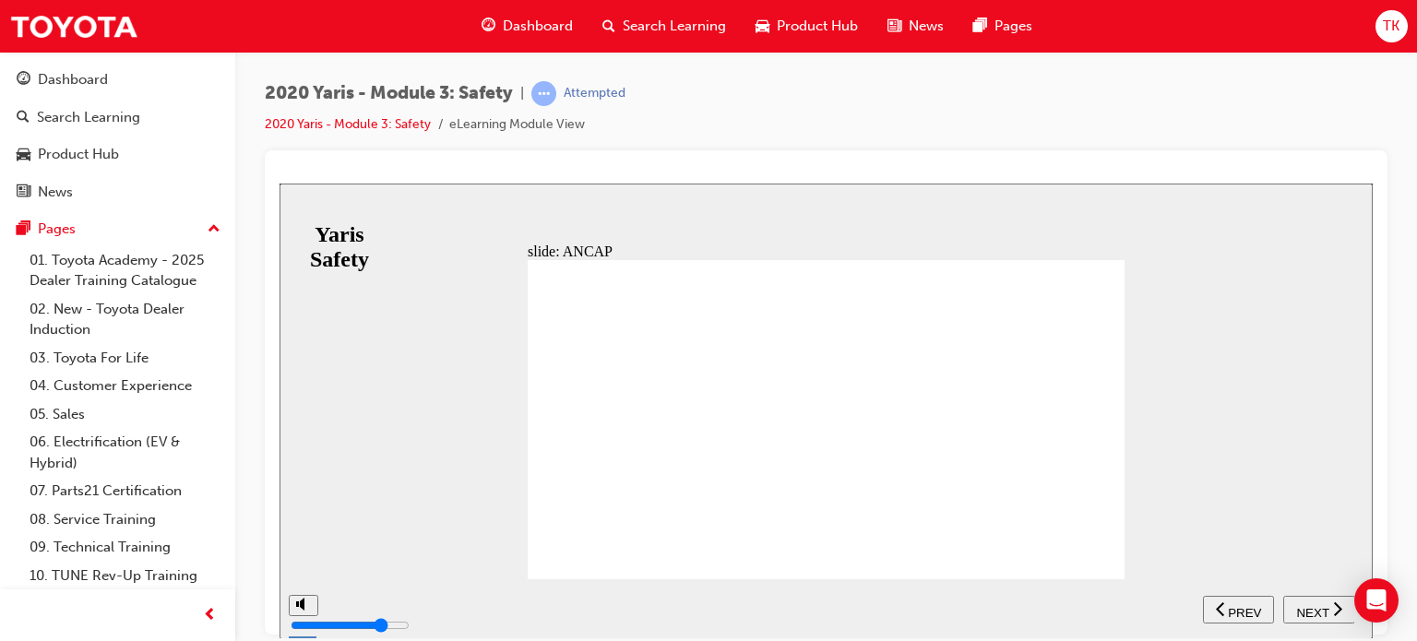
click at [1335, 611] on icon "next" at bounding box center [1337, 607] width 9 height 17
click at [1313, 605] on span "NEXT" at bounding box center [1312, 612] width 32 height 14
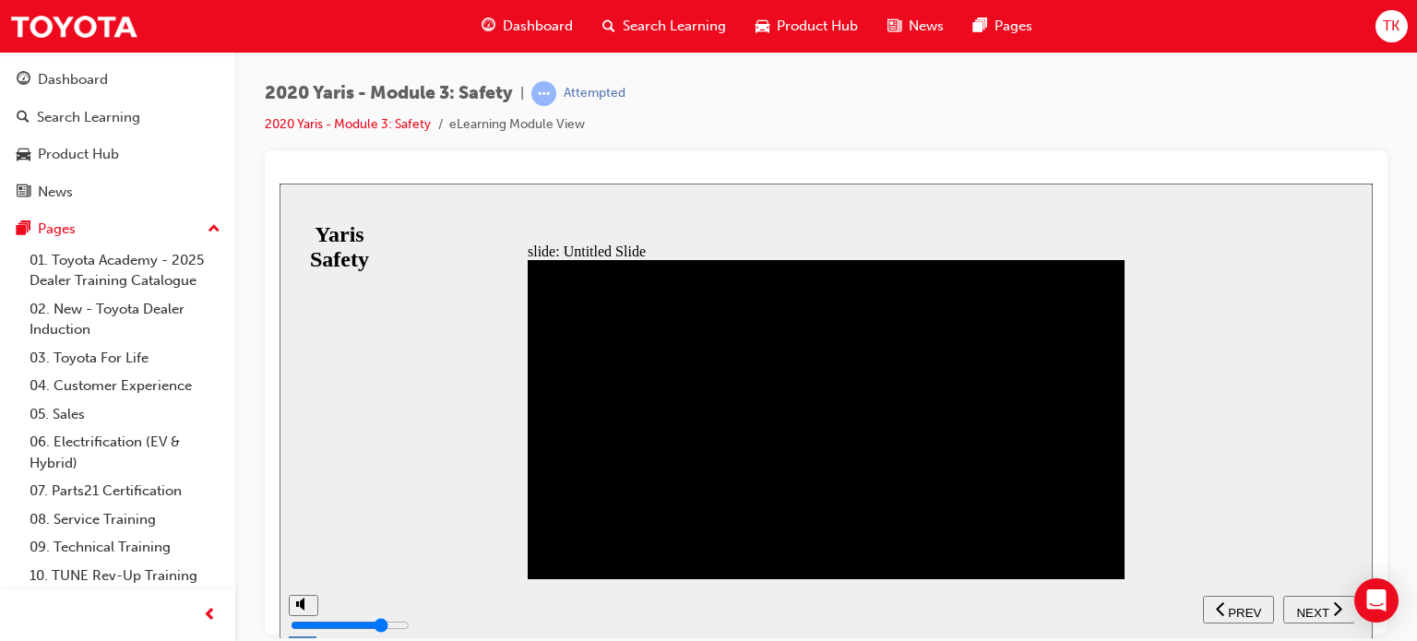
click at [1291, 603] on div "NEXT" at bounding box center [1318, 608] width 57 height 19
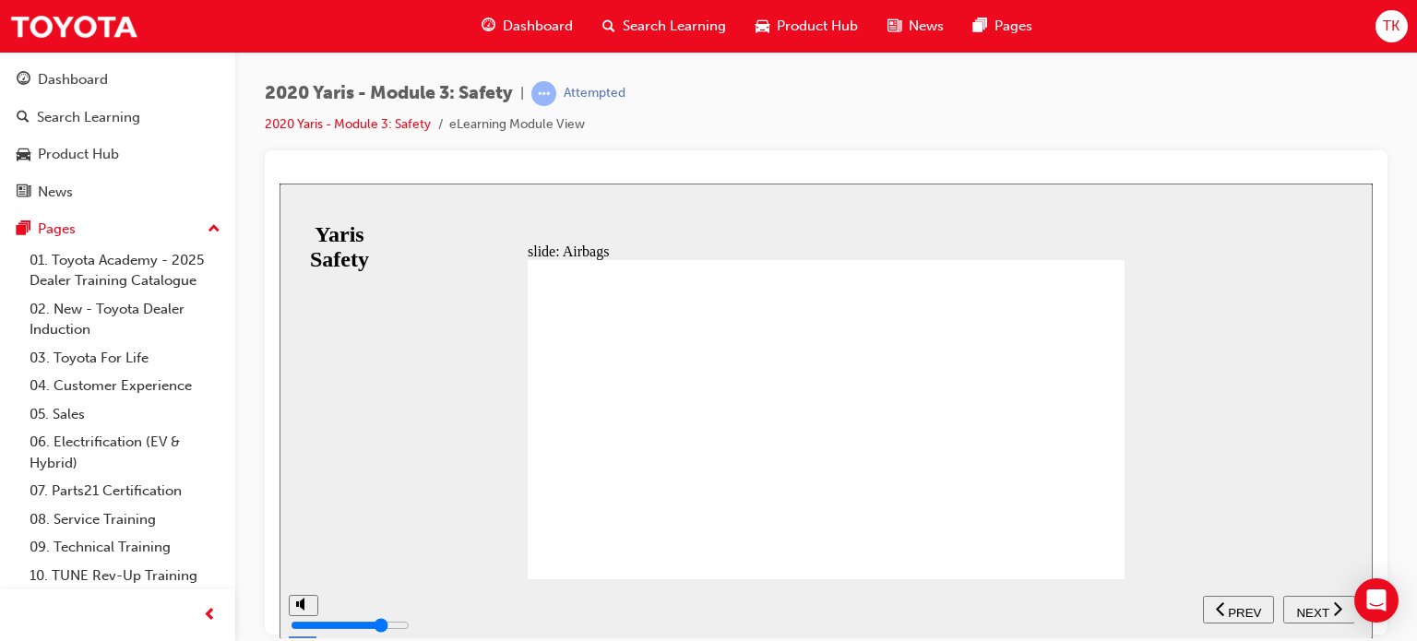
click at [1305, 605] on span "NEXT" at bounding box center [1312, 612] width 32 height 14
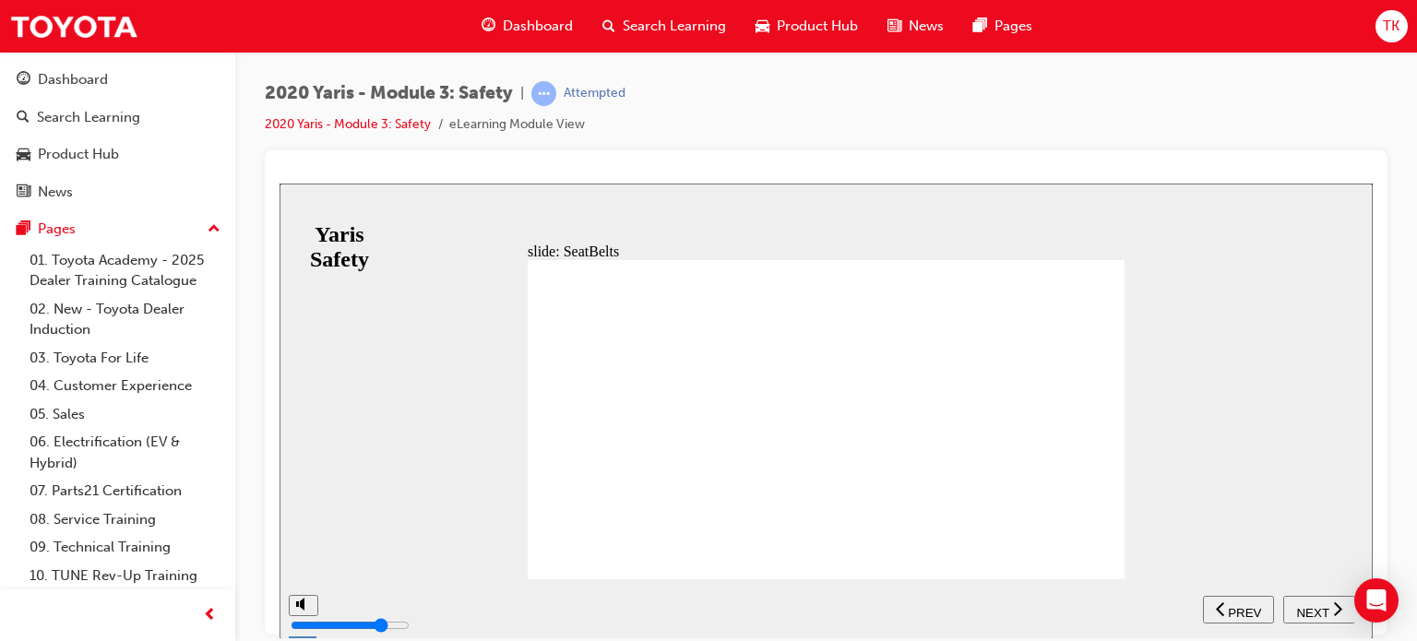
click at [1307, 605] on span "NEXT" at bounding box center [1312, 612] width 32 height 14
click at [1307, 599] on div "NEXT" at bounding box center [1318, 608] width 57 height 19
click at [1316, 595] on button "NEXT" at bounding box center [1319, 609] width 72 height 28
click at [1296, 599] on div "NEXT" at bounding box center [1318, 608] width 57 height 19
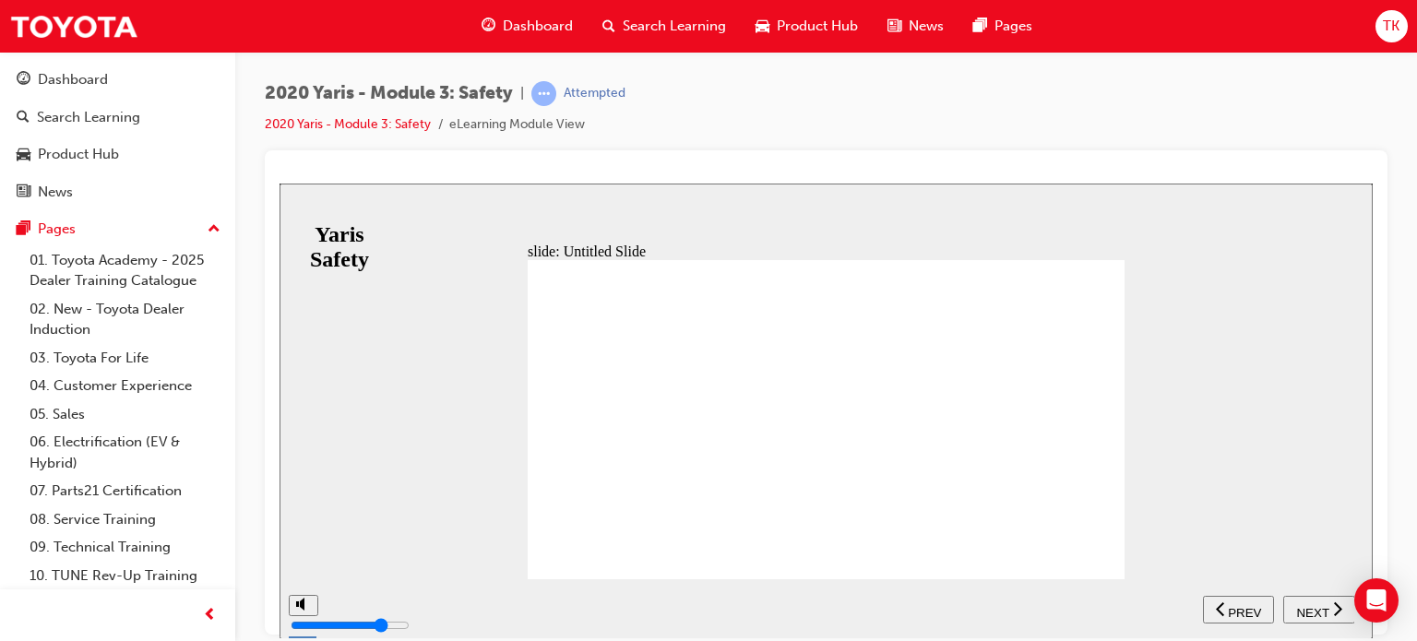
click at [1298, 605] on span "NEXT" at bounding box center [1312, 612] width 32 height 14
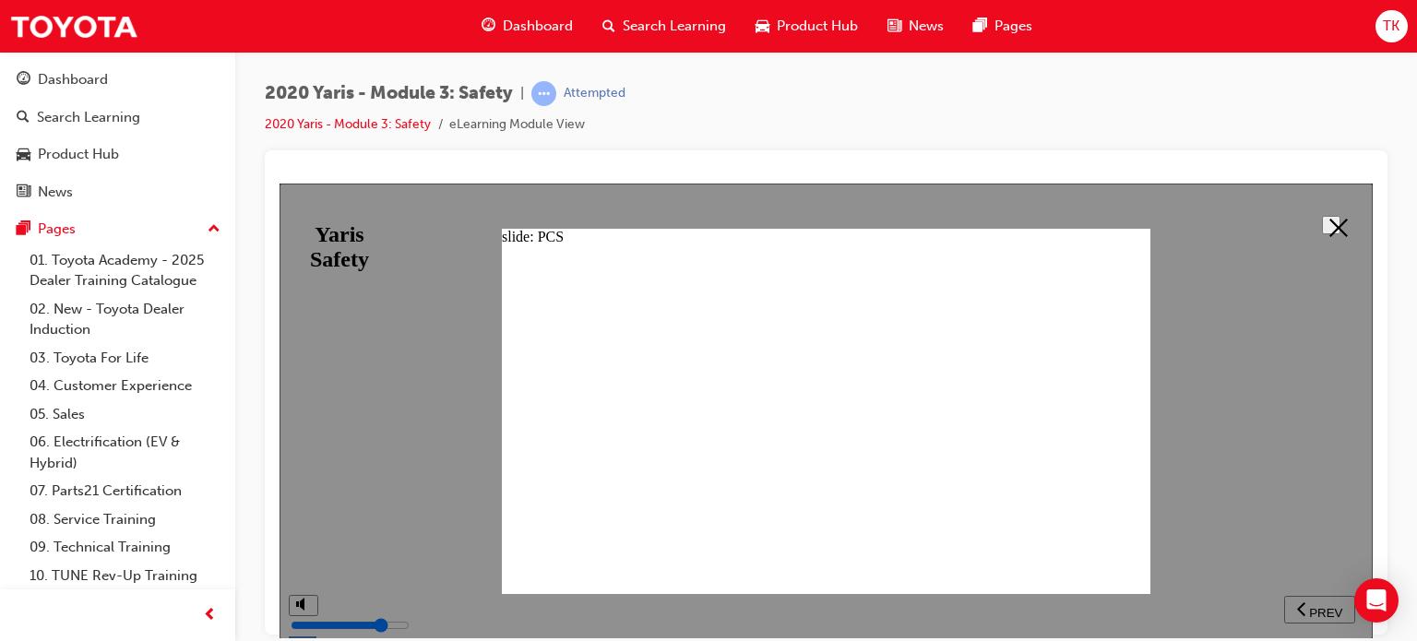
click at [1339, 221] on icon at bounding box center [1338, 227] width 18 height 18
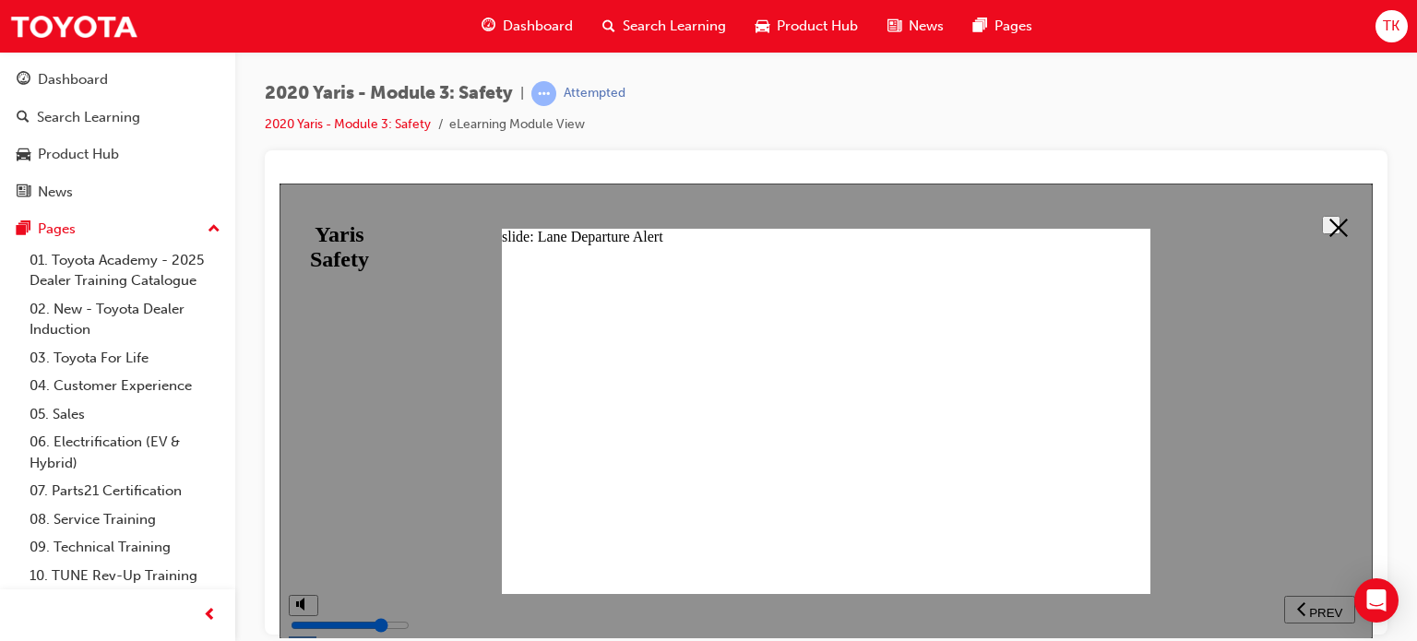
click at [1325, 233] on button at bounding box center [1331, 224] width 18 height 18
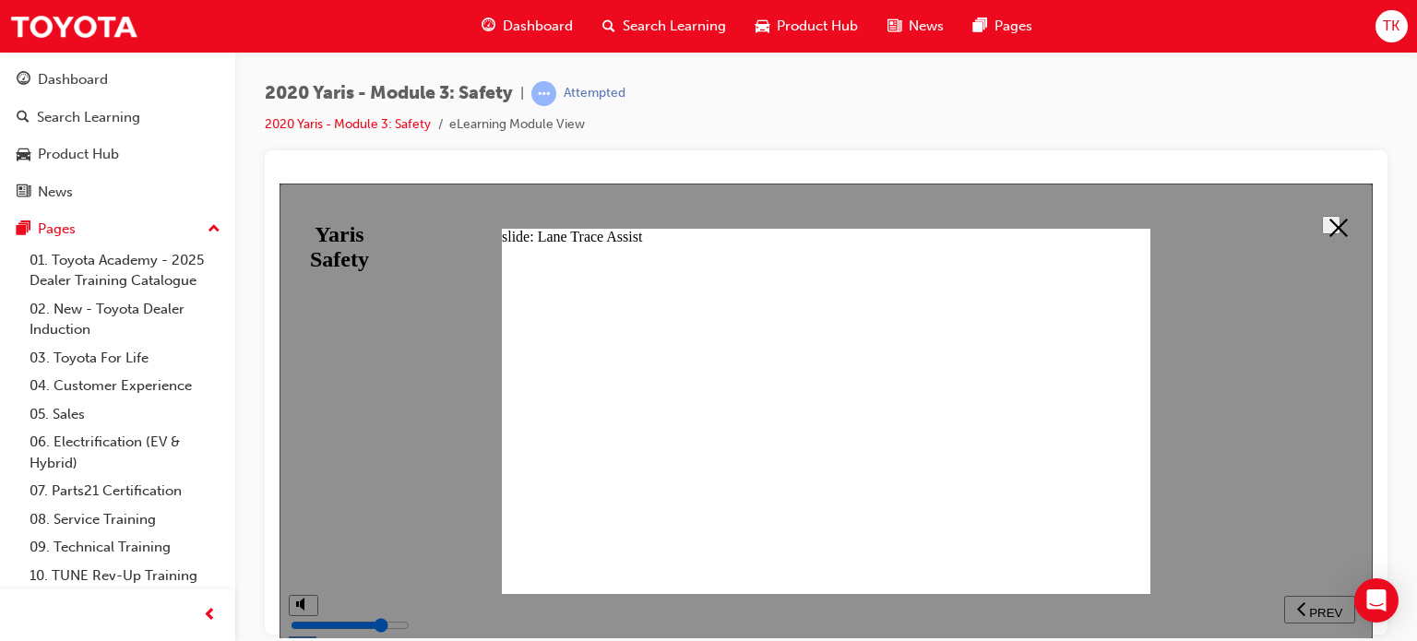
click at [1330, 230] on icon at bounding box center [1338, 227] width 18 height 18
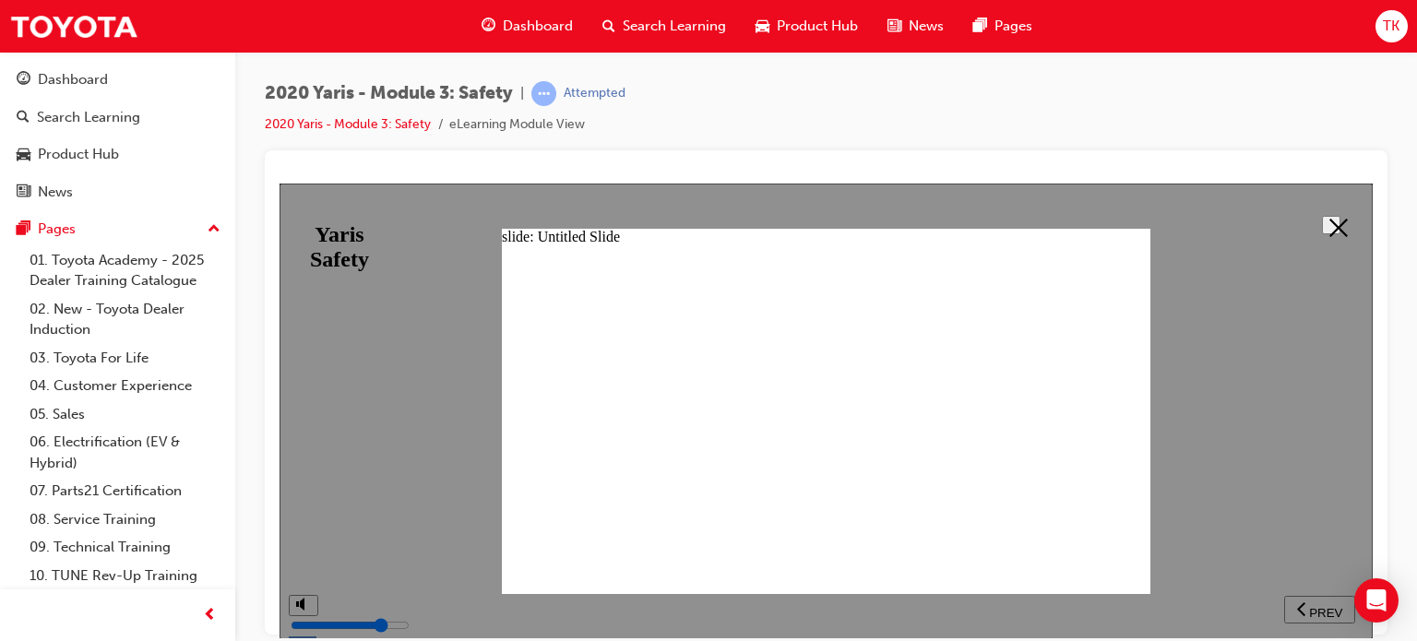
click at [1330, 226] on polygon at bounding box center [1338, 227] width 18 height 18
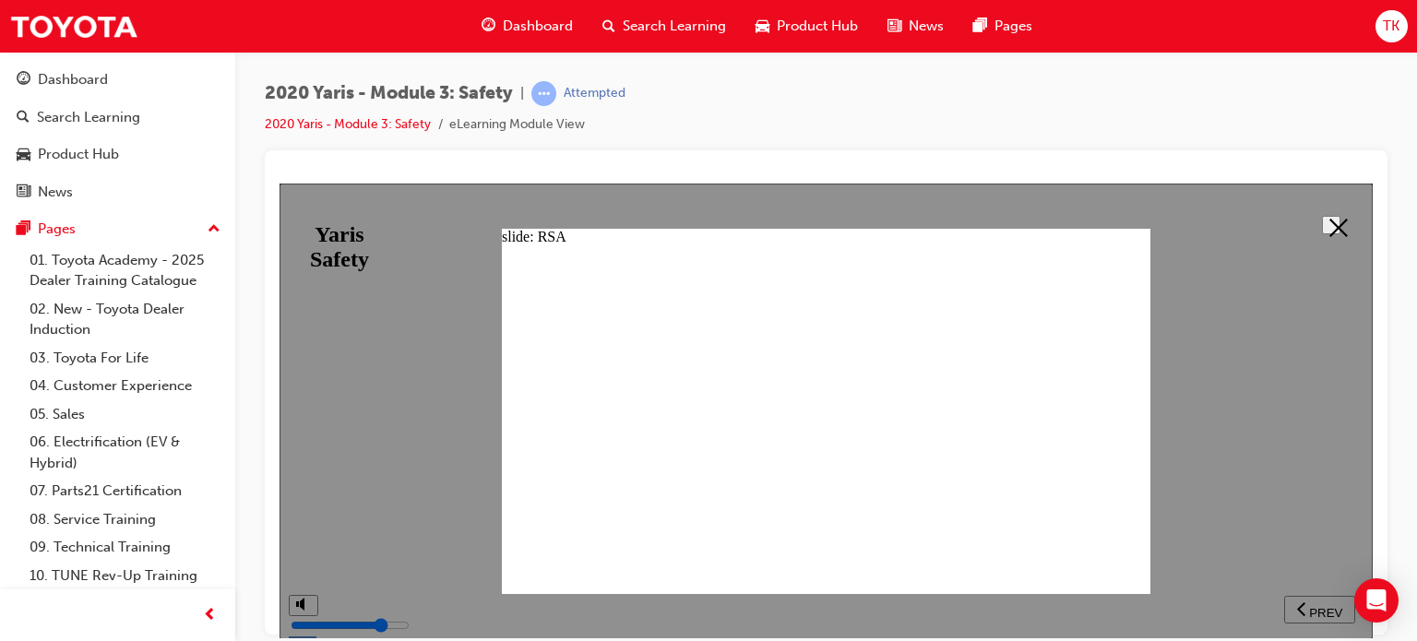
drag, startPoint x: 1321, startPoint y: 226, endPoint x: 1193, endPoint y: 330, distance: 164.5
click at [1329, 226] on icon at bounding box center [1338, 227] width 18 height 18
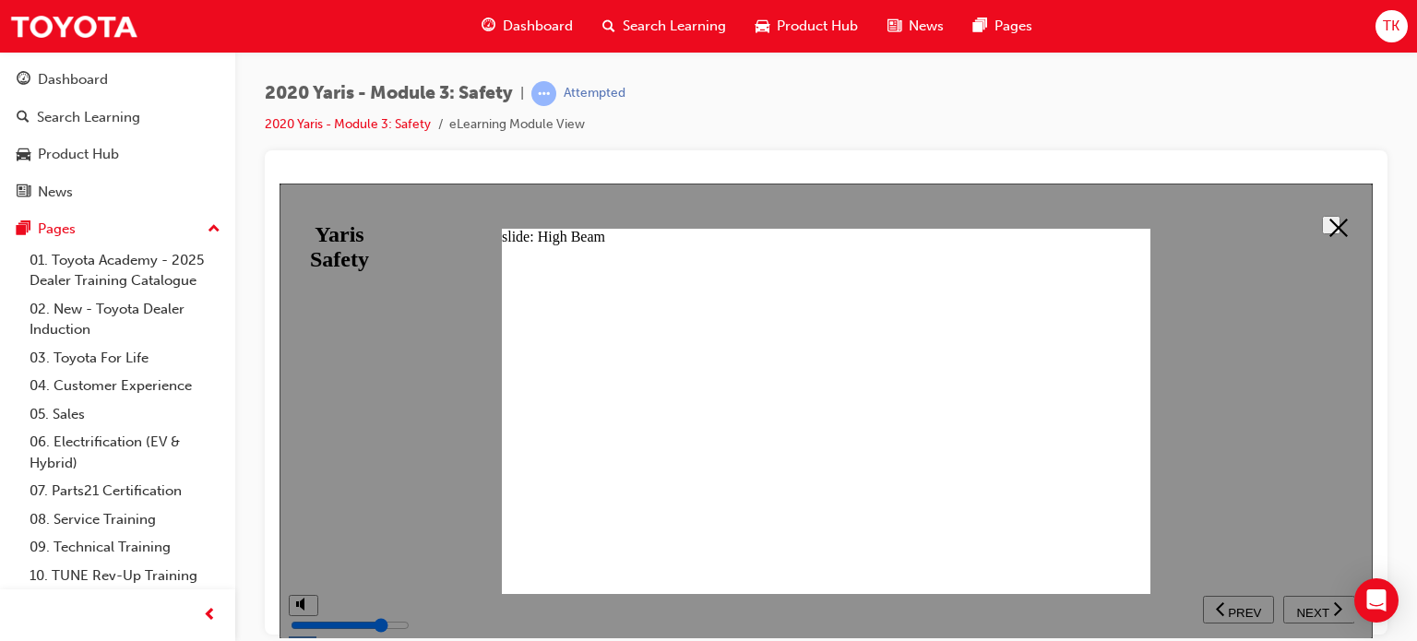
click at [1329, 222] on polygon at bounding box center [1338, 227] width 18 height 18
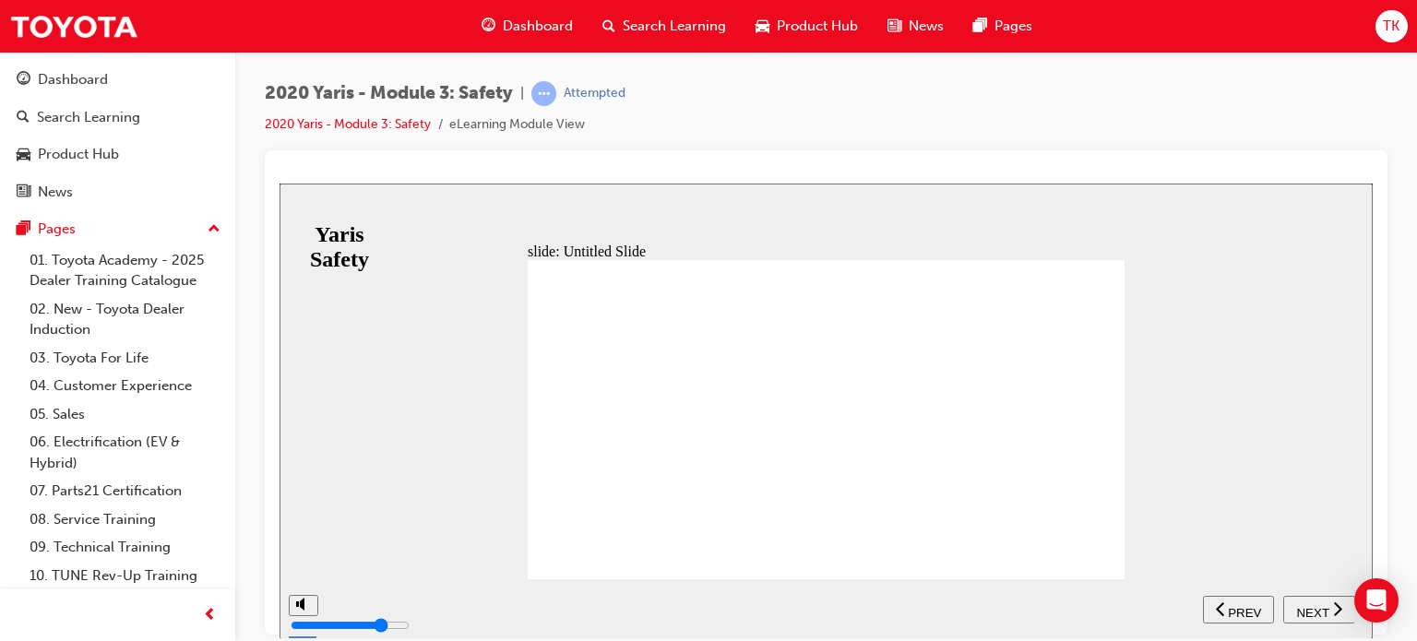
click at [1313, 600] on div "NEXT" at bounding box center [1318, 608] width 57 height 19
click at [1322, 613] on span "NEXT" at bounding box center [1312, 612] width 32 height 14
click at [1311, 608] on span "NEXT" at bounding box center [1312, 612] width 32 height 14
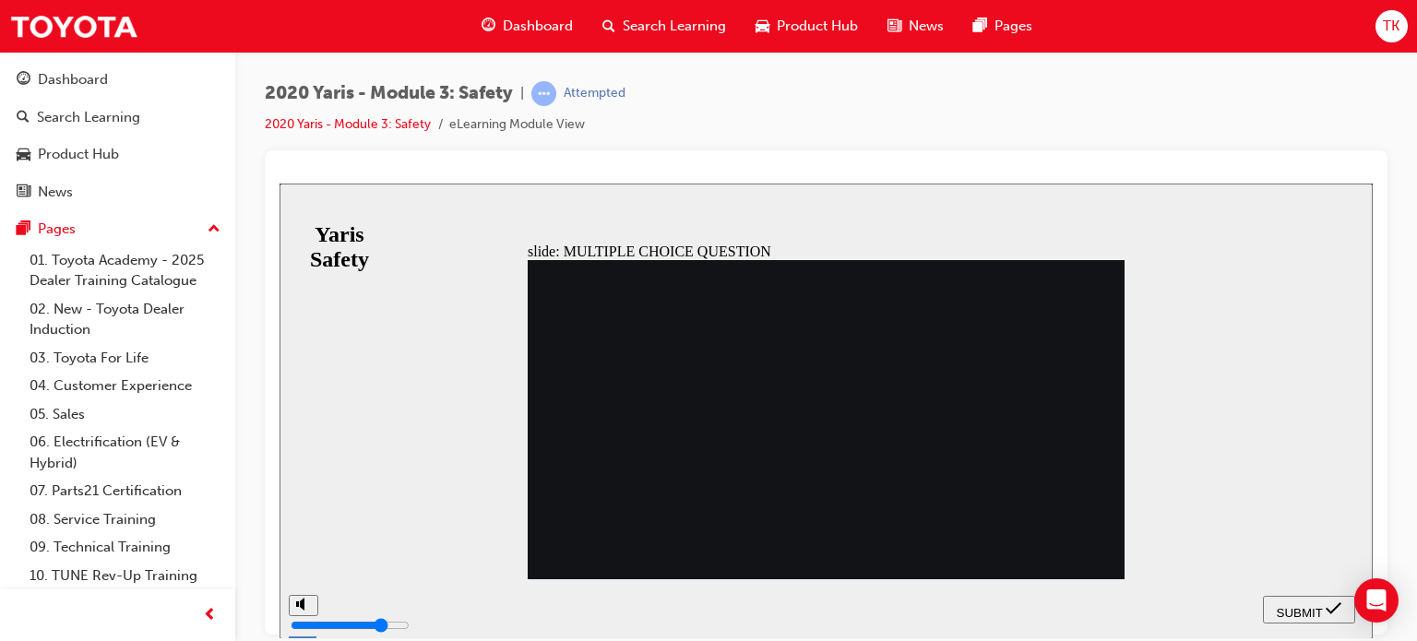
radio input "true"
click at [1288, 616] on div "SUBMIT" at bounding box center [1308, 608] width 77 height 19
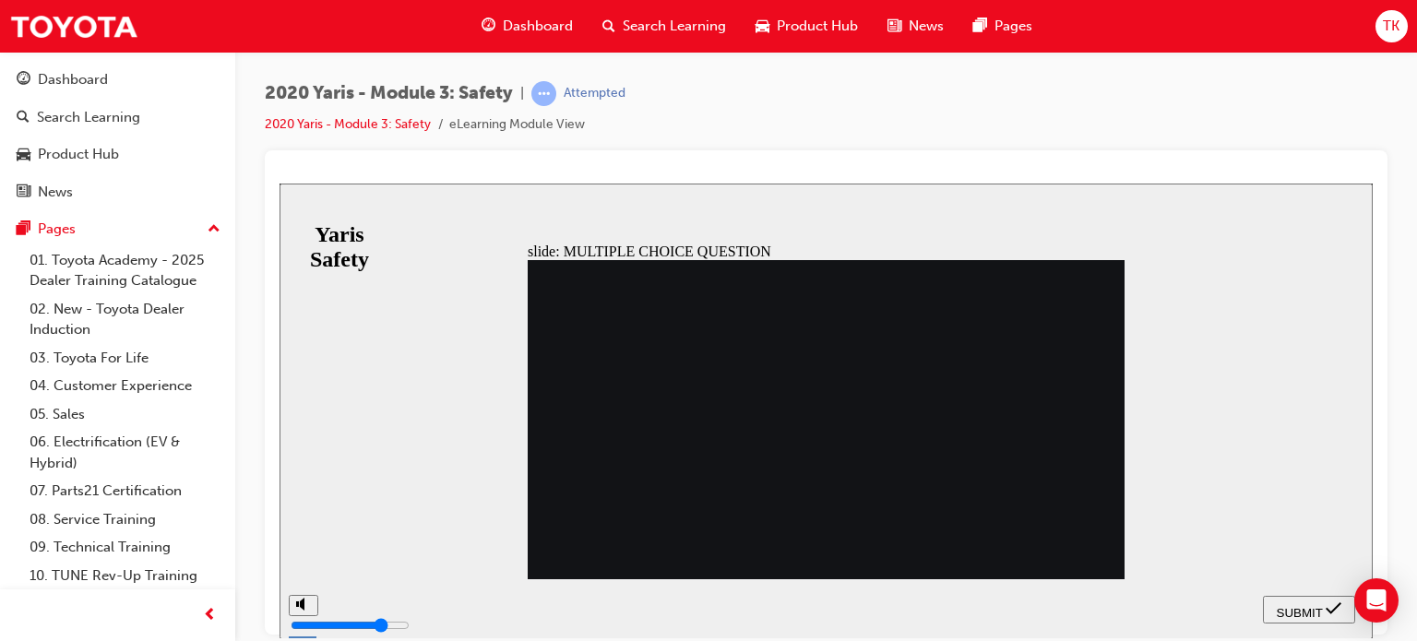
radio input "true"
click at [1306, 606] on span "SUBMIT" at bounding box center [1299, 612] width 46 height 14
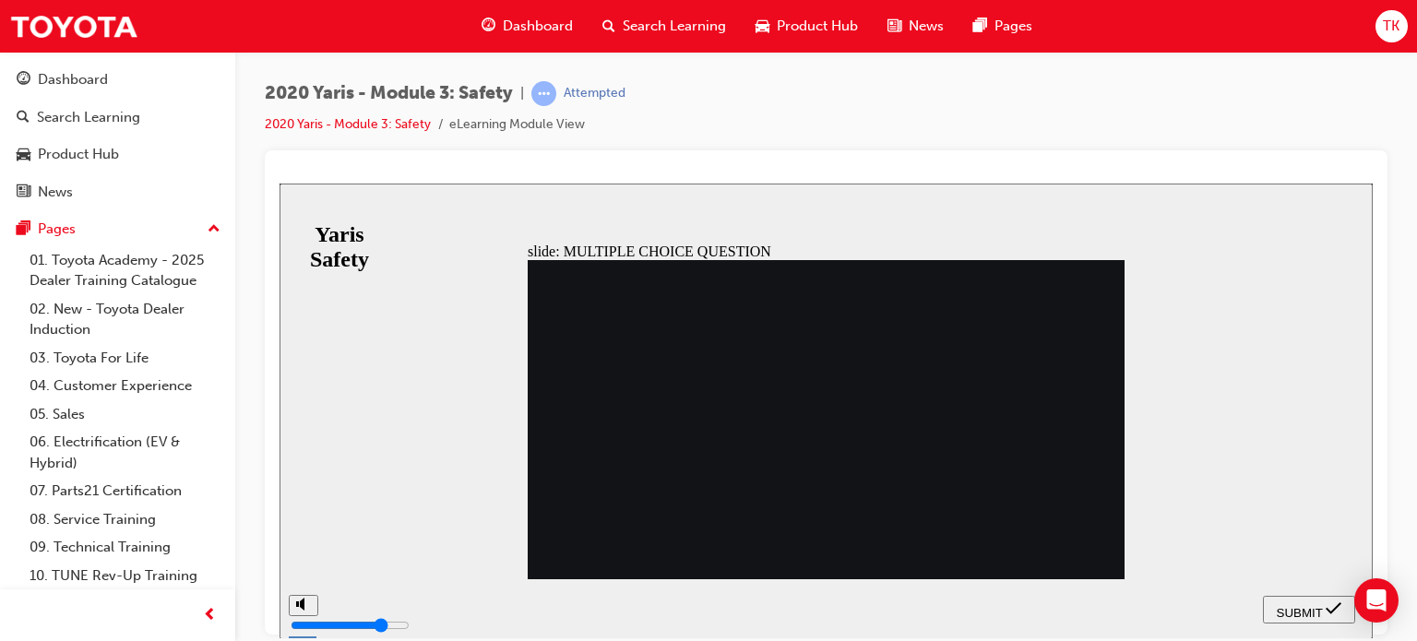
click at [1286, 613] on span "SUBMIT" at bounding box center [1299, 612] width 46 height 14
radio input "false"
radio input "true"
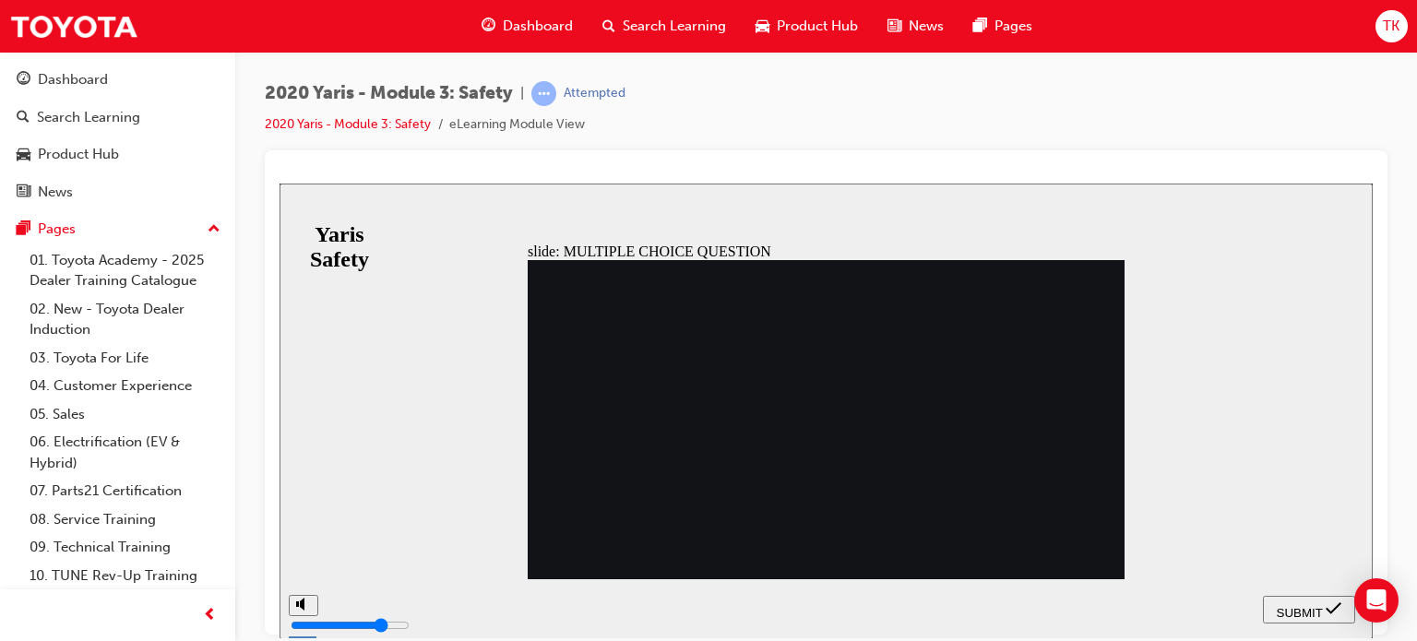
click at [1302, 607] on span "SUBMIT" at bounding box center [1299, 612] width 46 height 14
radio input "true"
click at [1310, 605] on span "SUBMIT" at bounding box center [1299, 612] width 46 height 14
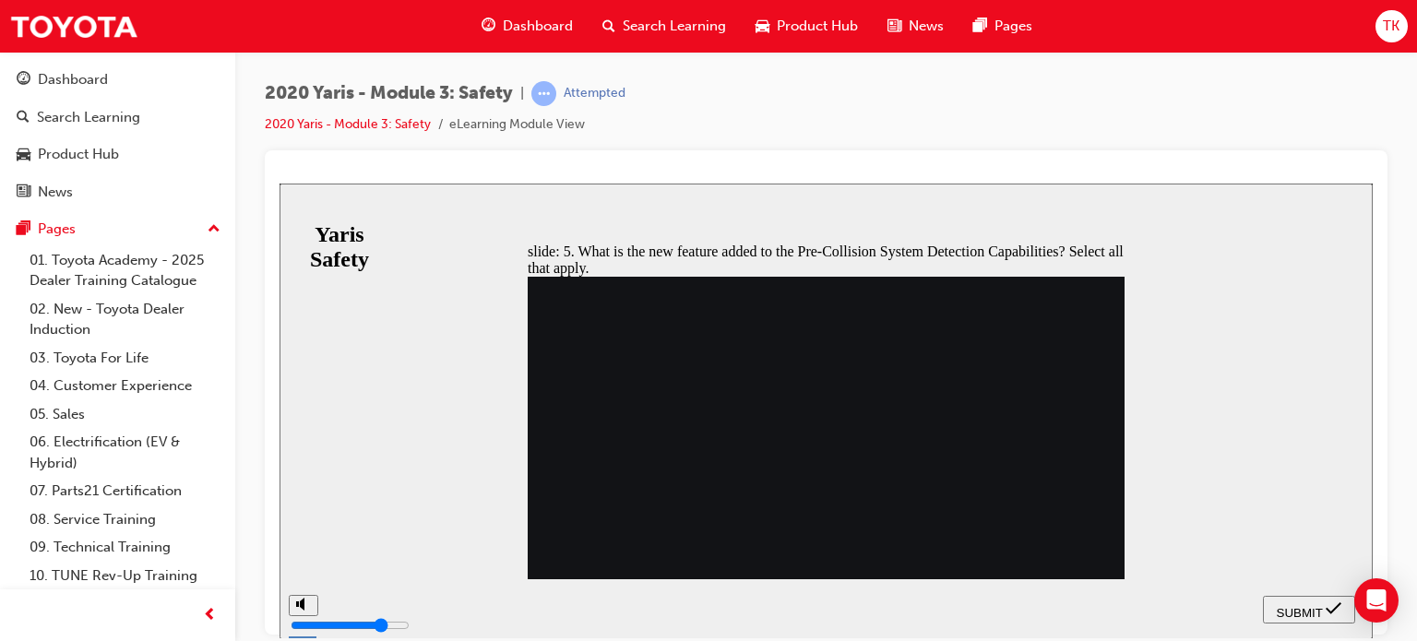
checkbox input "true"
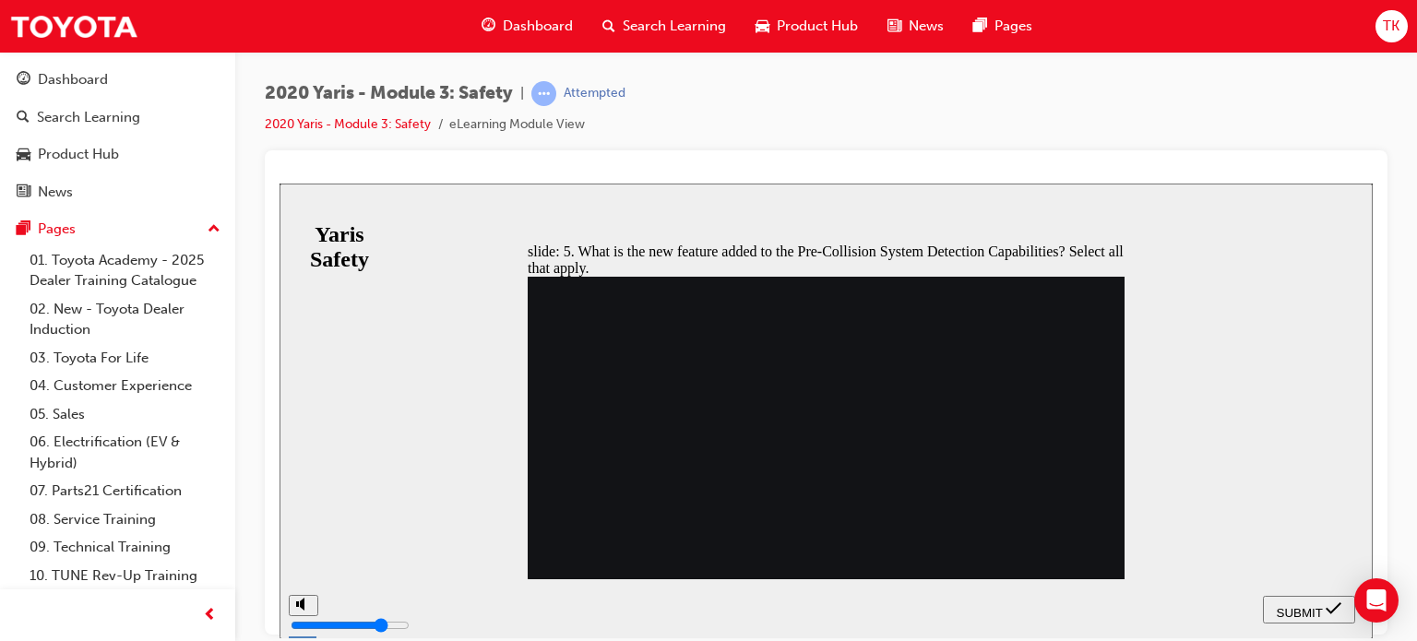
checkbox input "false"
drag, startPoint x: 714, startPoint y: 443, endPoint x: 703, endPoint y: 445, distance: 11.4
checkbox input "true"
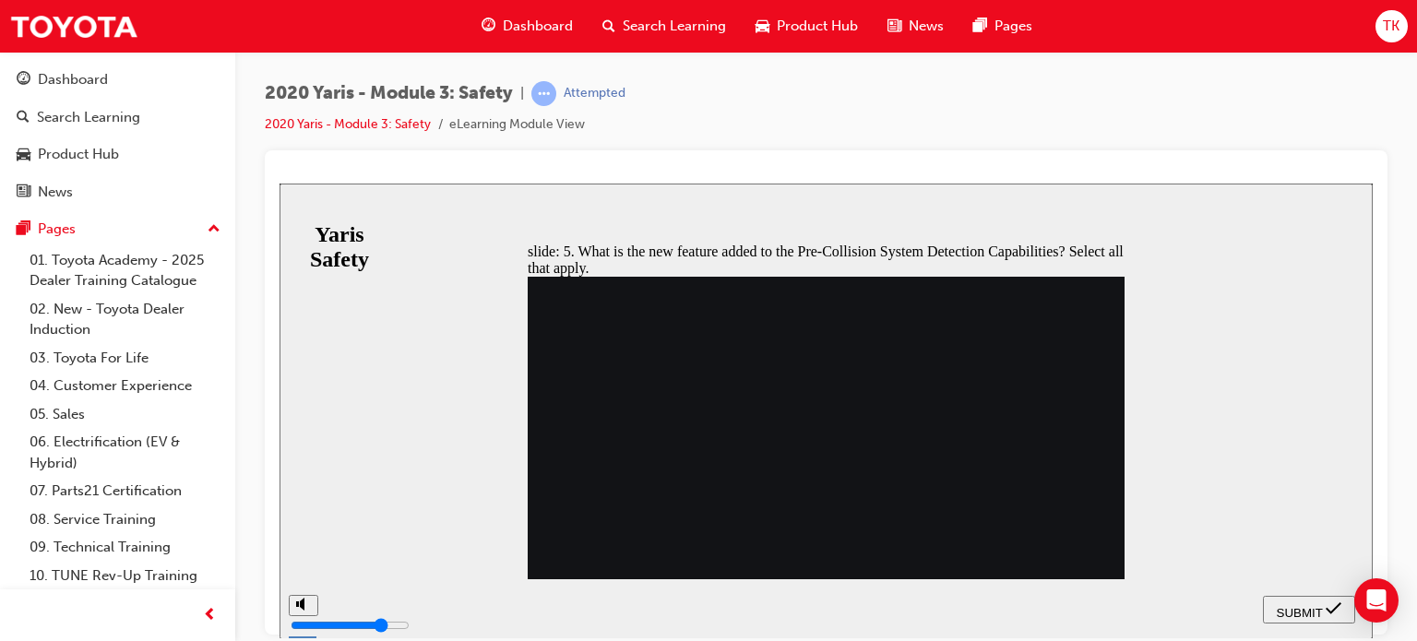
checkbox input "true"
click at [1299, 614] on span "SUBMIT" at bounding box center [1299, 612] width 46 height 14
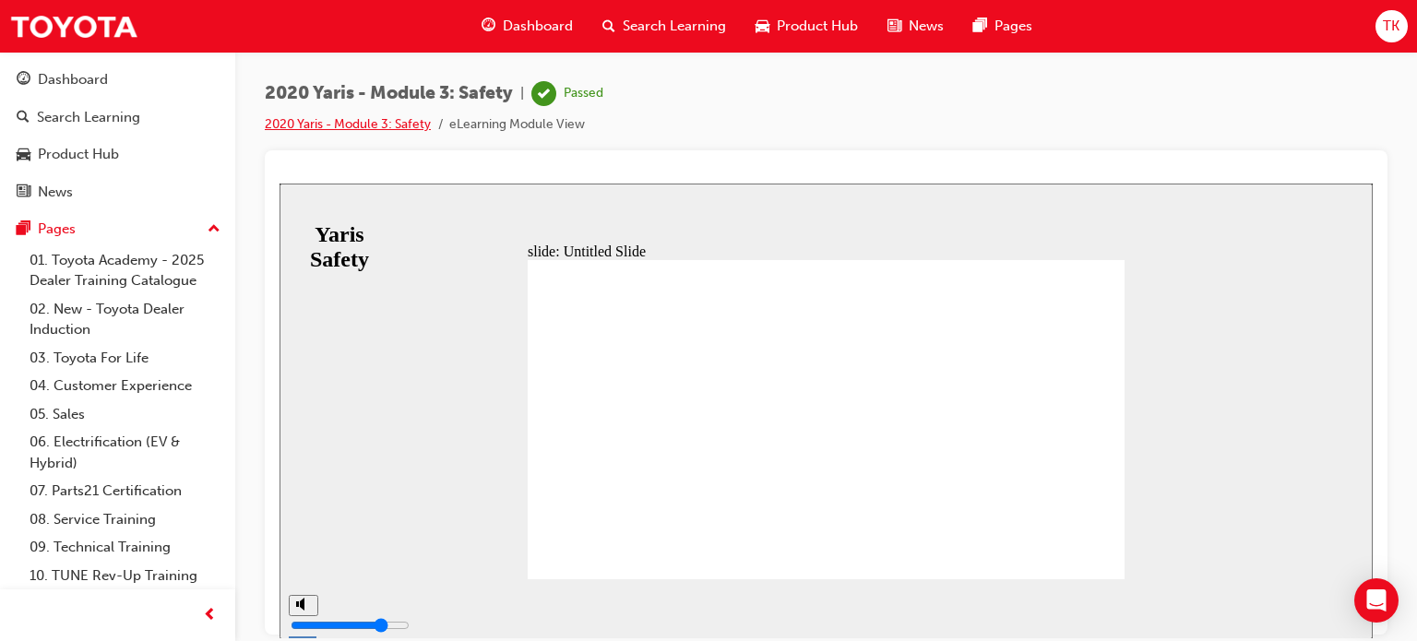
click at [320, 126] on link "2020 Yaris - Module 3: Safety" at bounding box center [348, 124] width 166 height 16
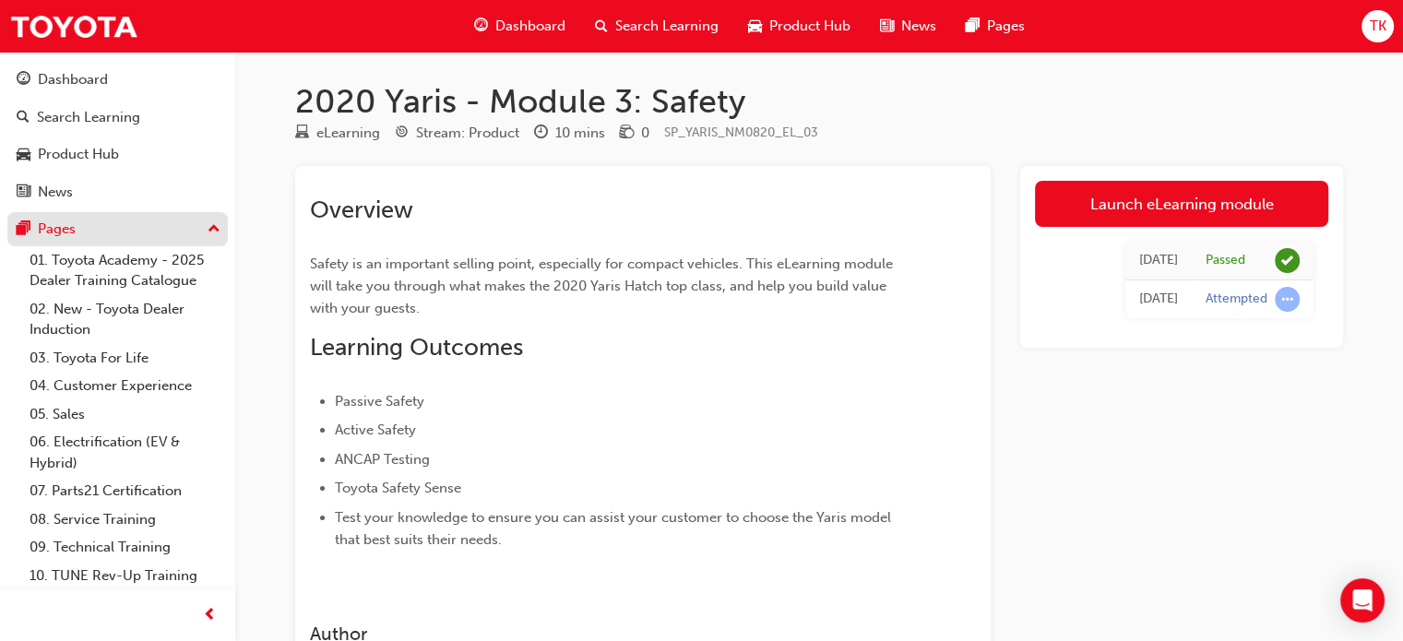
click at [102, 220] on div "Pages" at bounding box center [118, 229] width 202 height 23
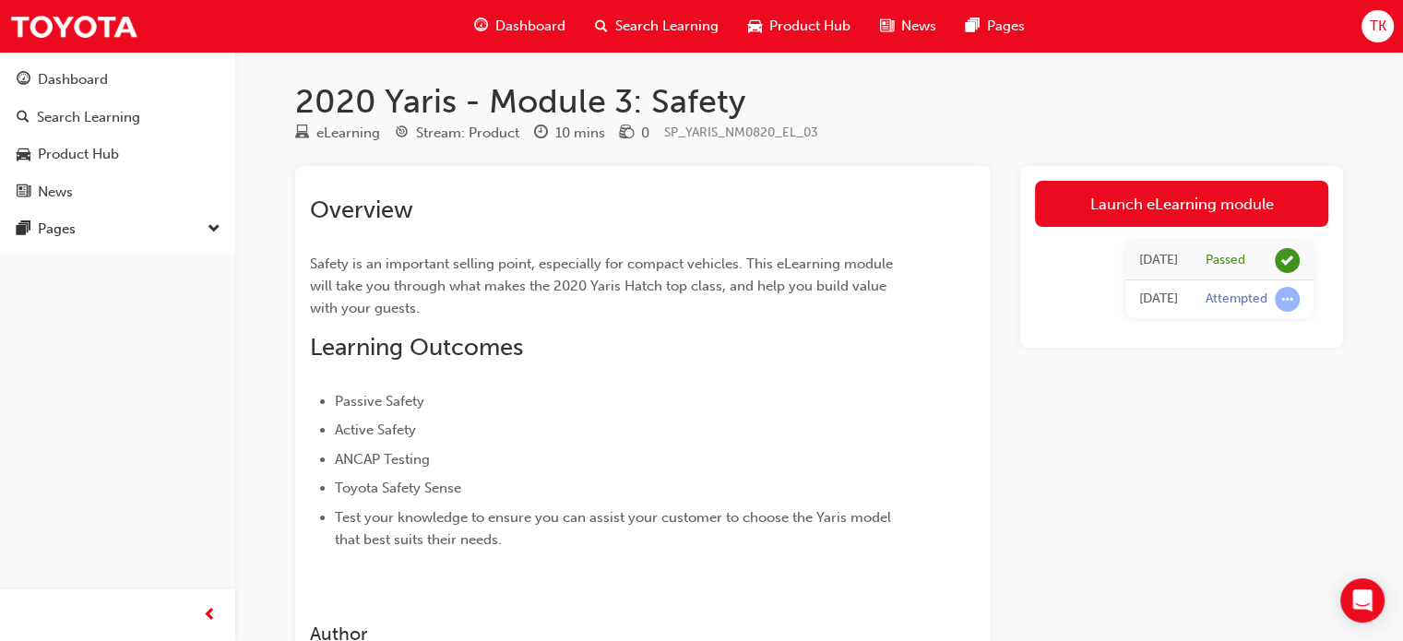
click at [59, 212] on div "Pages" at bounding box center [117, 229] width 220 height 34
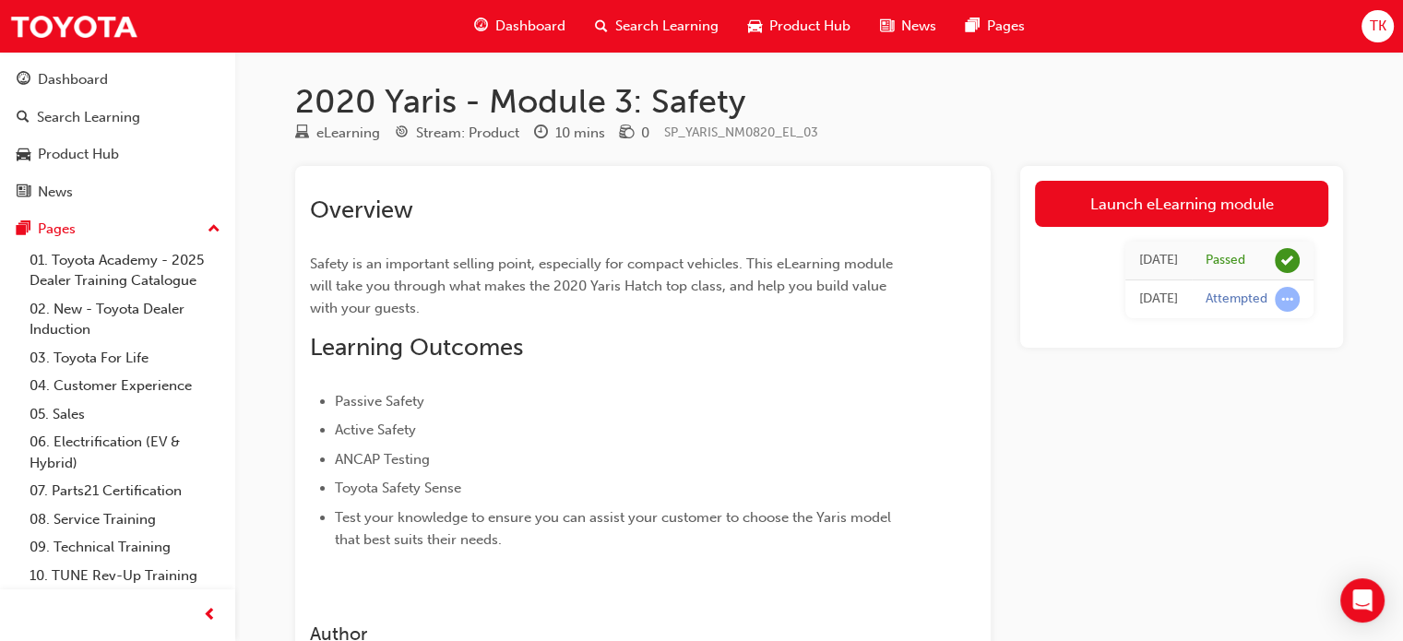
click at [487, 25] on span "guage-icon" at bounding box center [481, 26] width 14 height 23
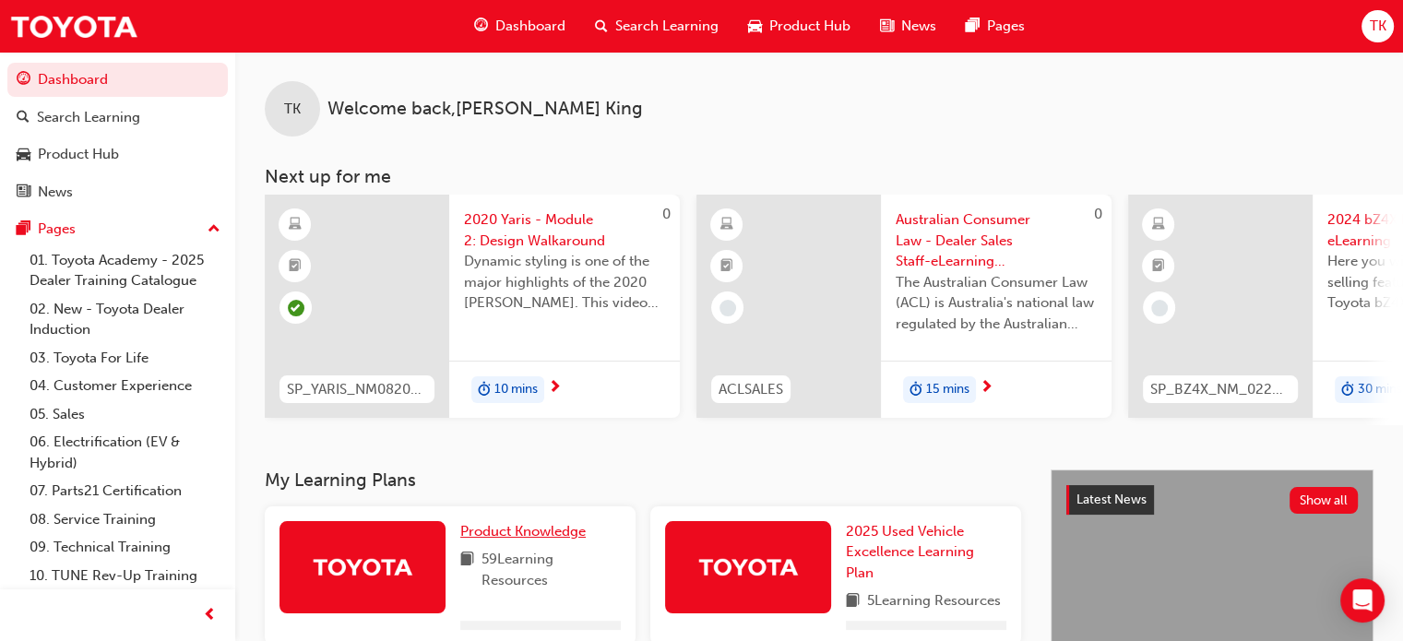
click at [516, 528] on span "Product Knowledge" at bounding box center [522, 531] width 125 height 17
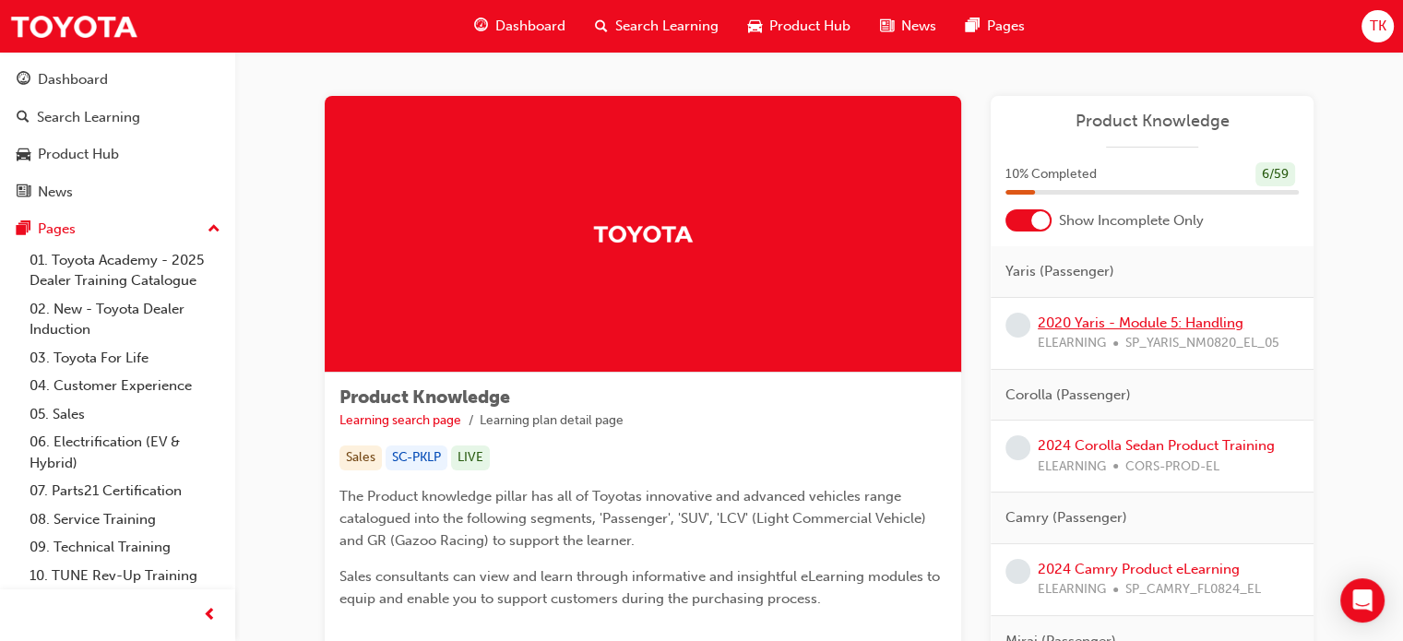
click at [1182, 317] on link "2020 Yaris - Module 5: Handling" at bounding box center [1141, 322] width 206 height 17
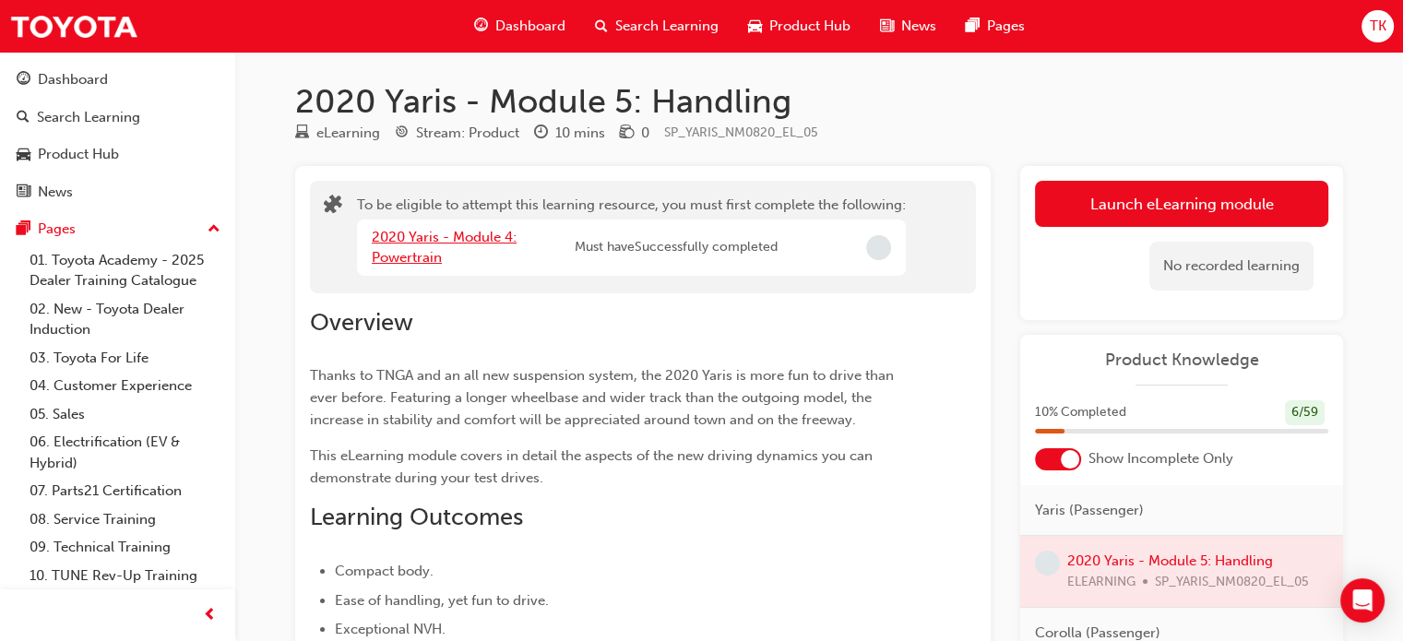
click at [473, 239] on link "2020 Yaris - Module 4: Powertrain" at bounding box center [444, 248] width 145 height 38
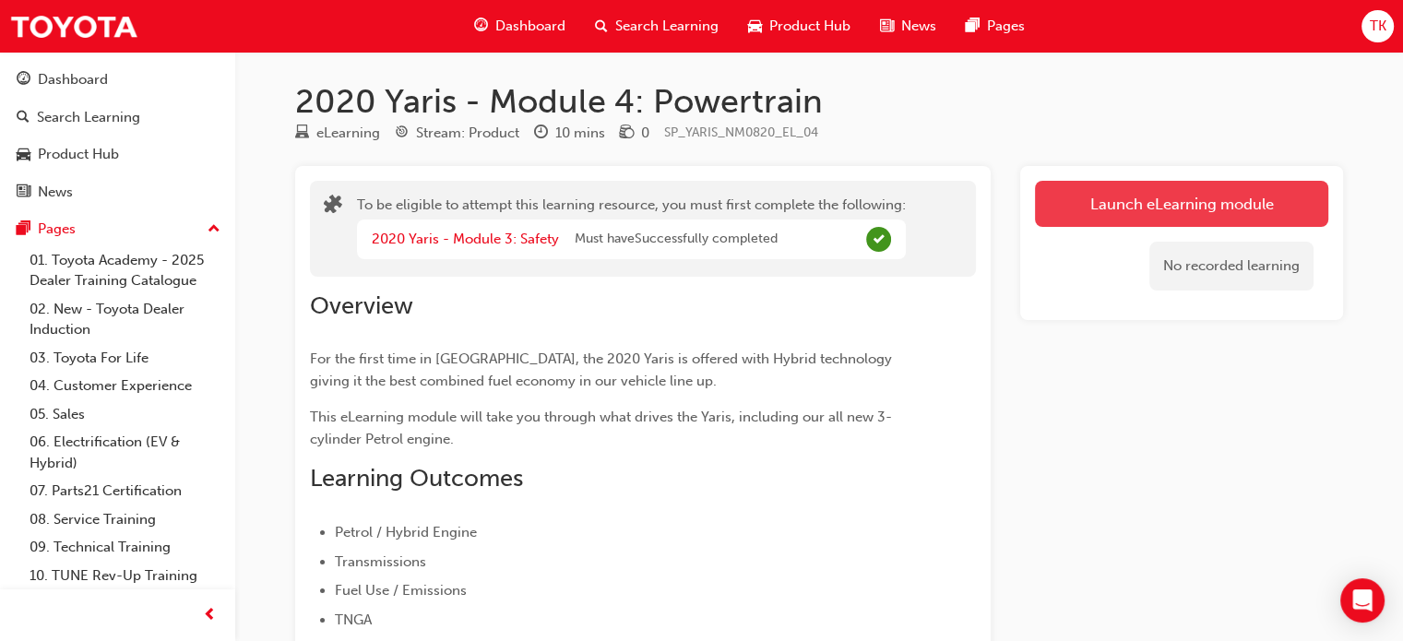
click at [1161, 216] on button "Launch eLearning module" at bounding box center [1181, 204] width 293 height 46
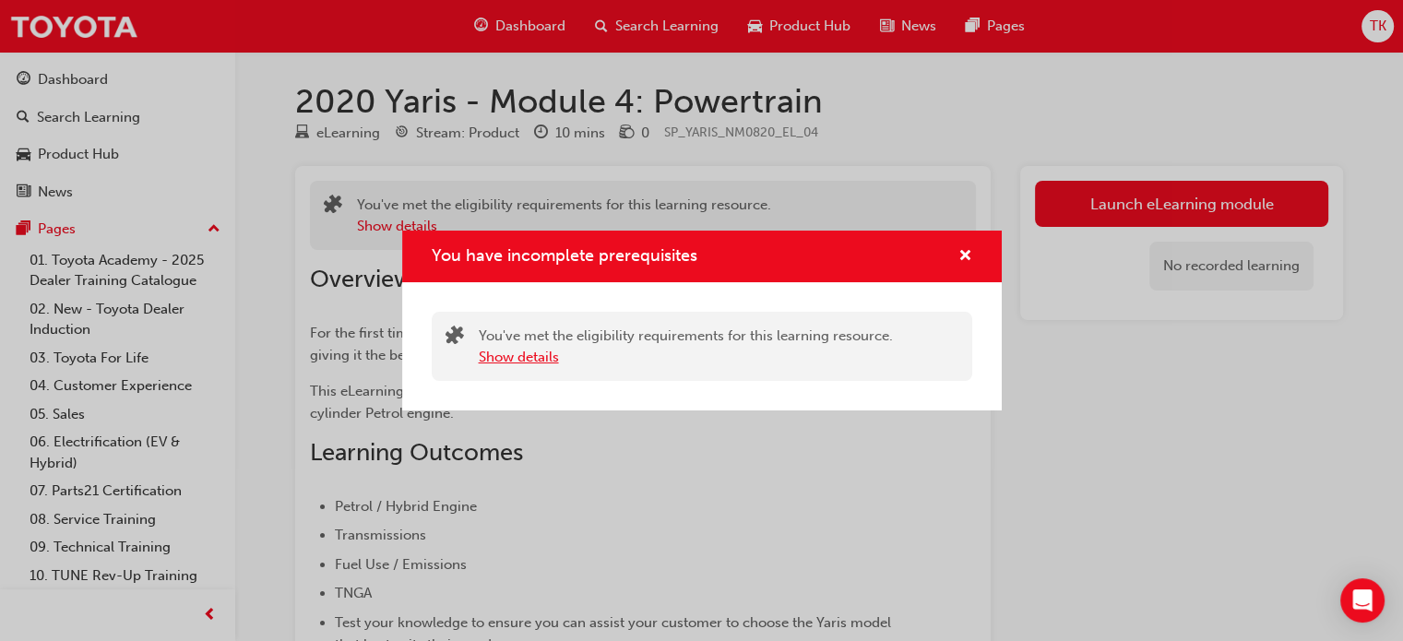
click at [530, 362] on button "Show details" at bounding box center [519, 357] width 80 height 21
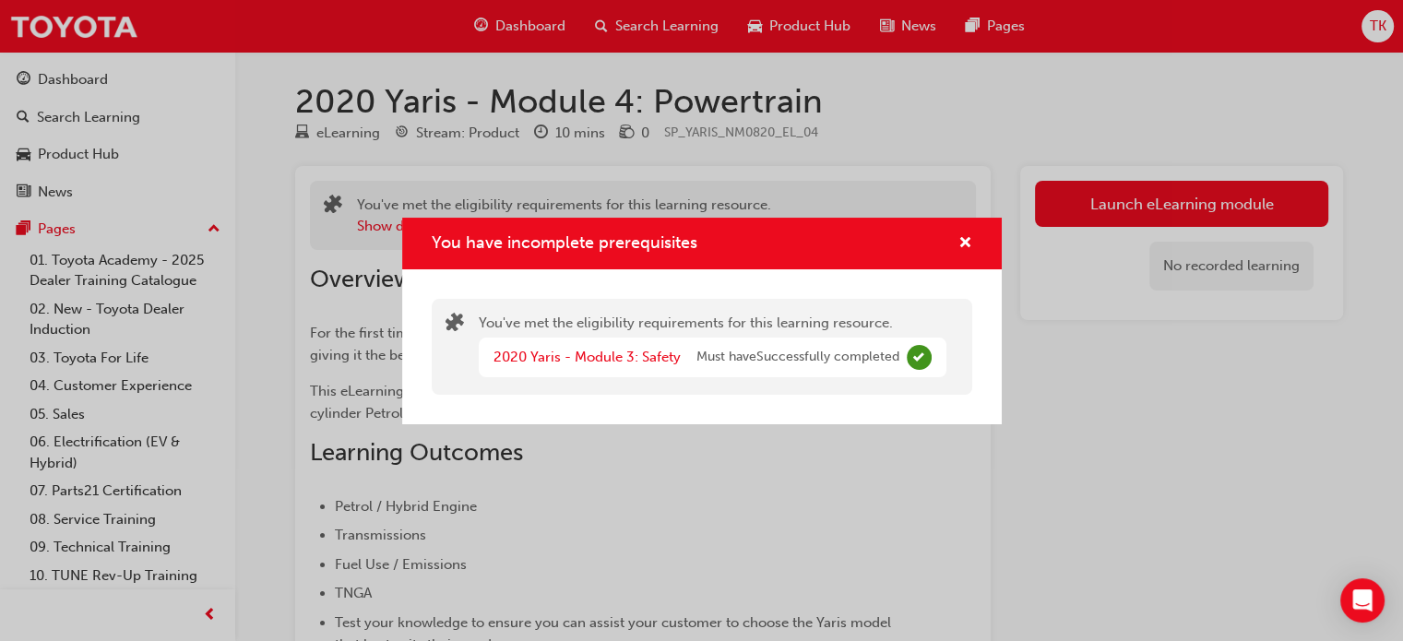
click at [637, 384] on div "You've met the eligibility requirements for this learning resource. 2020 Yaris …" at bounding box center [702, 347] width 540 height 96
click at [962, 236] on span "cross-icon" at bounding box center [965, 244] width 14 height 17
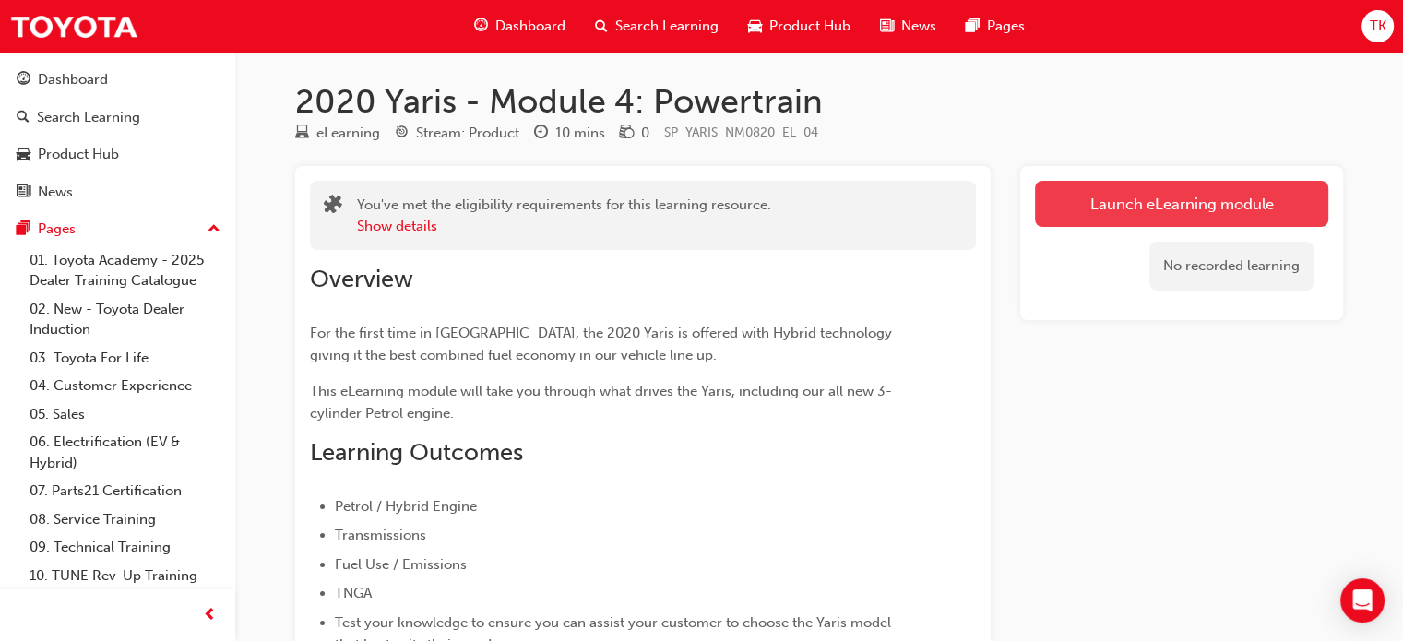
click at [1118, 207] on button "Launch eLearning module" at bounding box center [1181, 204] width 293 height 46
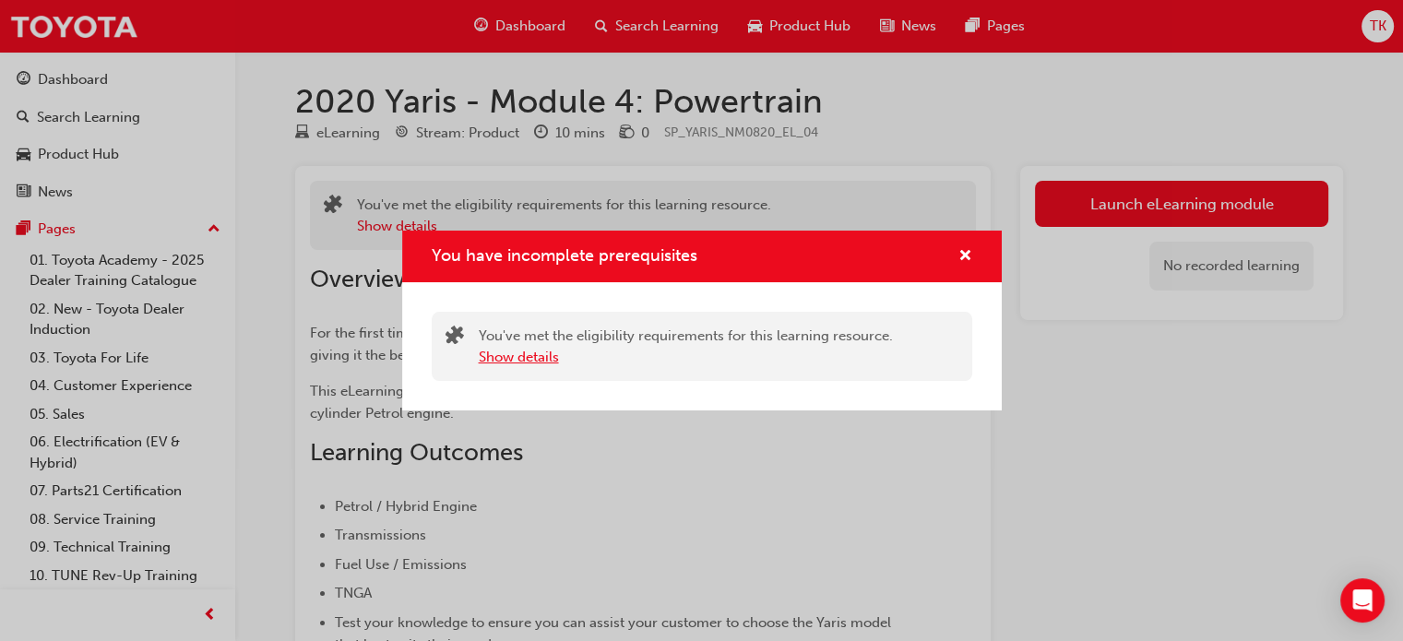
click at [532, 356] on button "Show details" at bounding box center [519, 357] width 80 height 21
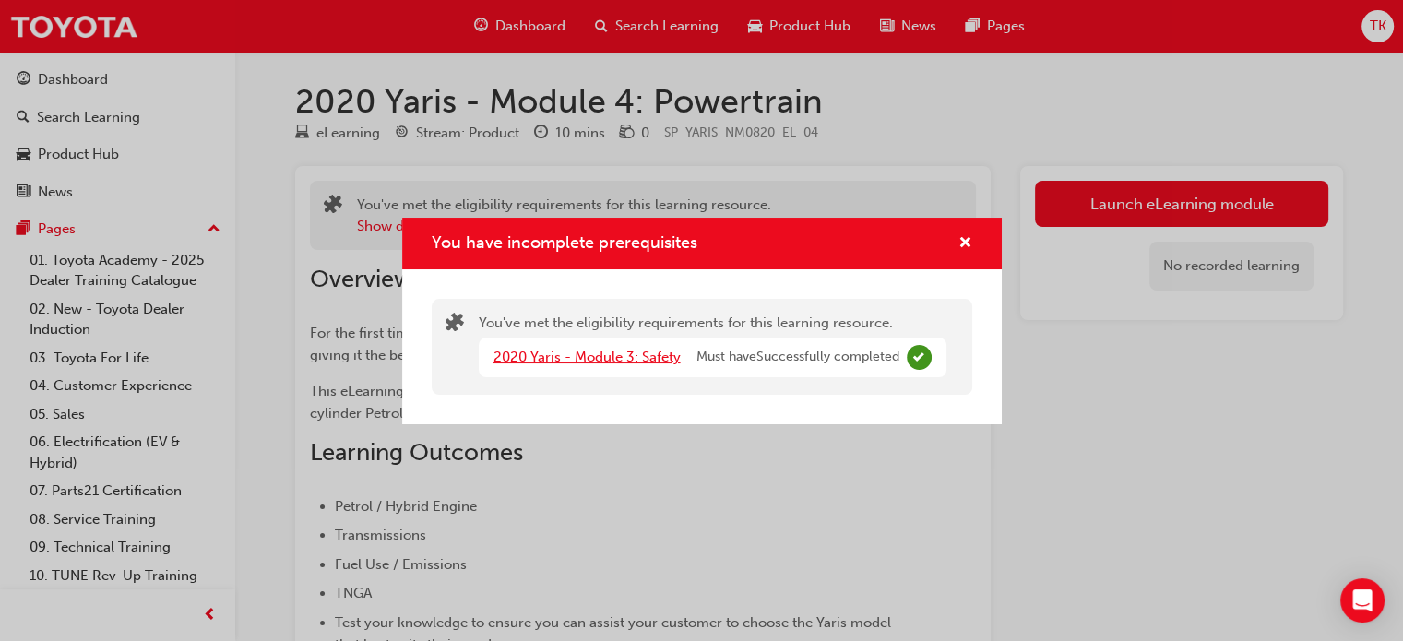
click at [611, 358] on link "2020 Yaris - Module 3: Safety" at bounding box center [586, 357] width 187 height 17
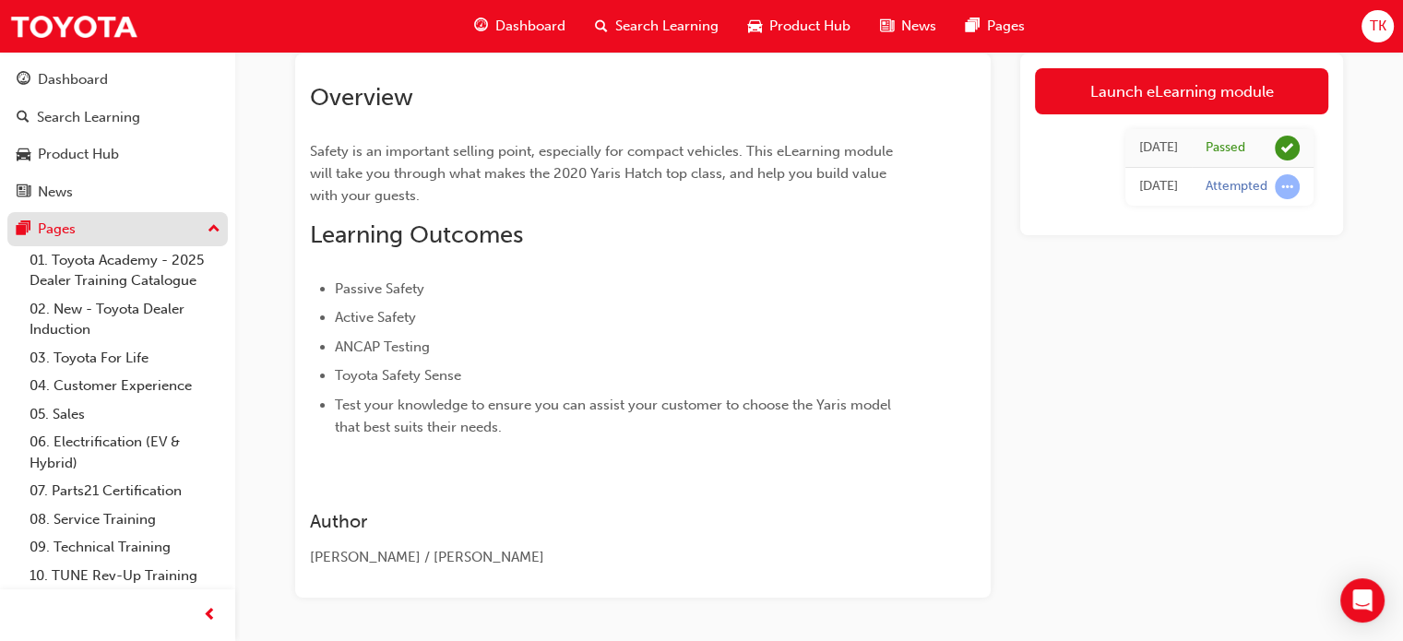
scroll to position [81, 0]
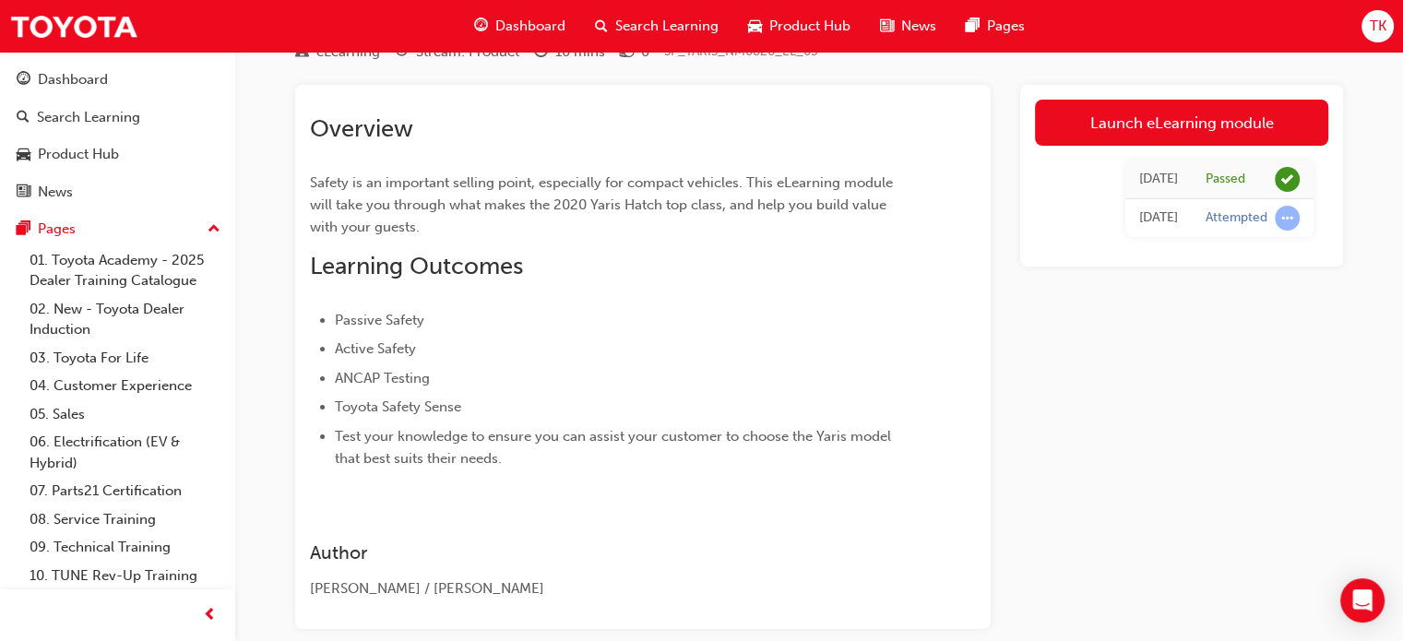
click at [506, 37] on div "Dashboard" at bounding box center [519, 26] width 121 height 38
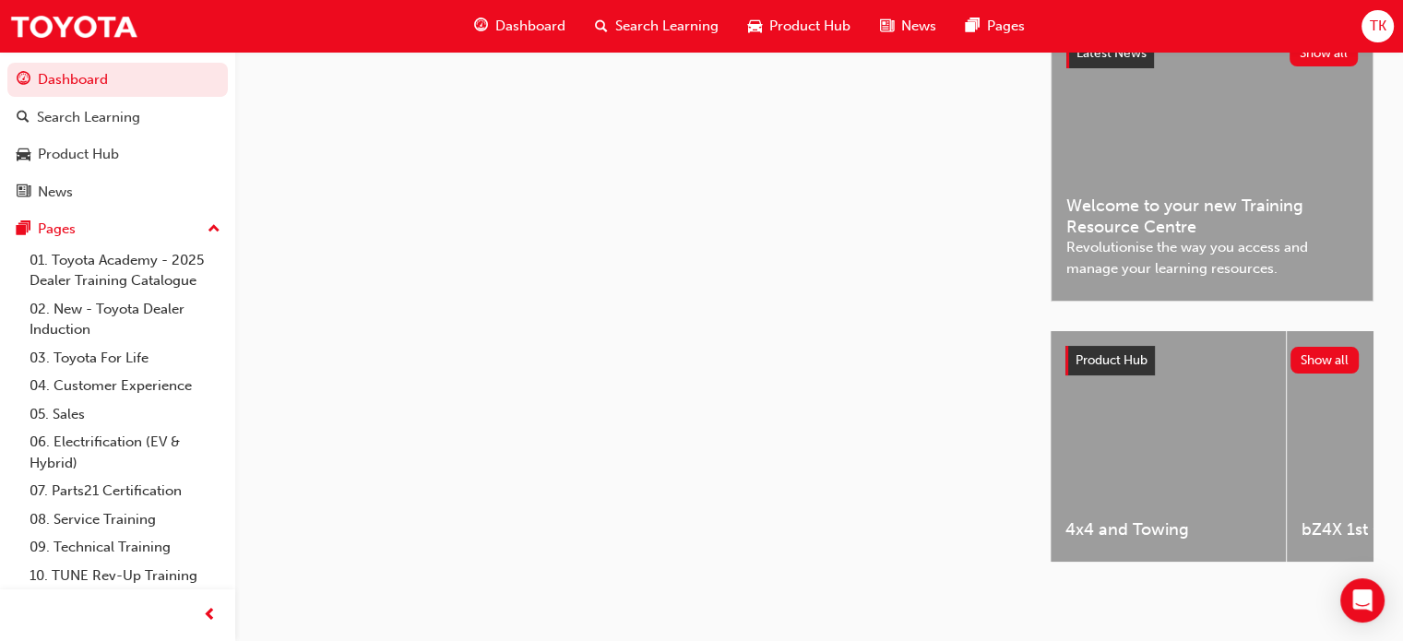
scroll to position [81, 0]
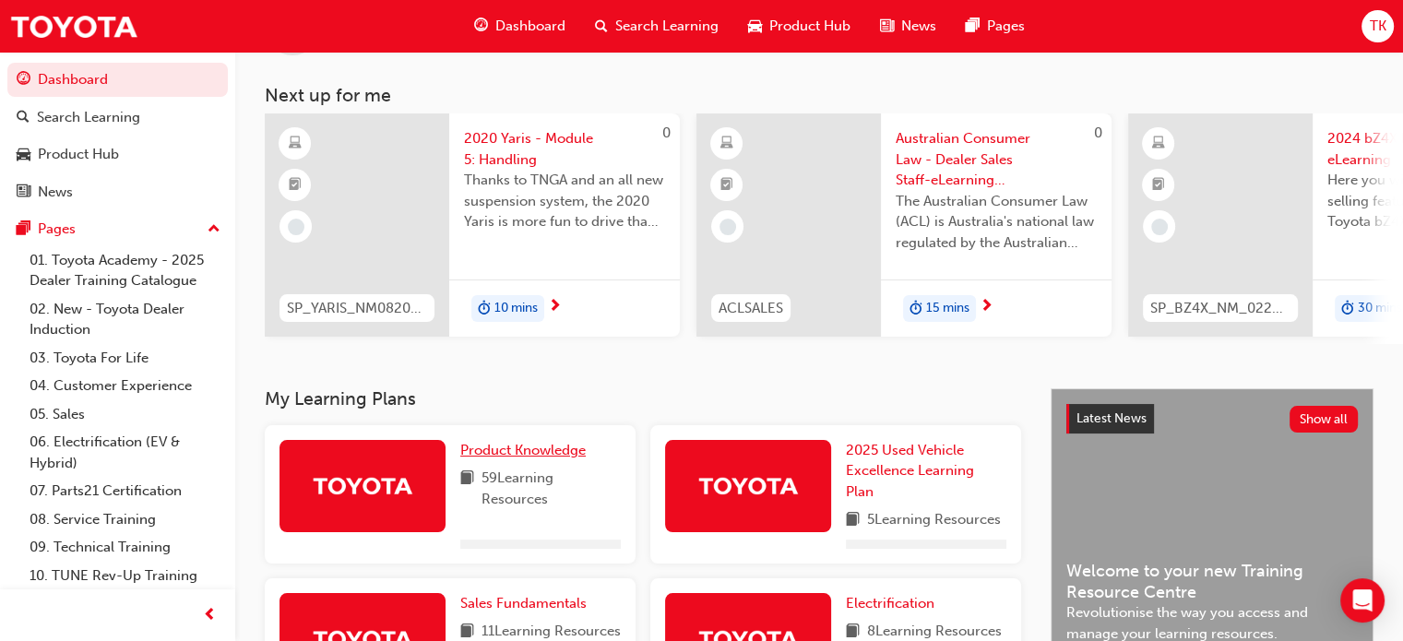
click at [522, 457] on span "Product Knowledge" at bounding box center [522, 450] width 125 height 17
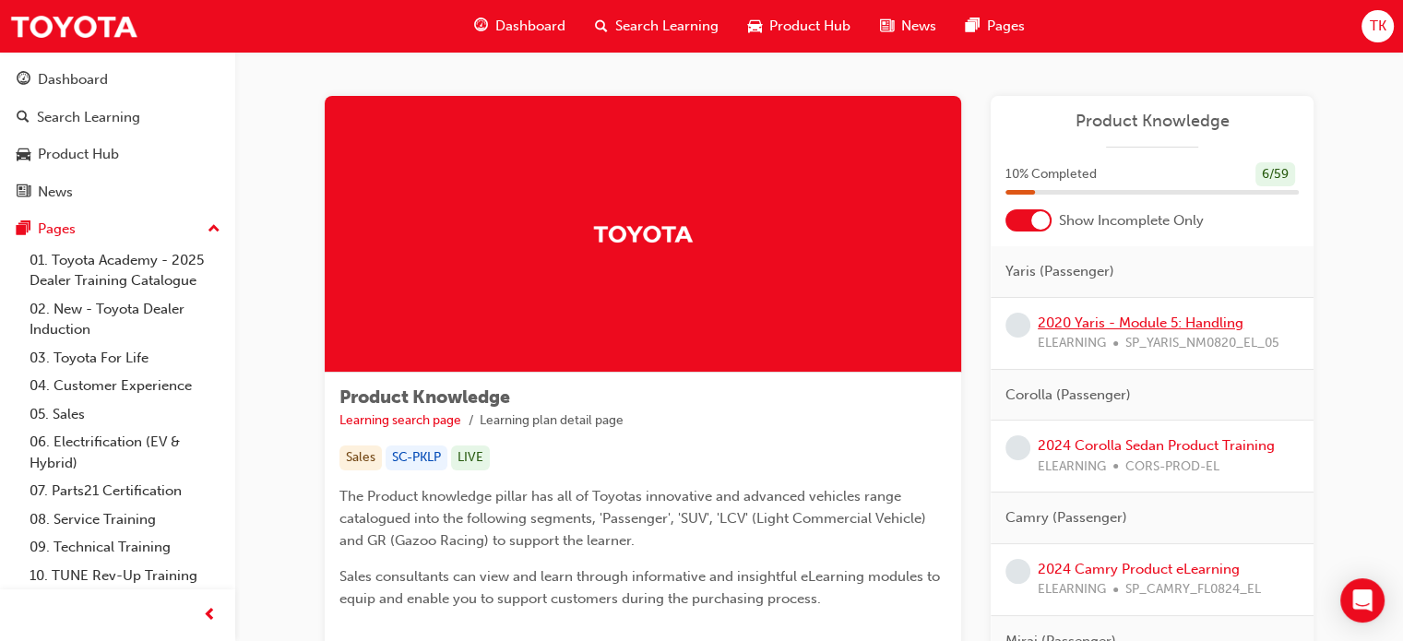
click at [1121, 329] on link "2020 Yaris - Module 5: Handling" at bounding box center [1141, 322] width 206 height 17
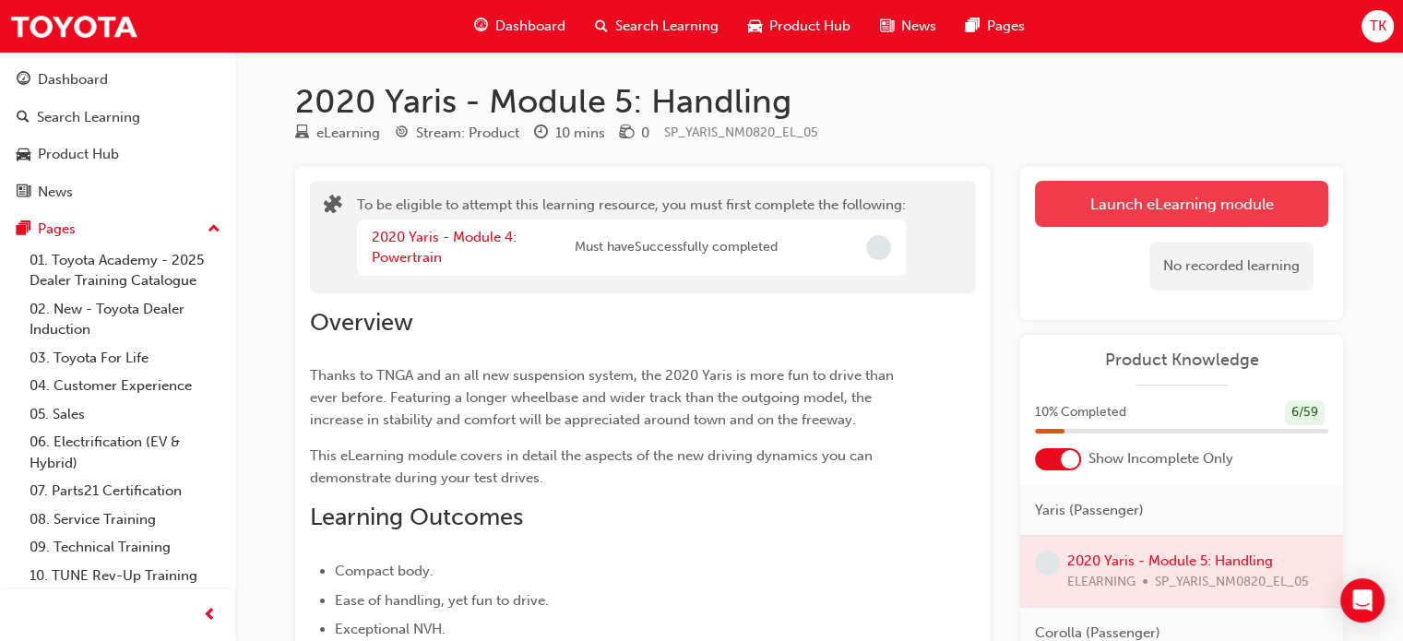
click at [1157, 199] on button "Launch eLearning module" at bounding box center [1181, 204] width 293 height 46
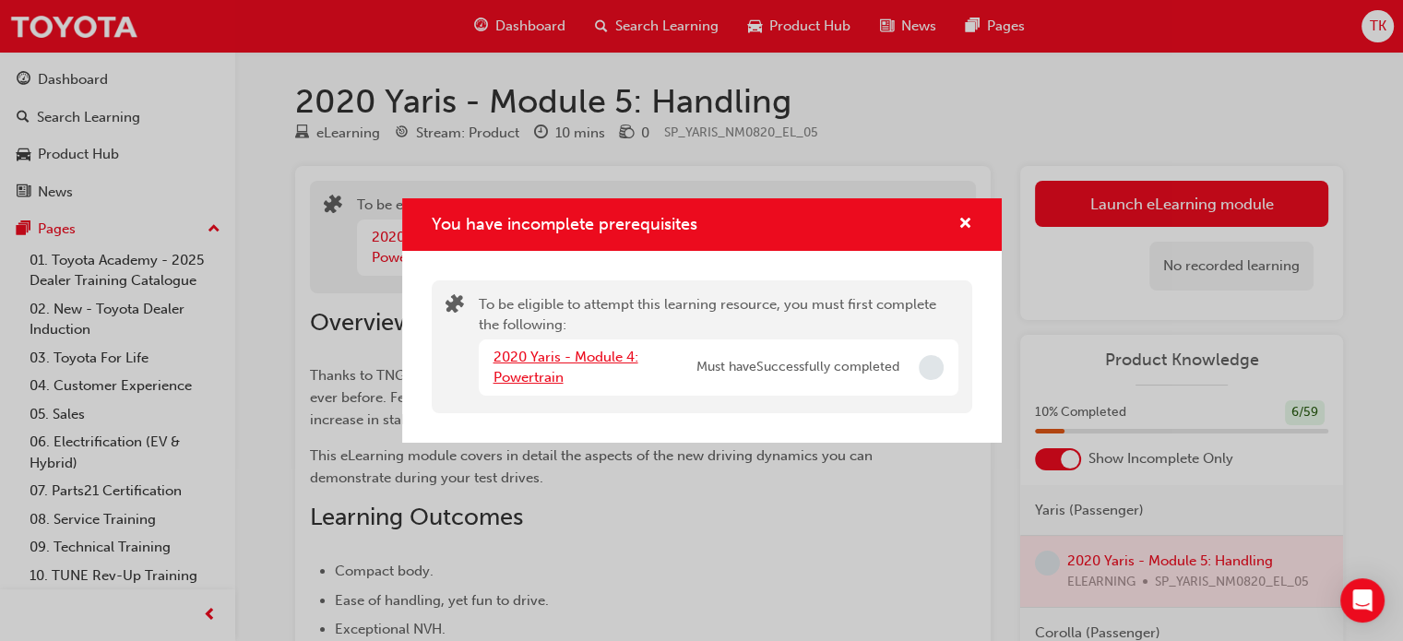
click at [591, 364] on link "2020 Yaris - Module 4: Powertrain" at bounding box center [565, 368] width 145 height 38
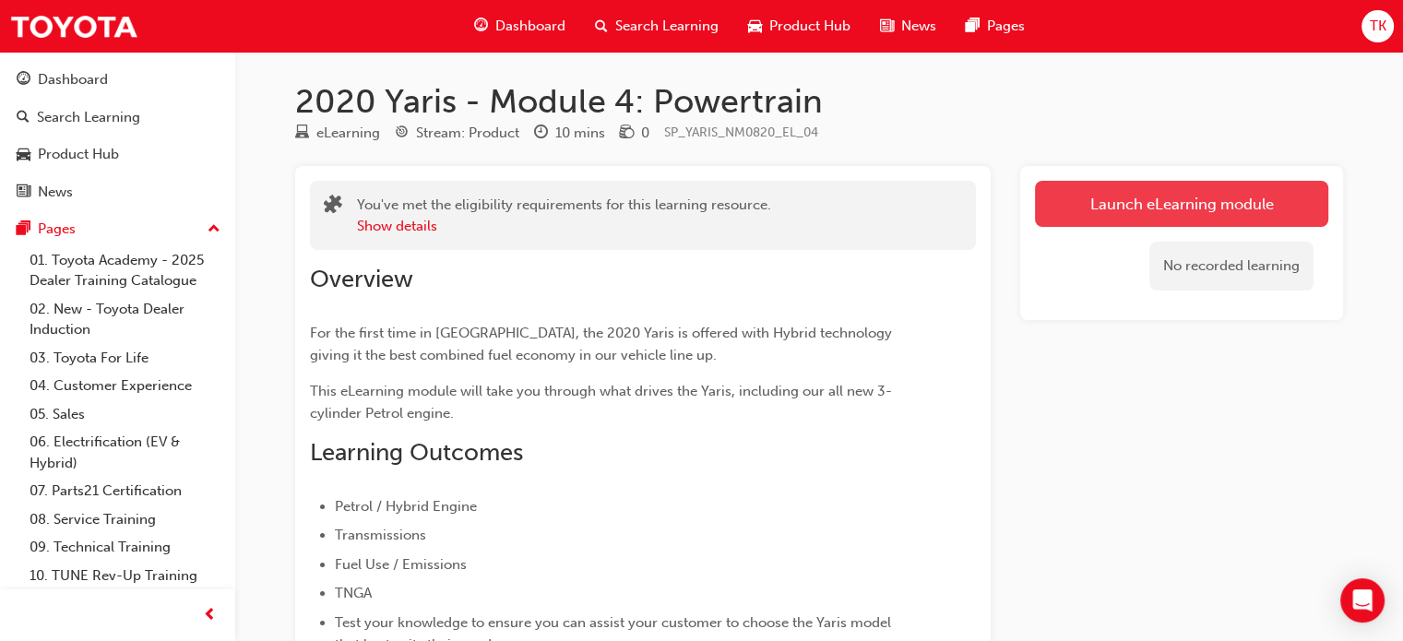
click at [1143, 212] on link "Launch eLearning module" at bounding box center [1181, 204] width 293 height 46
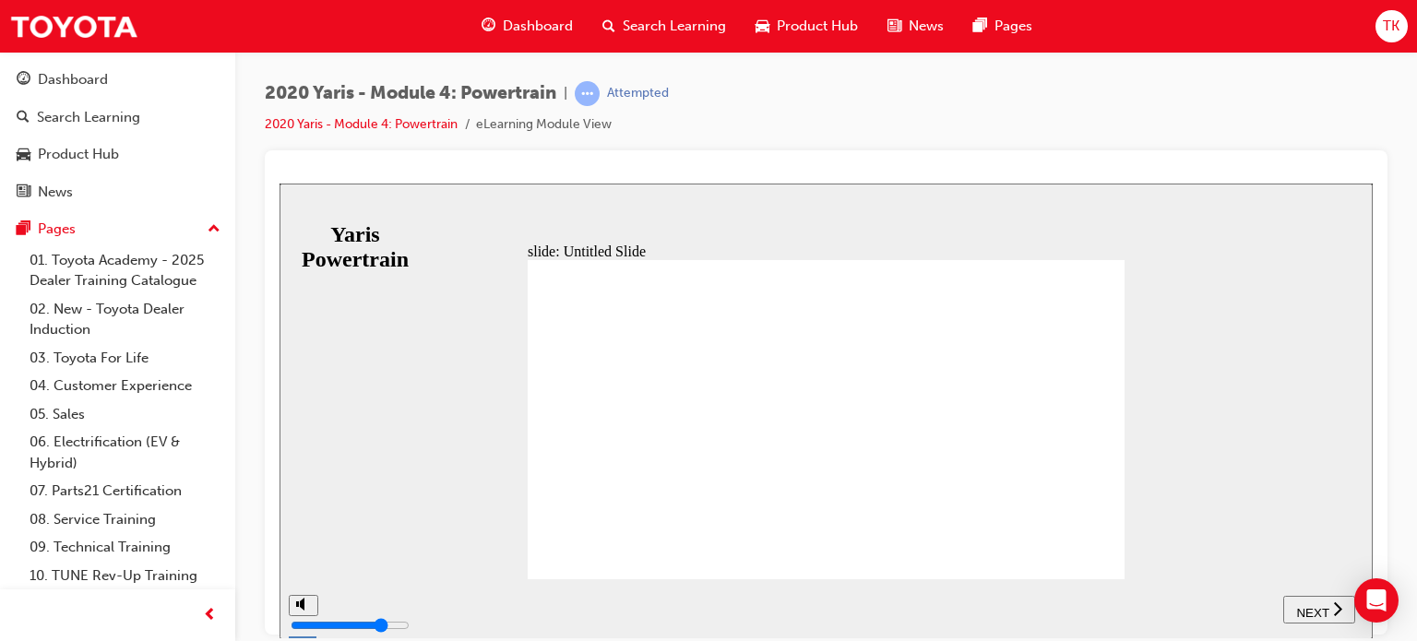
click at [1290, 608] on div "NEXT" at bounding box center [1318, 608] width 57 height 19
click at [1299, 607] on span "NEXT" at bounding box center [1312, 612] width 32 height 14
click at [1313, 610] on span "NEXT" at bounding box center [1321, 612] width 32 height 14
click at [1331, 614] on div "NEXT" at bounding box center [1318, 608] width 57 height 19
click at [1328, 614] on div "NEXT" at bounding box center [1318, 608] width 57 height 19
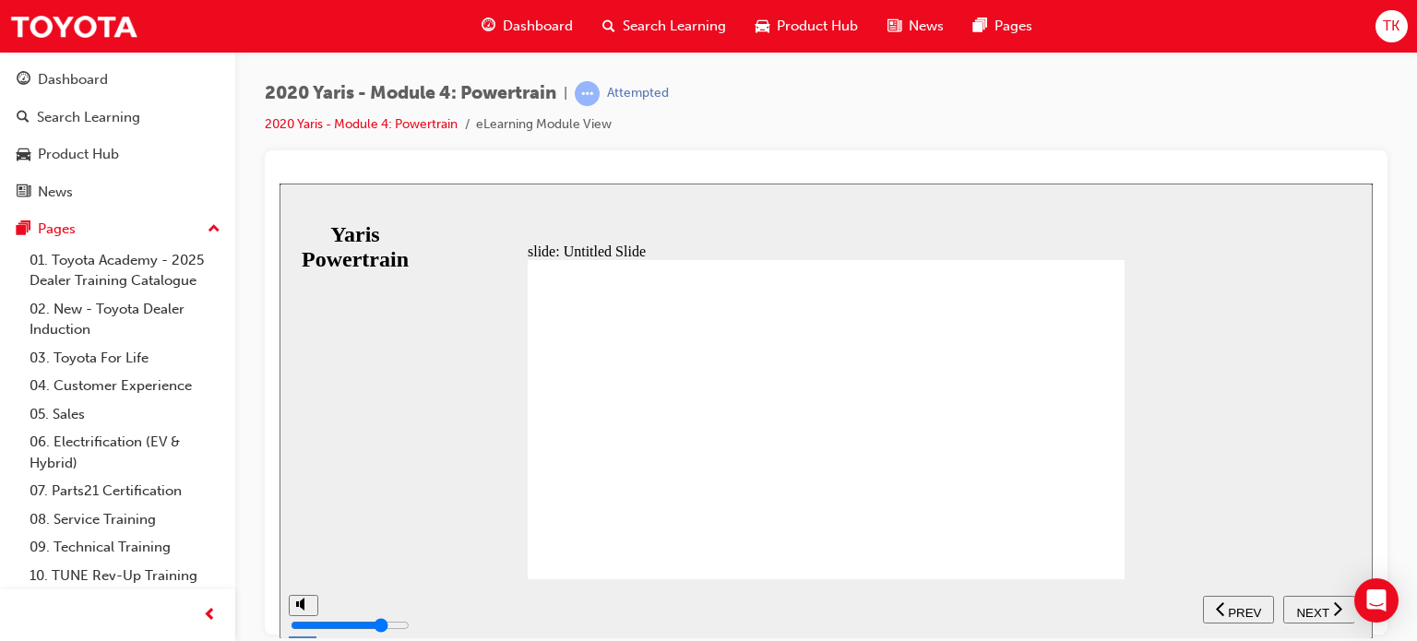
click at [1328, 614] on div "NEXT" at bounding box center [1318, 608] width 57 height 19
click at [1321, 614] on span "NEXT" at bounding box center [1312, 612] width 32 height 14
click at [1248, 617] on button "PREV" at bounding box center [1247, 609] width 71 height 28
click at [1304, 613] on span "NEXT" at bounding box center [1312, 612] width 32 height 14
click at [1311, 611] on span "NEXT" at bounding box center [1321, 612] width 32 height 14
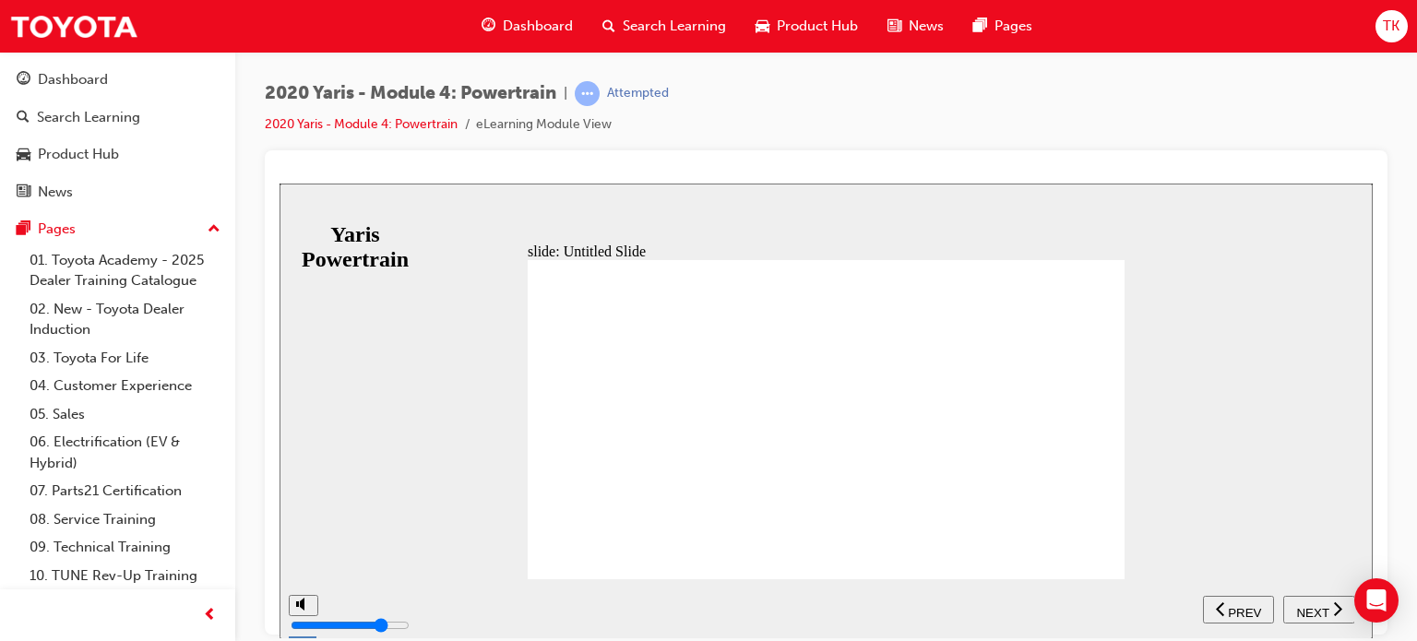
click at [1325, 610] on span "NEXT" at bounding box center [1312, 612] width 32 height 14
click at [1312, 613] on span "NEXT" at bounding box center [1312, 612] width 32 height 14
click at [1312, 611] on span "NEXT" at bounding box center [1321, 612] width 32 height 14
click at [1312, 611] on span "NEXT" at bounding box center [1312, 612] width 32 height 14
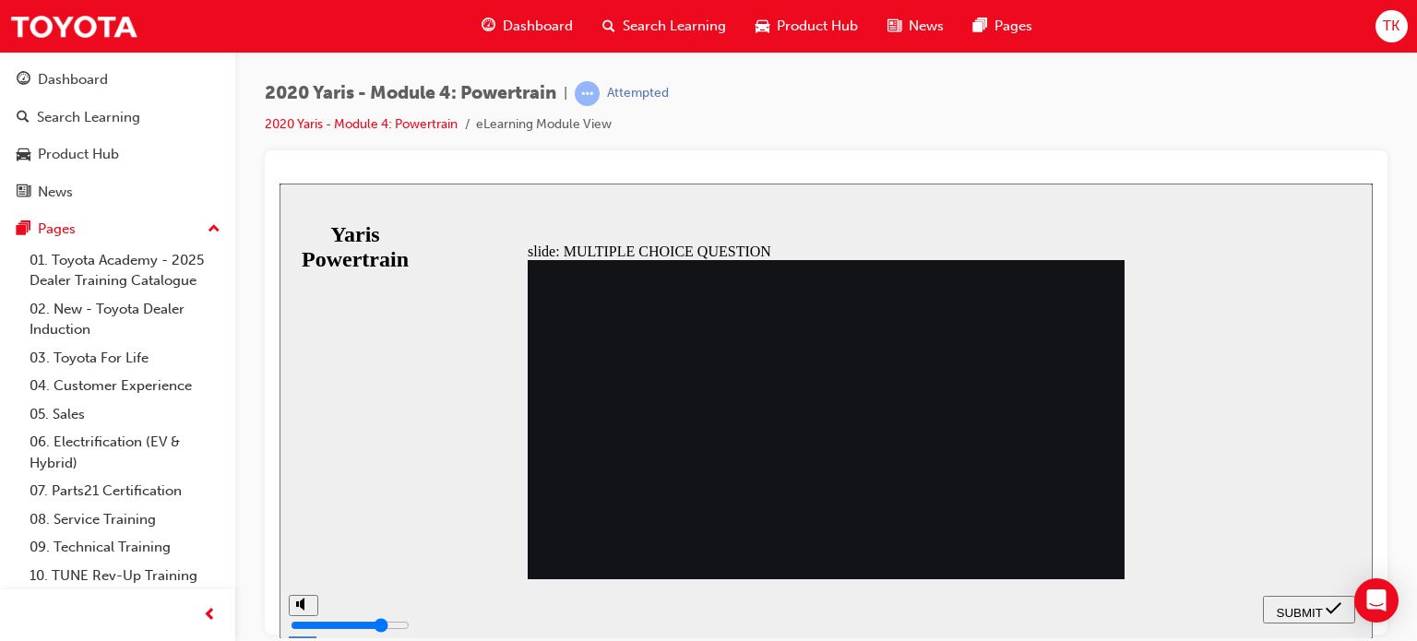
radio input "true"
click at [1314, 623] on nav "SUBMIT NEXT PREV" at bounding box center [1309, 608] width 92 height 60
click at [1311, 617] on button "SUBMIT" at bounding box center [1309, 609] width 92 height 28
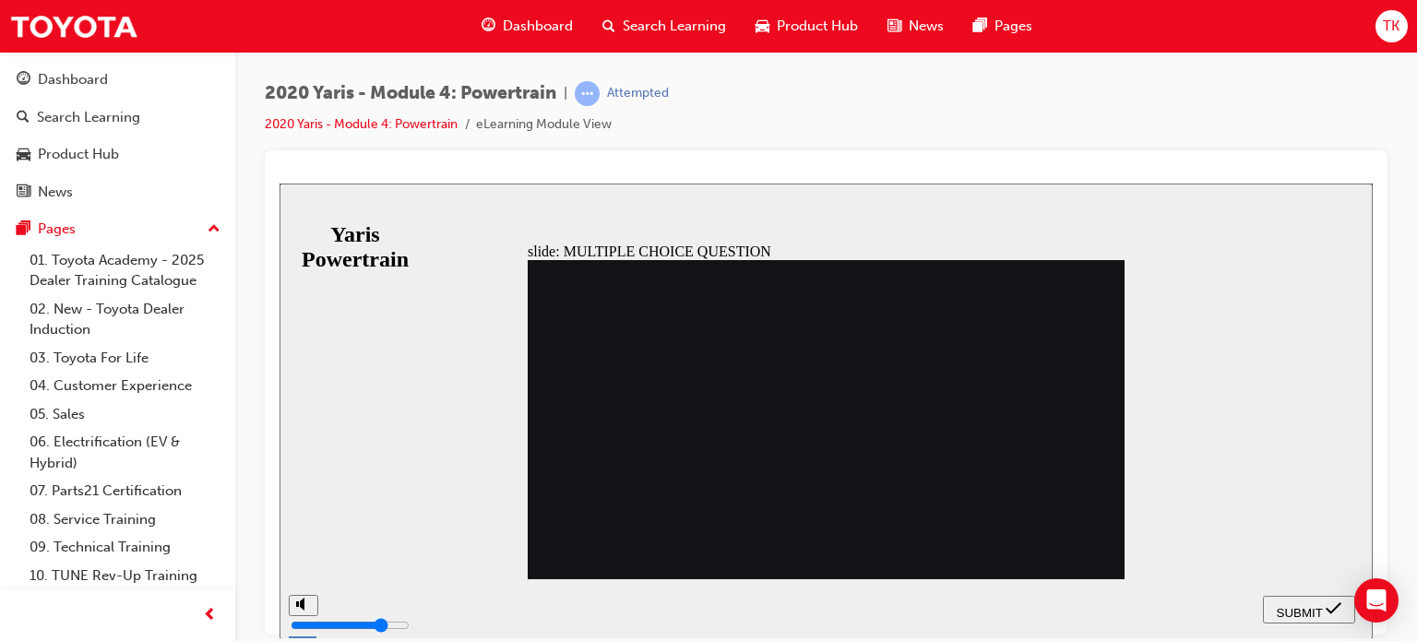
radio input "true"
click at [1284, 605] on span "SUBMIT" at bounding box center [1299, 612] width 46 height 14
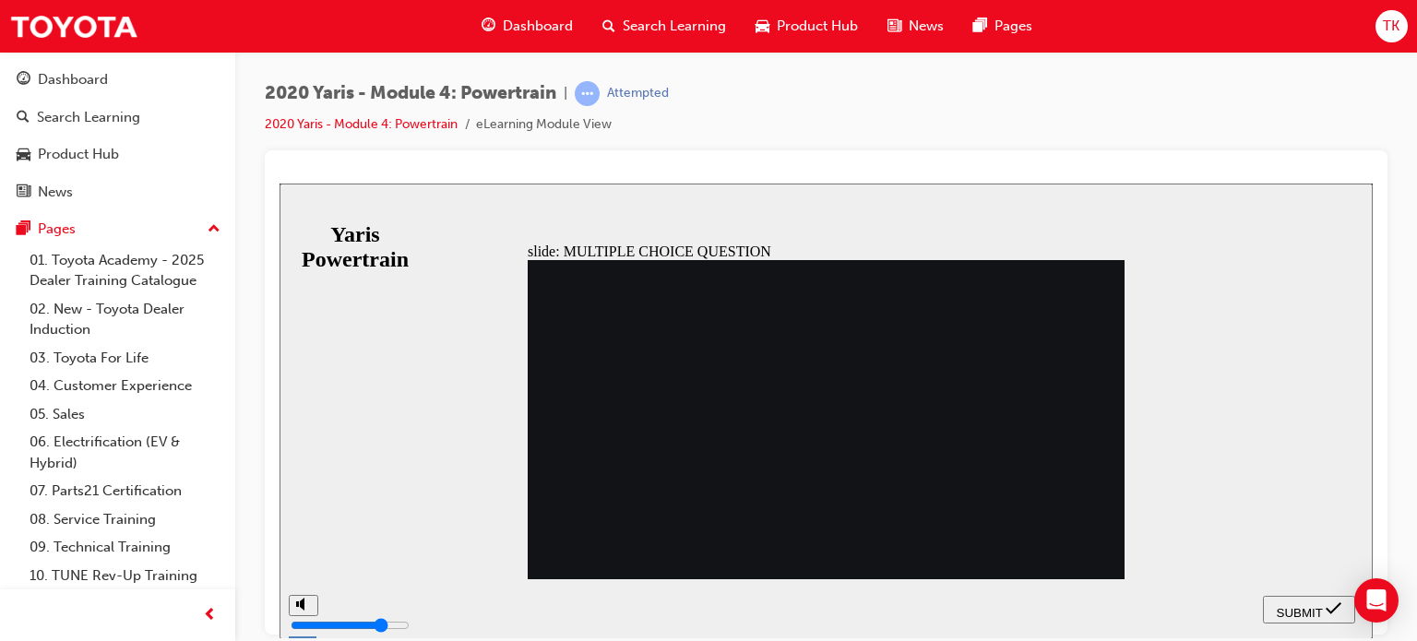
radio input "true"
click at [1304, 606] on span "SUBMIT" at bounding box center [1299, 612] width 46 height 14
radio input "true"
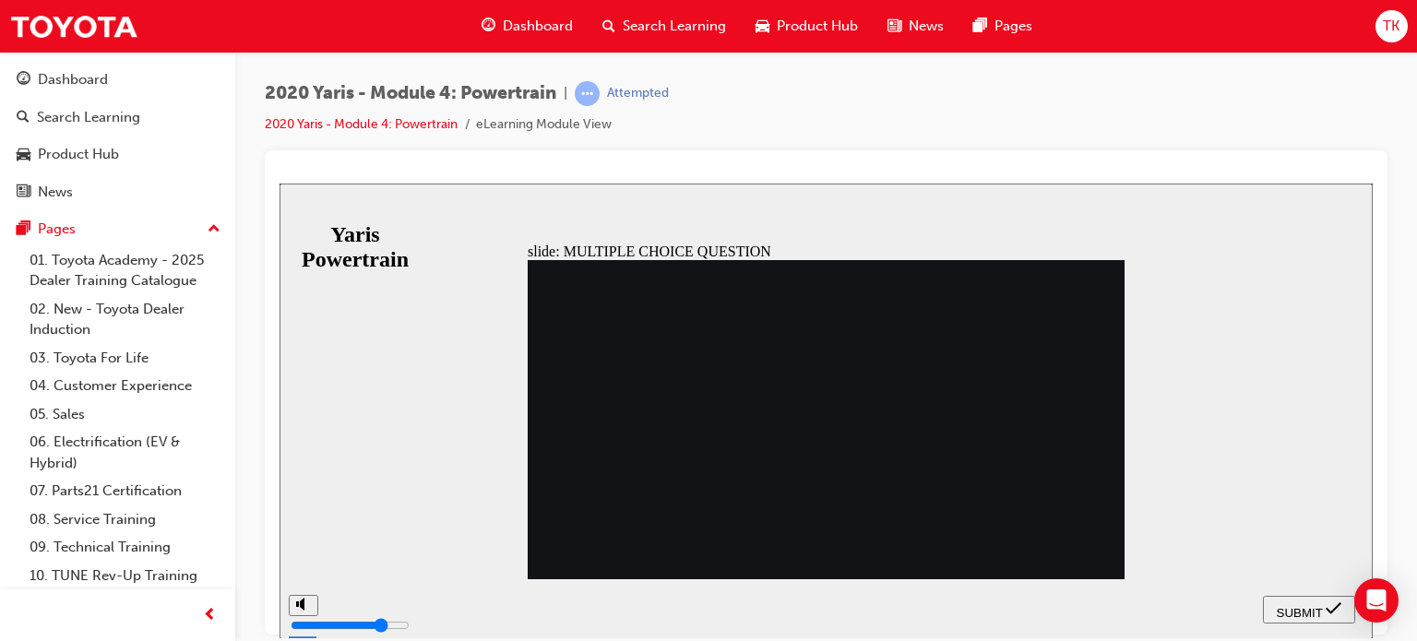
click at [1304, 608] on span "SUBMIT" at bounding box center [1299, 612] width 46 height 14
radio input "true"
click at [1314, 613] on span "SUBMIT" at bounding box center [1299, 612] width 46 height 14
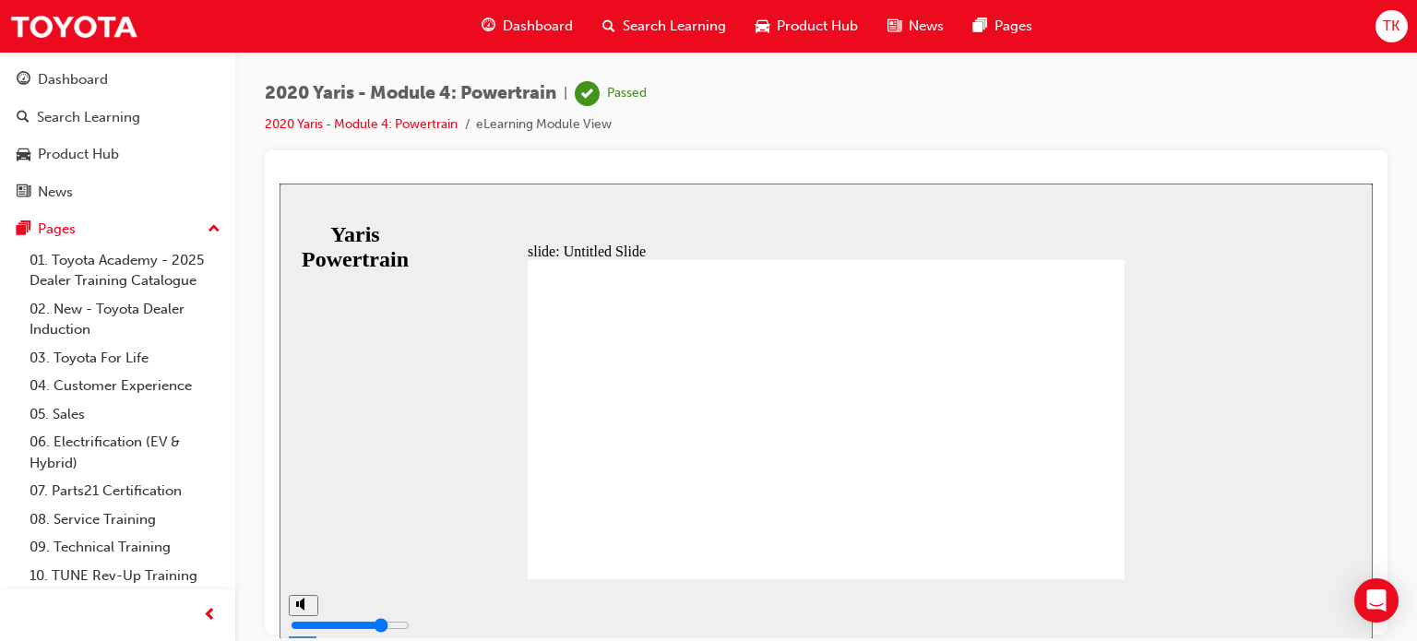
click at [514, 38] on div "Dashboard" at bounding box center [527, 26] width 121 height 38
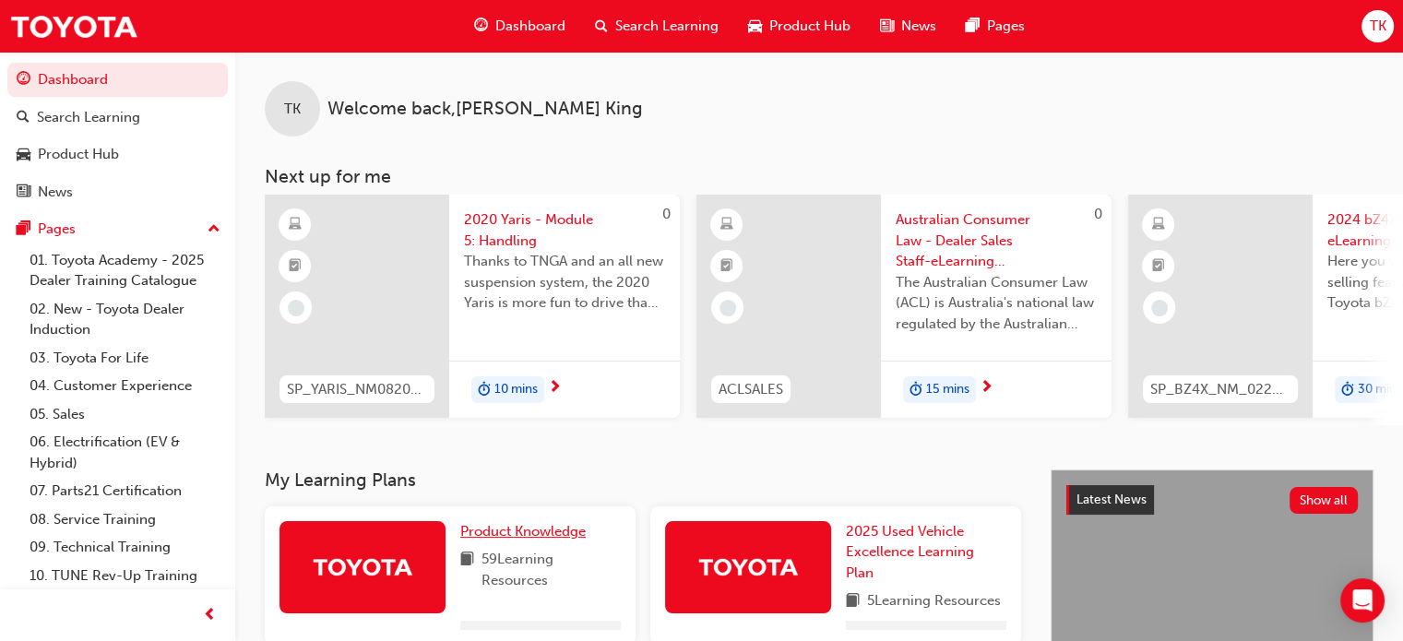
click at [516, 540] on span "Product Knowledge" at bounding box center [522, 531] width 125 height 17
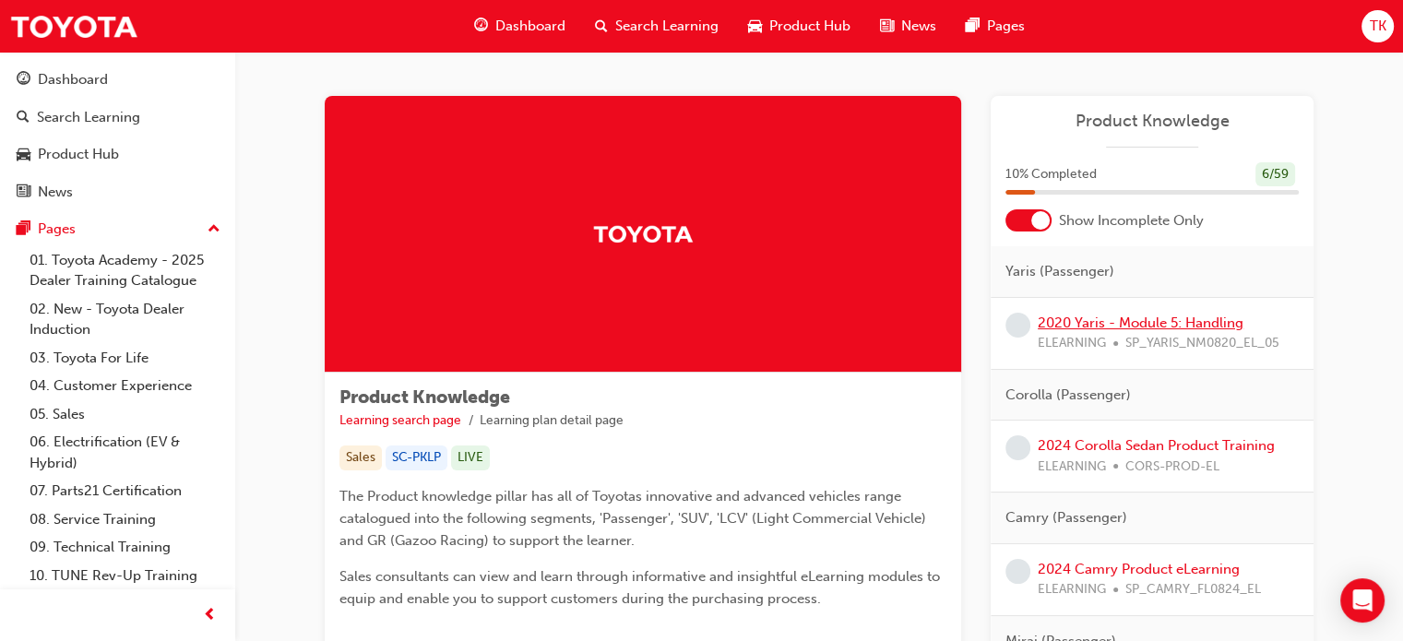
click at [1136, 326] on link "2020 Yaris - Module 5: Handling" at bounding box center [1141, 322] width 206 height 17
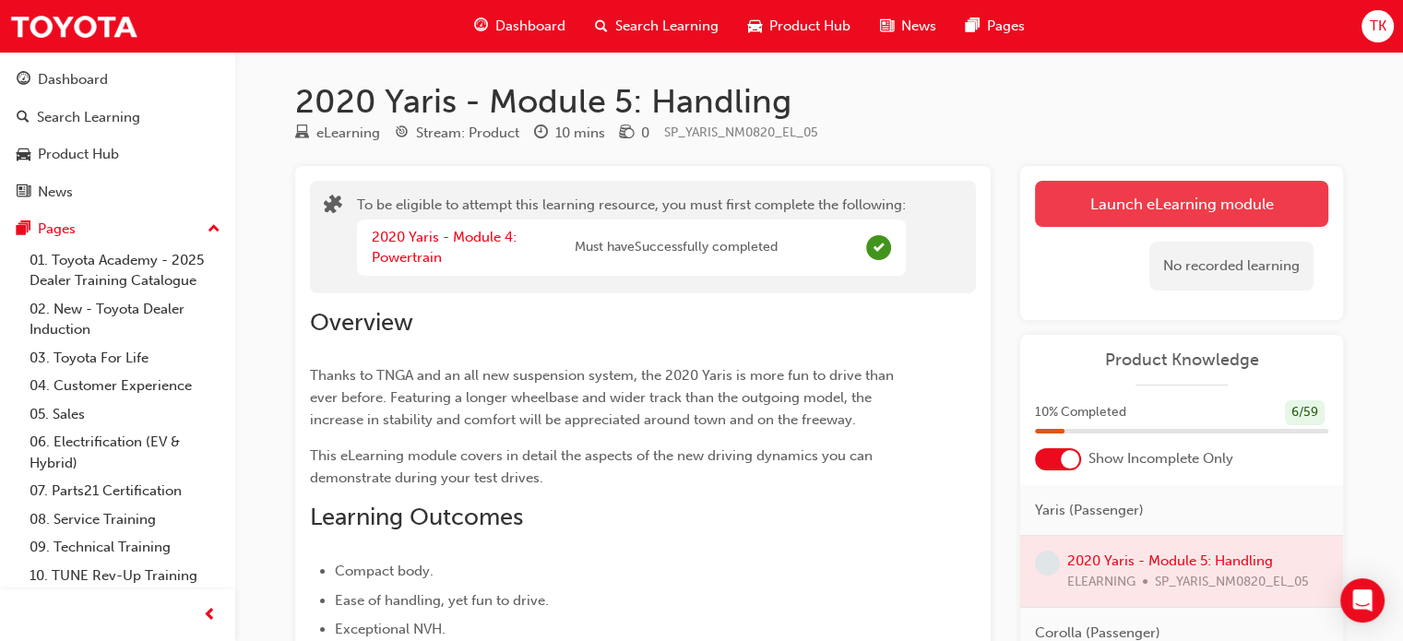
click at [1197, 208] on button "Launch eLearning module" at bounding box center [1181, 204] width 293 height 46
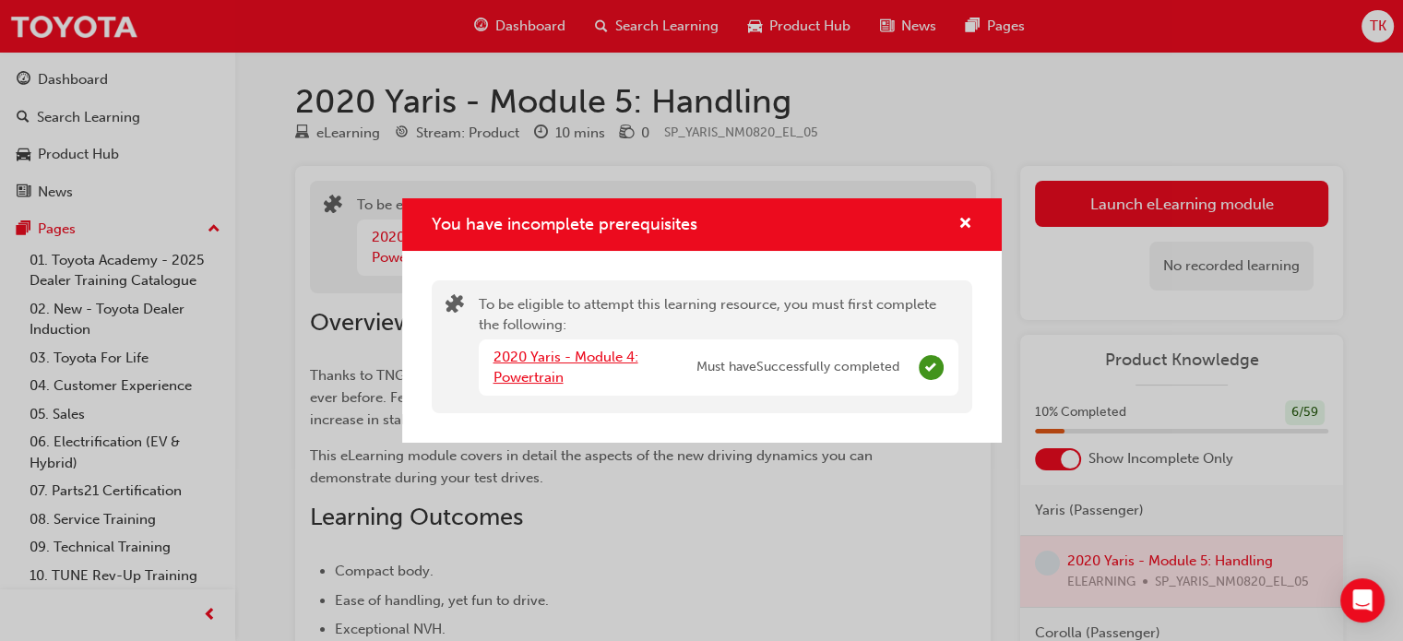
click at [587, 353] on link "2020 Yaris - Module 4: Powertrain" at bounding box center [565, 368] width 145 height 38
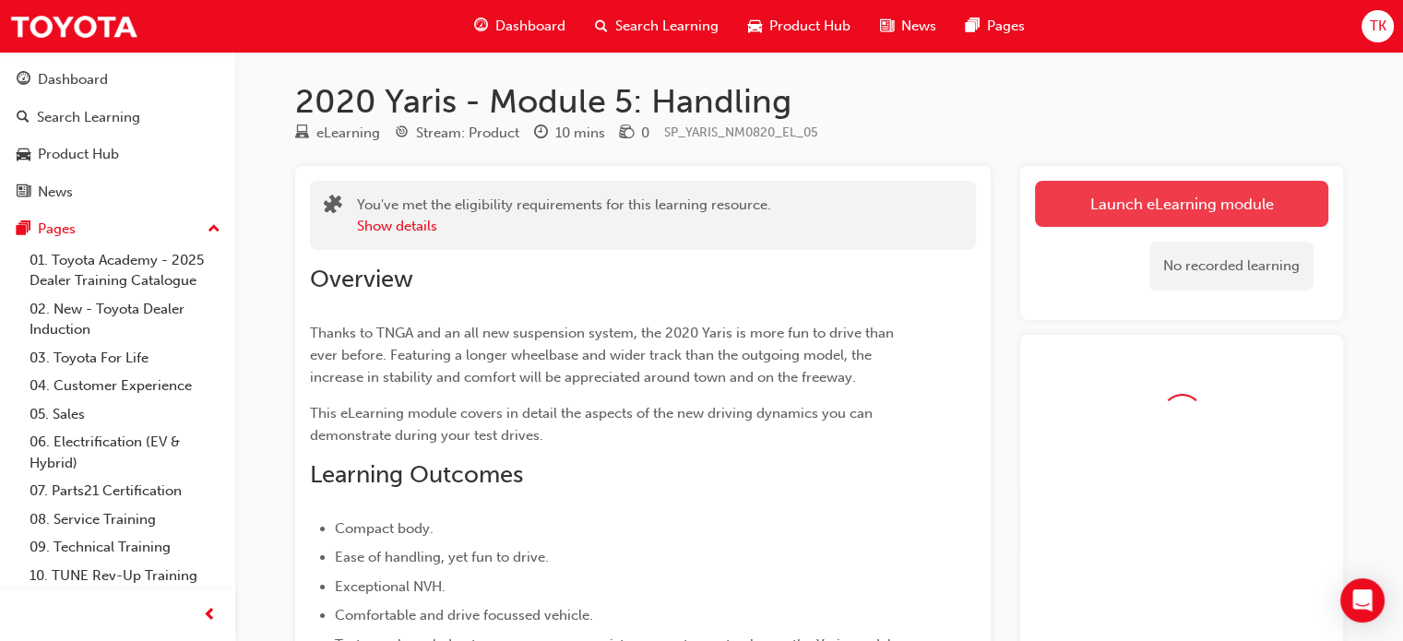
click at [1088, 204] on link "Launch eLearning module" at bounding box center [1181, 204] width 293 height 46
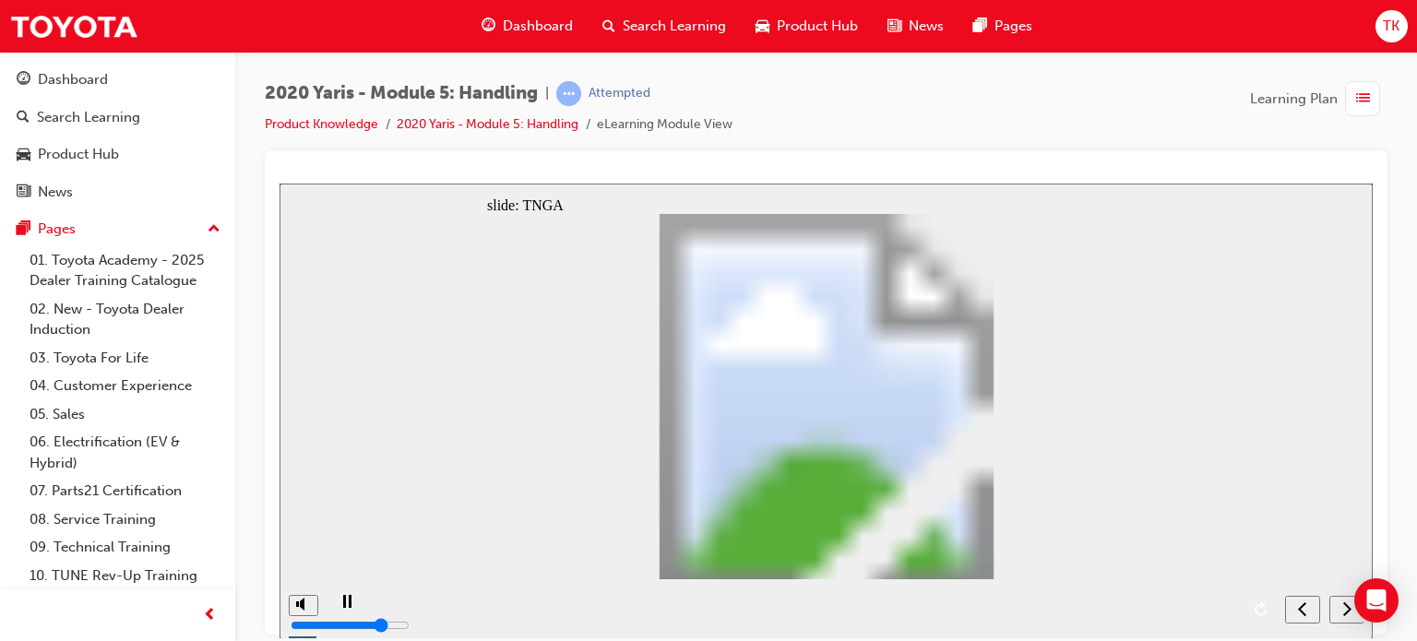
click at [1201, 595] on div "playback controls" at bounding box center [802, 595] width 872 height 0
click at [1188, 595] on div "playback controls" at bounding box center [802, 595] width 872 height 0
click at [1174, 595] on div "playback controls" at bounding box center [802, 595] width 872 height 0
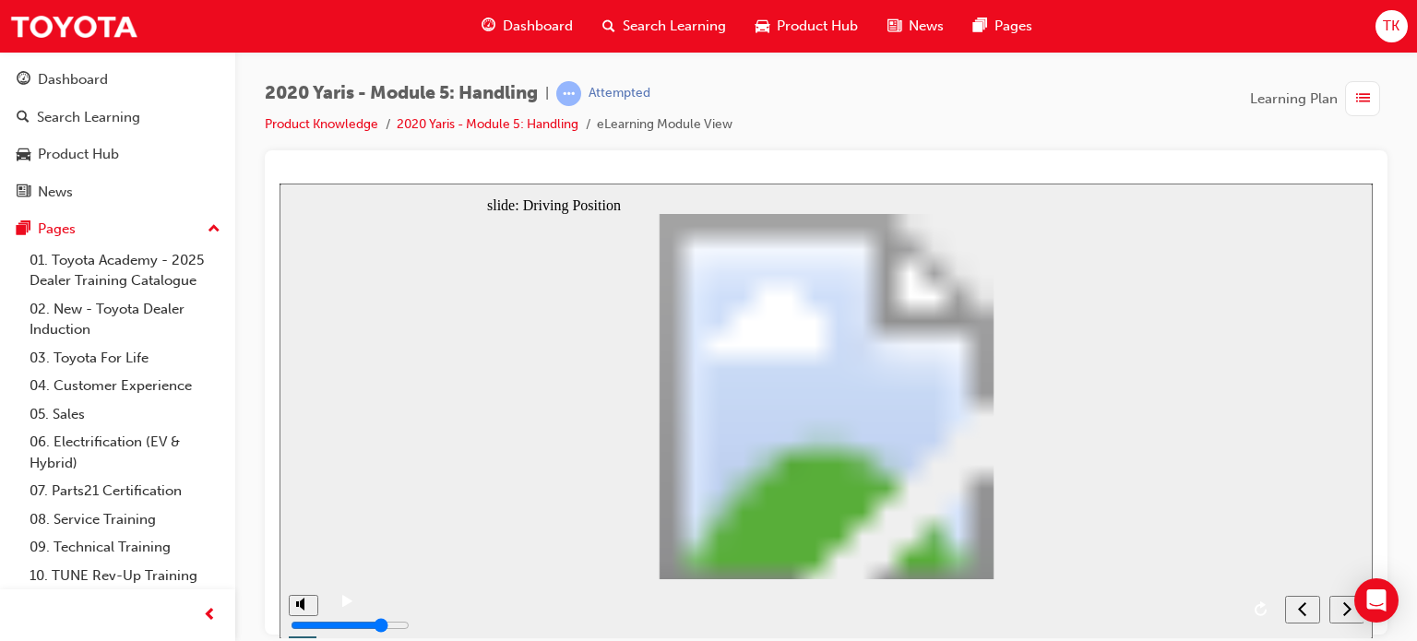
click at [1206, 595] on div "playback controls" at bounding box center [802, 595] width 872 height 0
click at [1220, 595] on div "playback controls" at bounding box center [802, 595] width 872 height 0
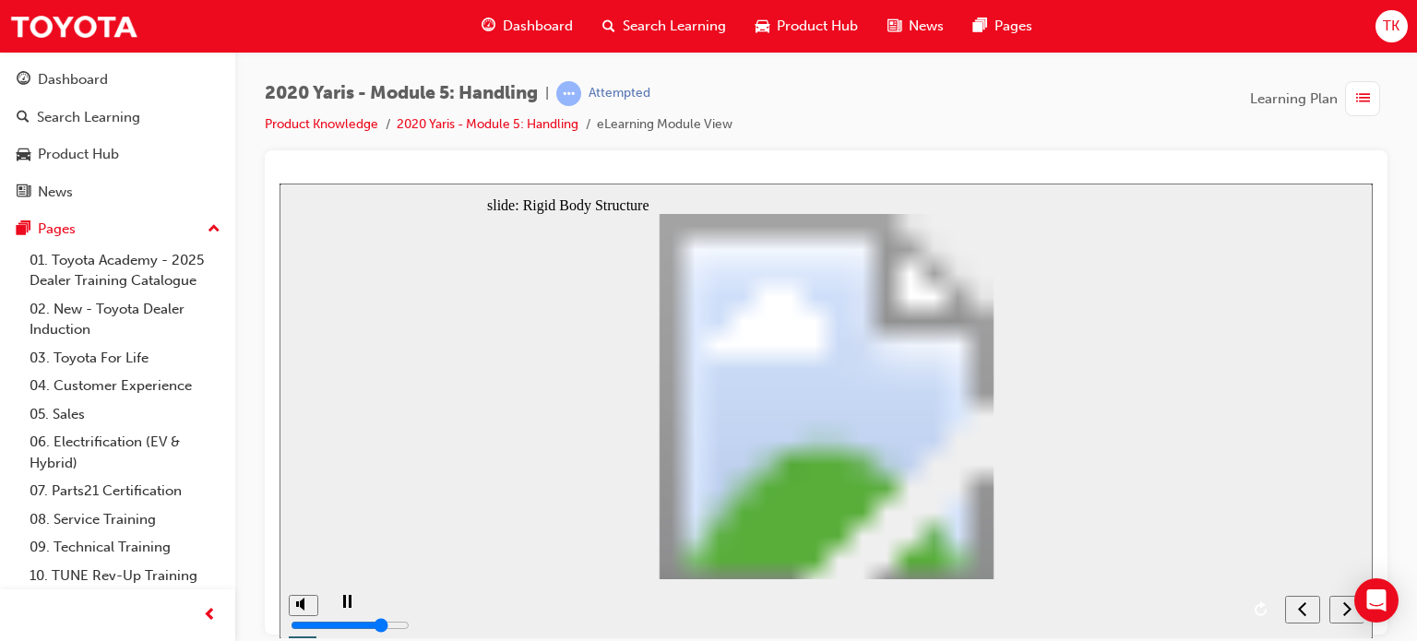
click at [1204, 595] on div "playback controls" at bounding box center [802, 595] width 872 height 0
drag, startPoint x: 1115, startPoint y: 554, endPoint x: 1139, endPoint y: 551, distance: 24.3
click at [1230, 595] on div "playback controls" at bounding box center [802, 595] width 872 height 0
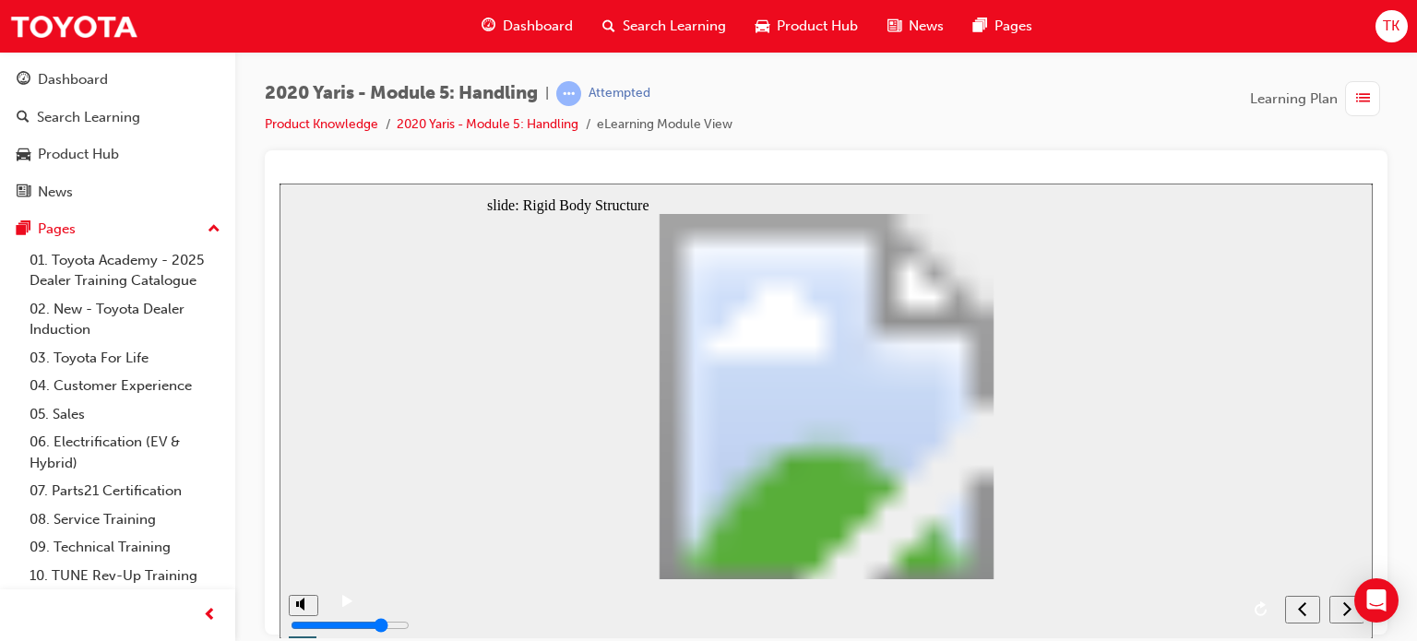
click at [1217, 595] on div "playback controls" at bounding box center [802, 595] width 872 height 0
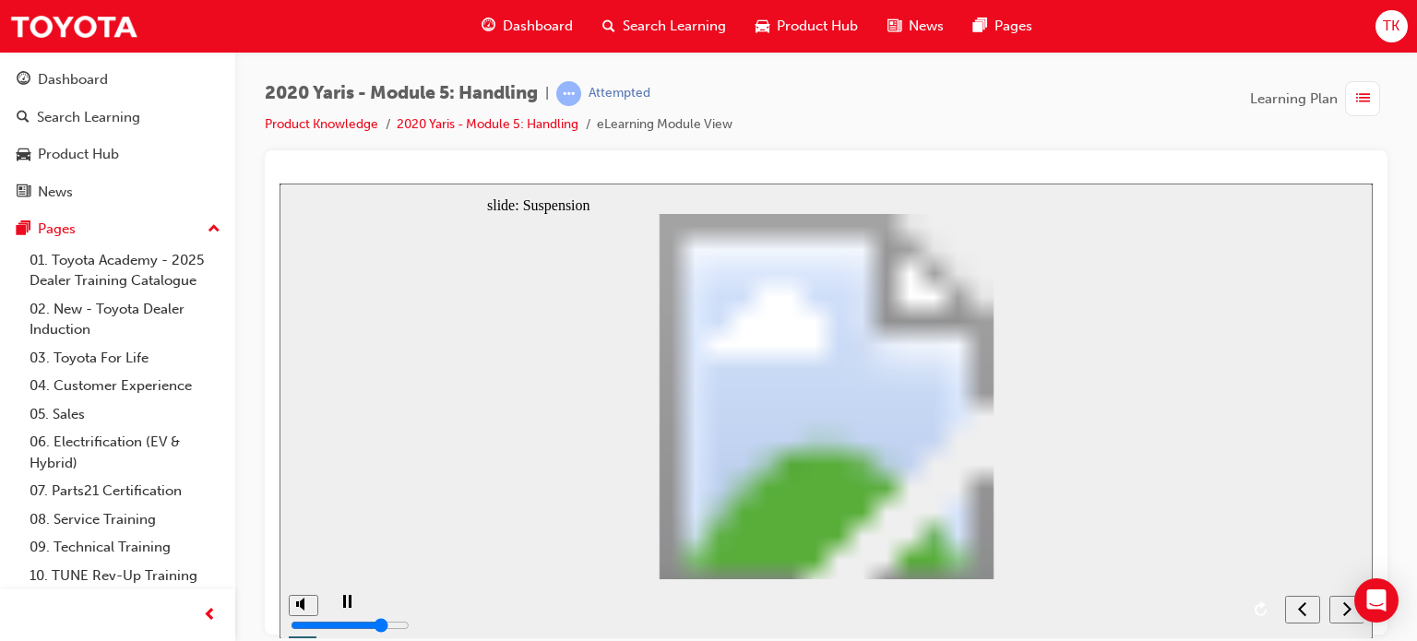
click at [1210, 595] on div "playback controls" at bounding box center [802, 595] width 872 height 0
click at [1181, 593] on div "playback controls" at bounding box center [801, 608] width 950 height 60
drag, startPoint x: 1195, startPoint y: 600, endPoint x: 1213, endPoint y: 607, distance: 18.7
click at [1202, 595] on div "playback controls" at bounding box center [802, 595] width 872 height 0
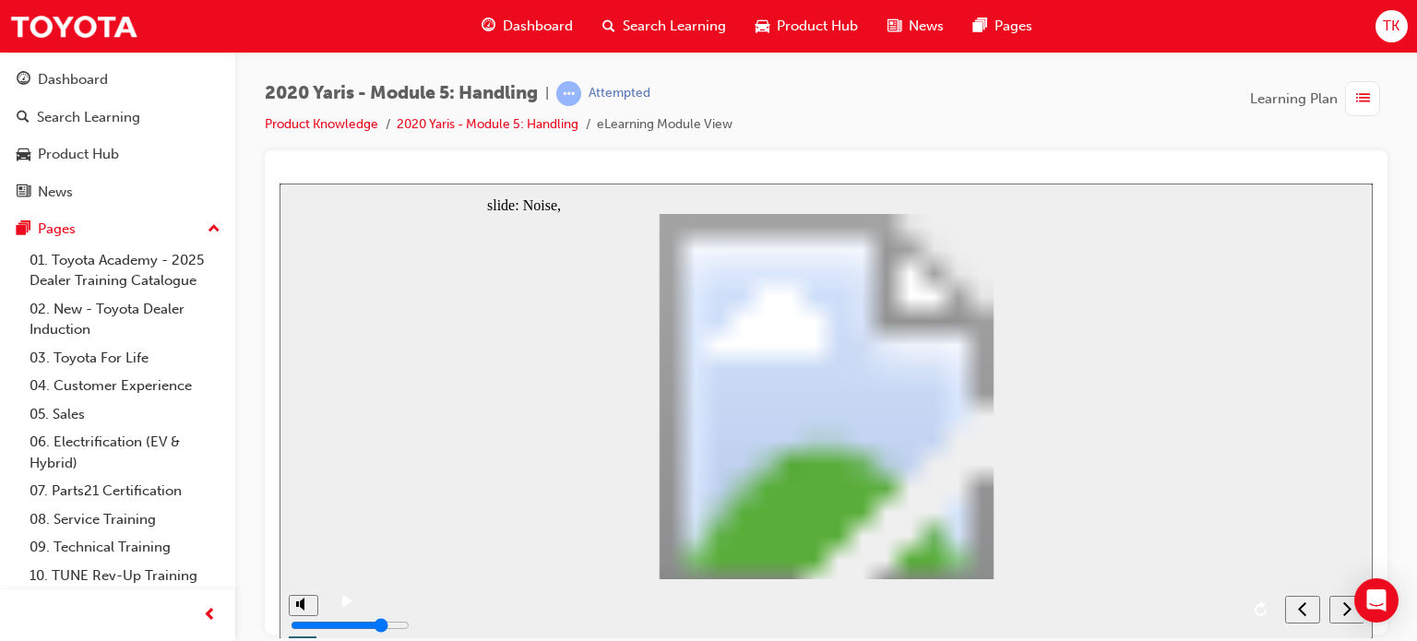
click at [1213, 595] on div "playback controls" at bounding box center [802, 595] width 872 height 0
click at [1225, 595] on div "playback controls" at bounding box center [802, 595] width 872 height 0
drag, startPoint x: 1199, startPoint y: 610, endPoint x: 1219, endPoint y: 607, distance: 20.5
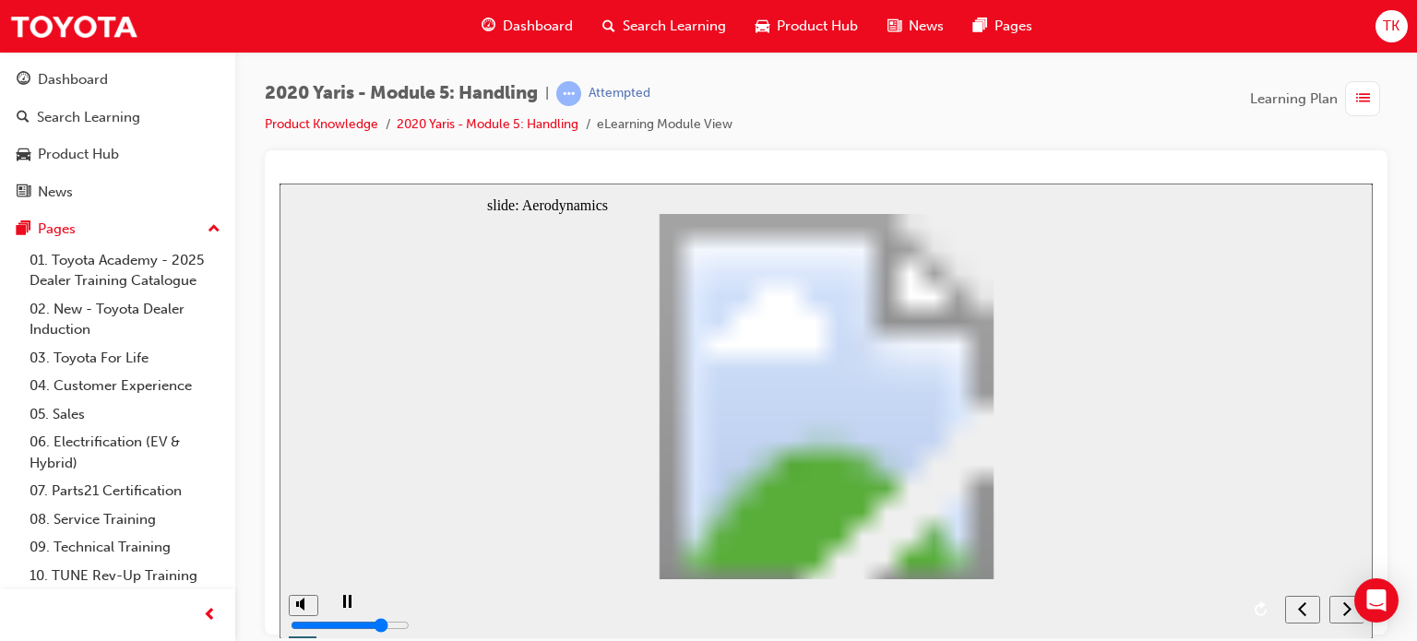
click at [1211, 595] on div "playback controls" at bounding box center [802, 595] width 872 height 0
click at [1219, 595] on div "playback controls" at bounding box center [802, 595] width 872 height 0
drag, startPoint x: 1201, startPoint y: 609, endPoint x: 1210, endPoint y: 608, distance: 9.3
click at [1209, 595] on div "playback controls" at bounding box center [802, 595] width 872 height 0
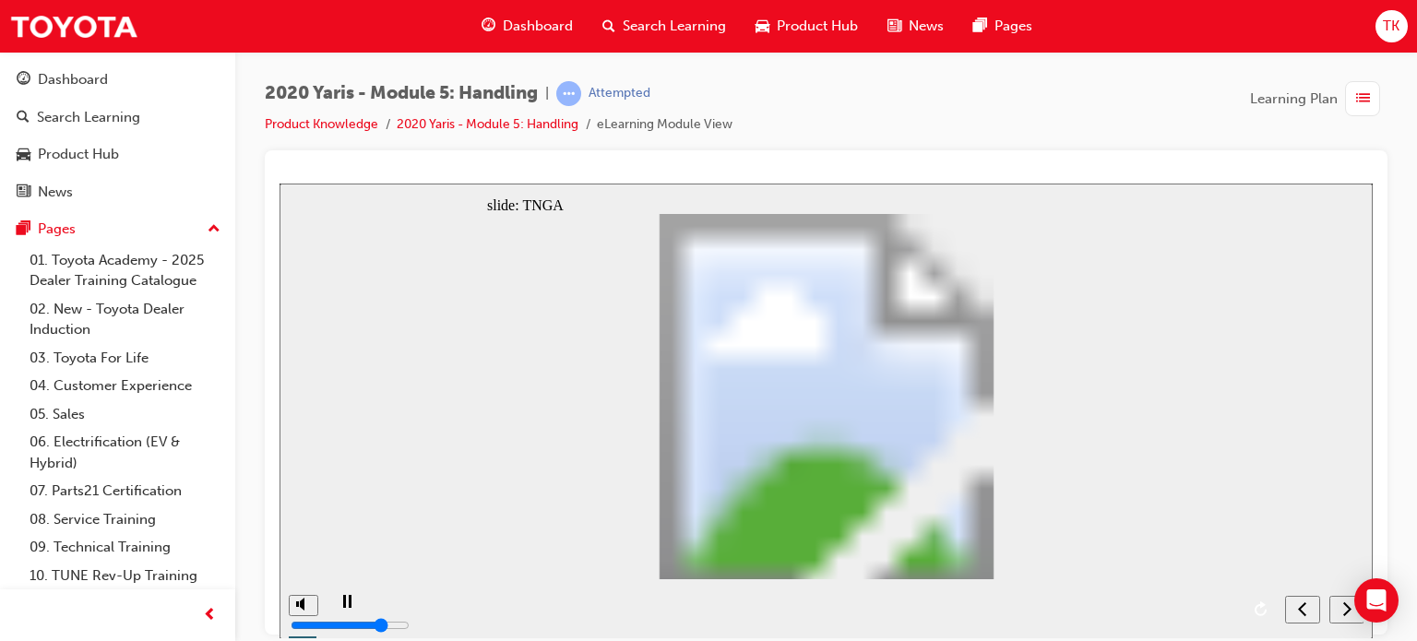
drag, startPoint x: 1211, startPoint y: 608, endPoint x: 1169, endPoint y: 592, distance: 45.2
click at [1208, 595] on div "playback controls" at bounding box center [802, 595] width 872 height 0
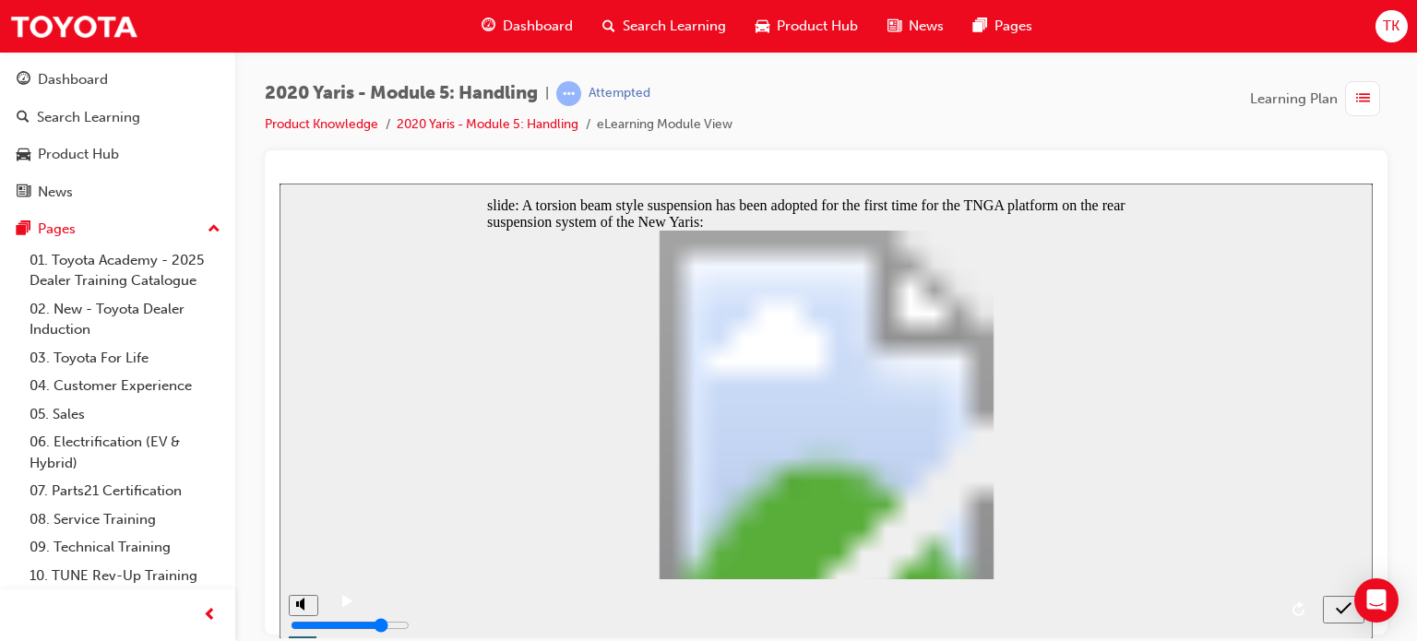
radio input "true"
click at [1264, 595] on div "playback controls" at bounding box center [821, 595] width 910 height 0
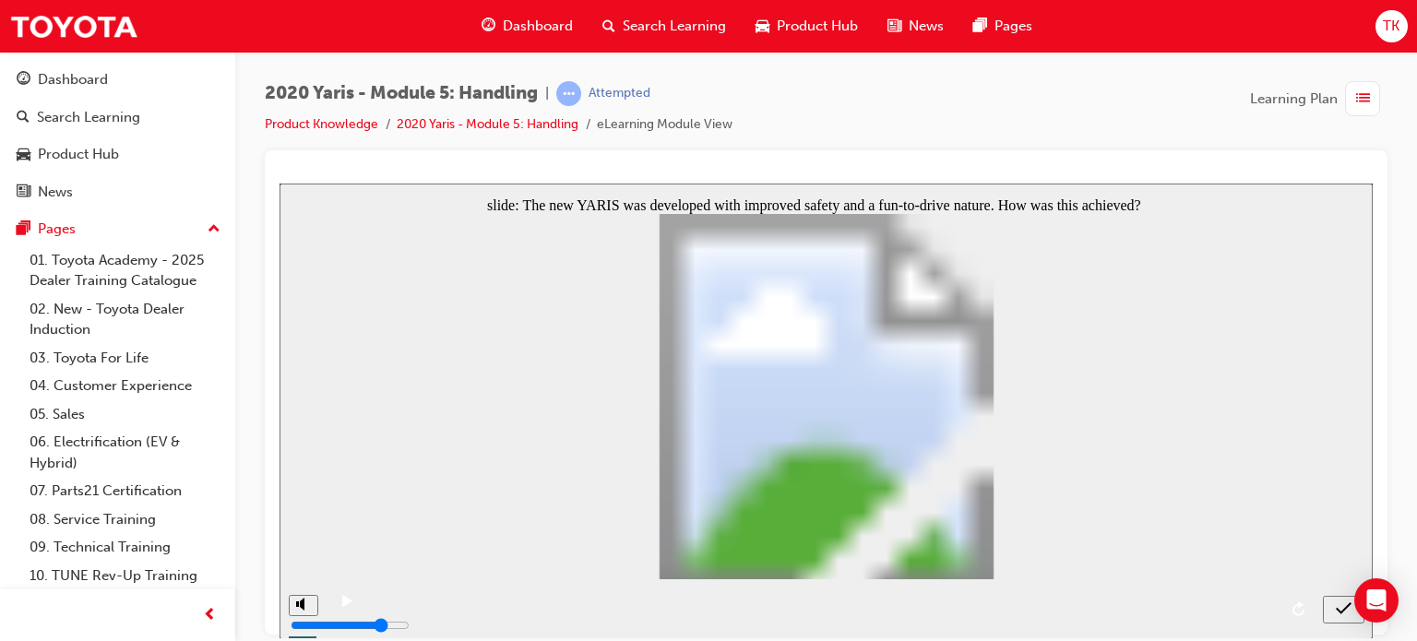
radio input "true"
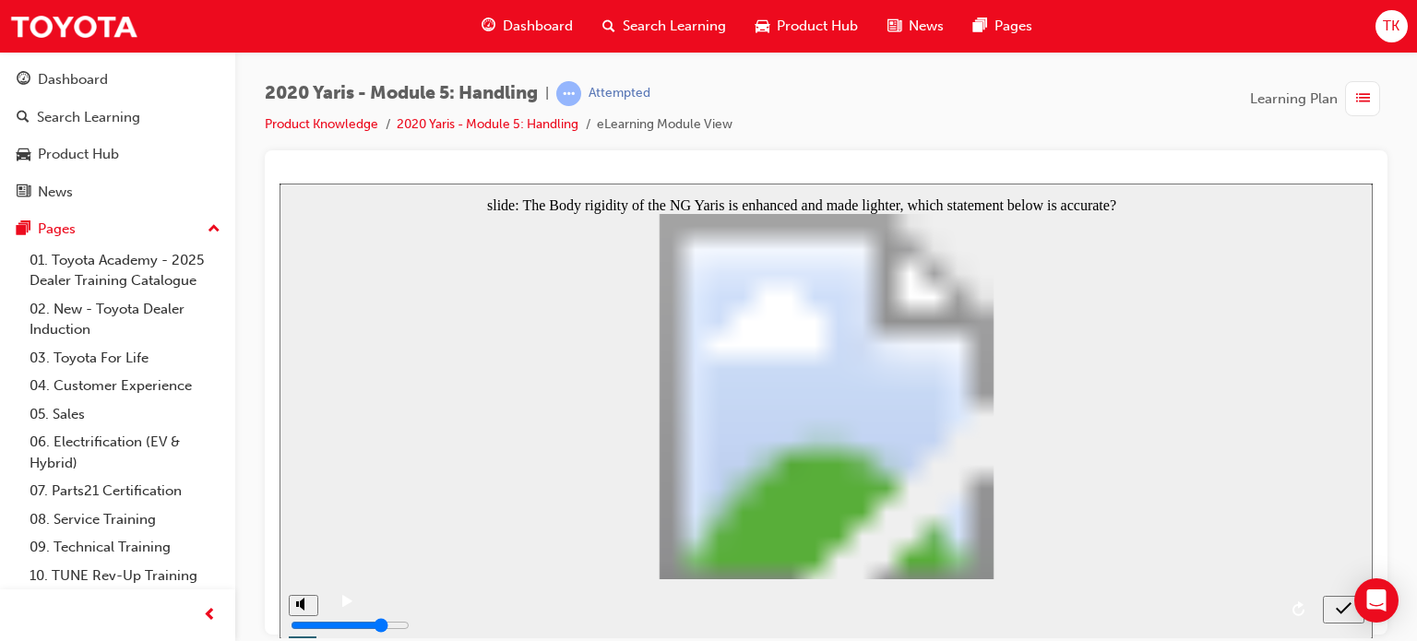
radio input "true"
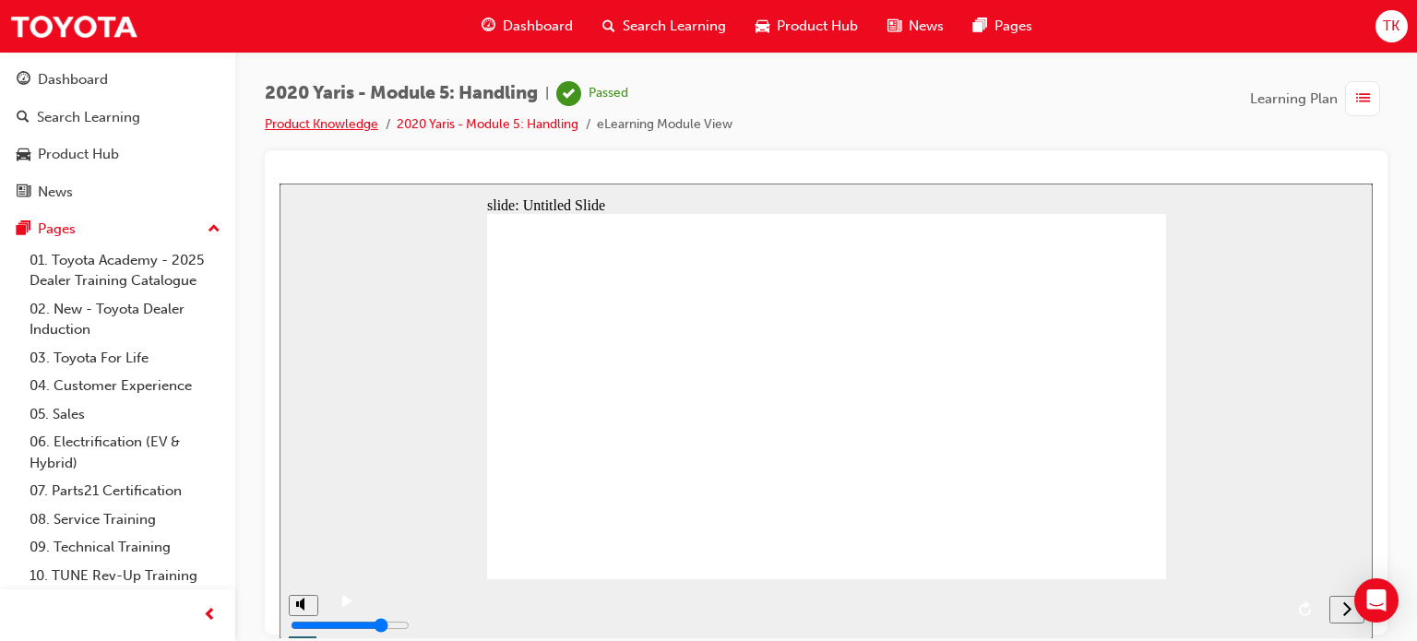
click at [297, 124] on link "Product Knowledge" at bounding box center [321, 124] width 113 height 16
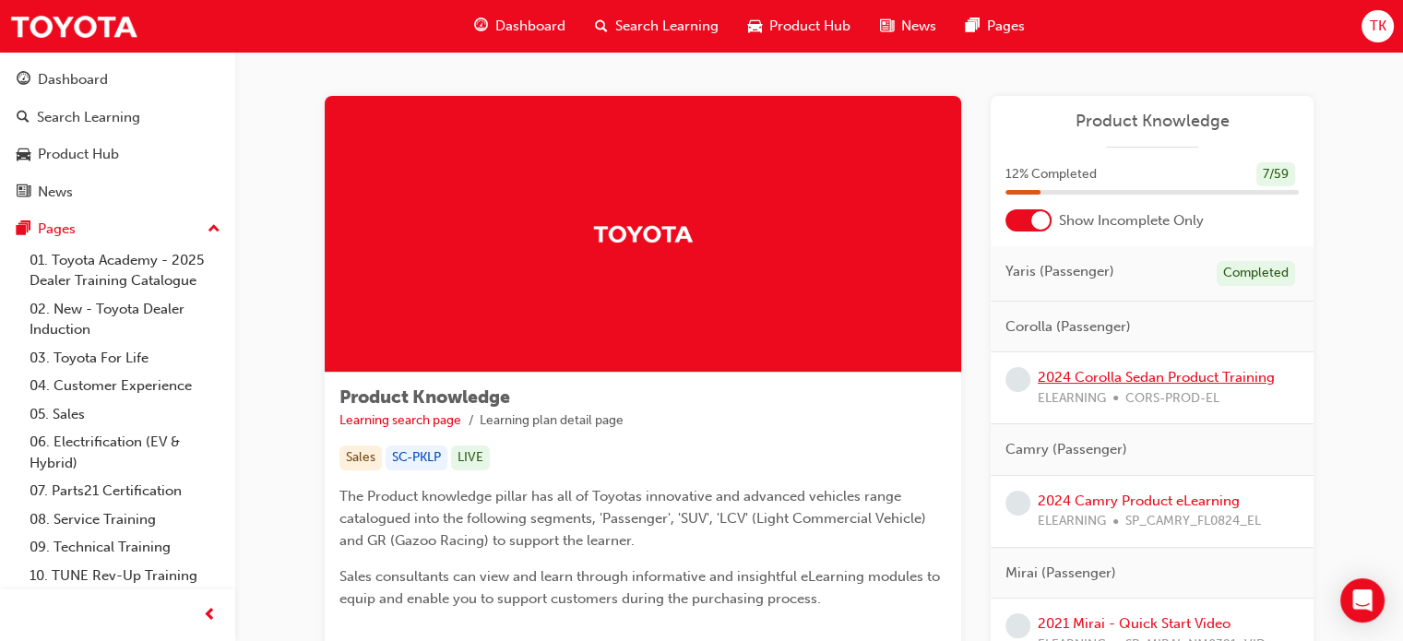
click at [1093, 380] on link "2024 Corolla Sedan Product Training" at bounding box center [1156, 377] width 237 height 17
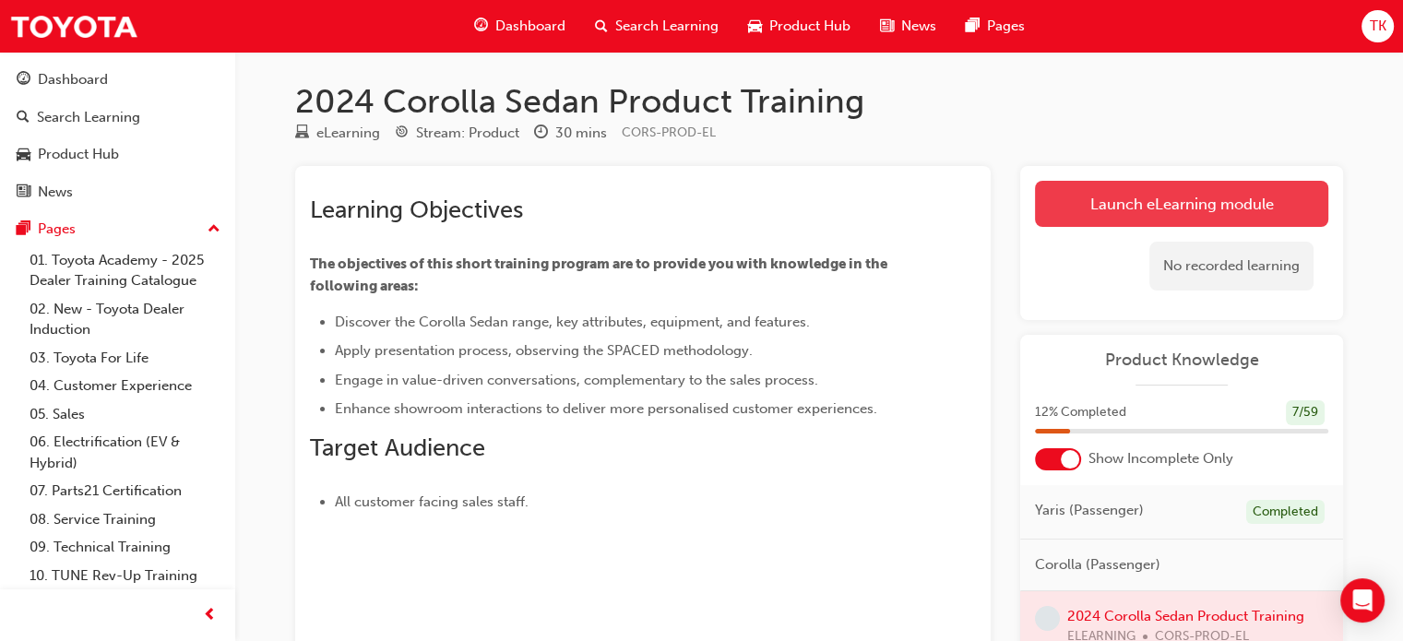
click at [1223, 200] on link "Launch eLearning module" at bounding box center [1181, 204] width 293 height 46
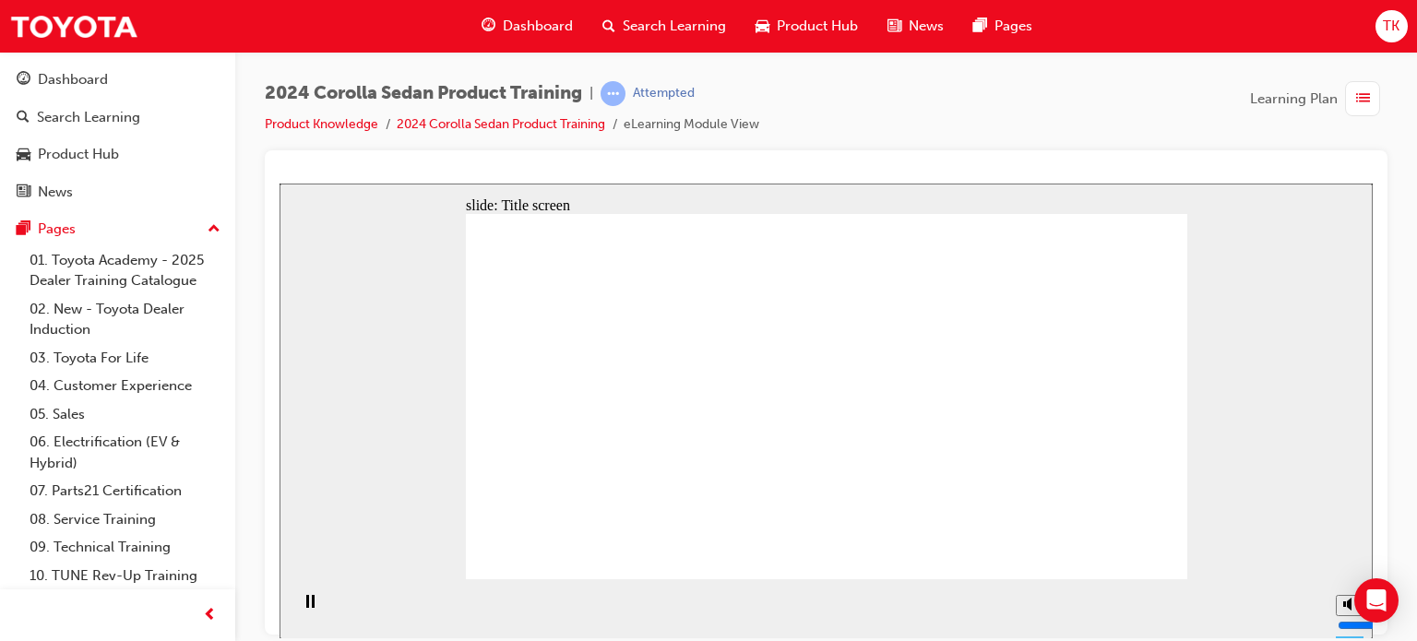
click at [949, 128] on div "2024 Corolla Sedan Product Training | Attempted Product Knowledge 2024 Corolla …" at bounding box center [826, 115] width 1122 height 69
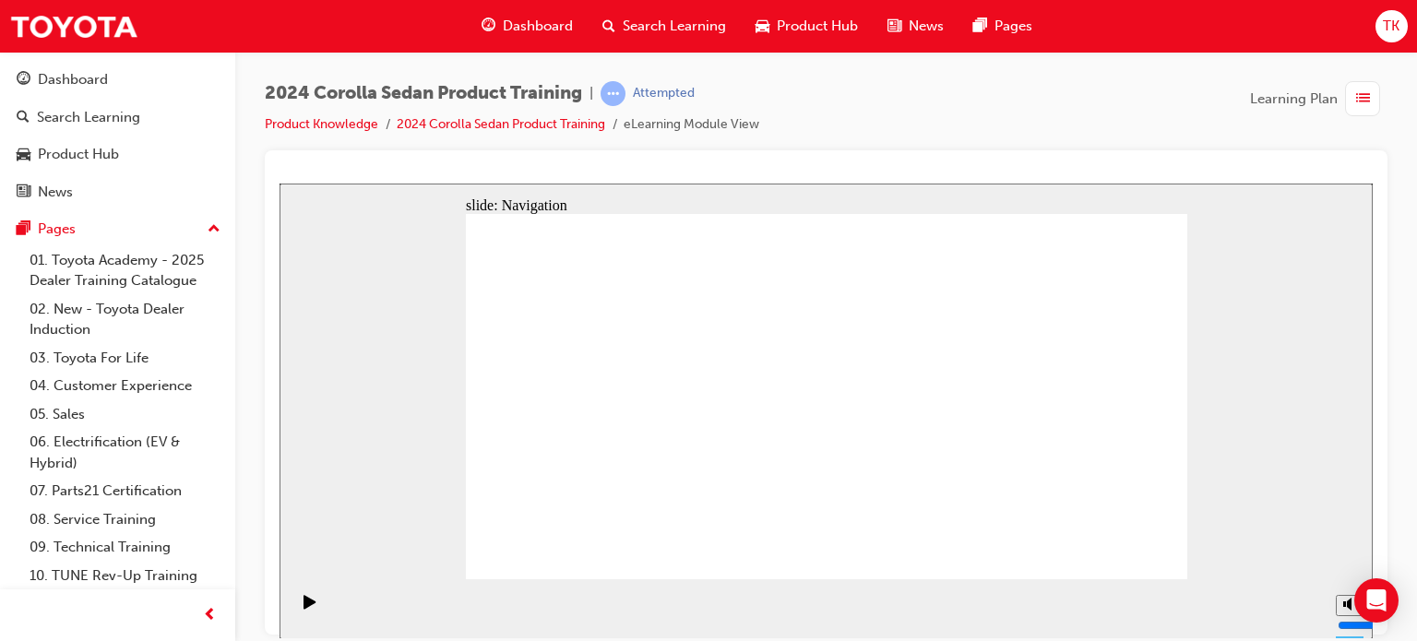
click at [974, 153] on div "2024 Corolla Sedan Product Training | Attempted Product Knowledge 2024 Corolla …" at bounding box center [826, 323] width 1122 height 484
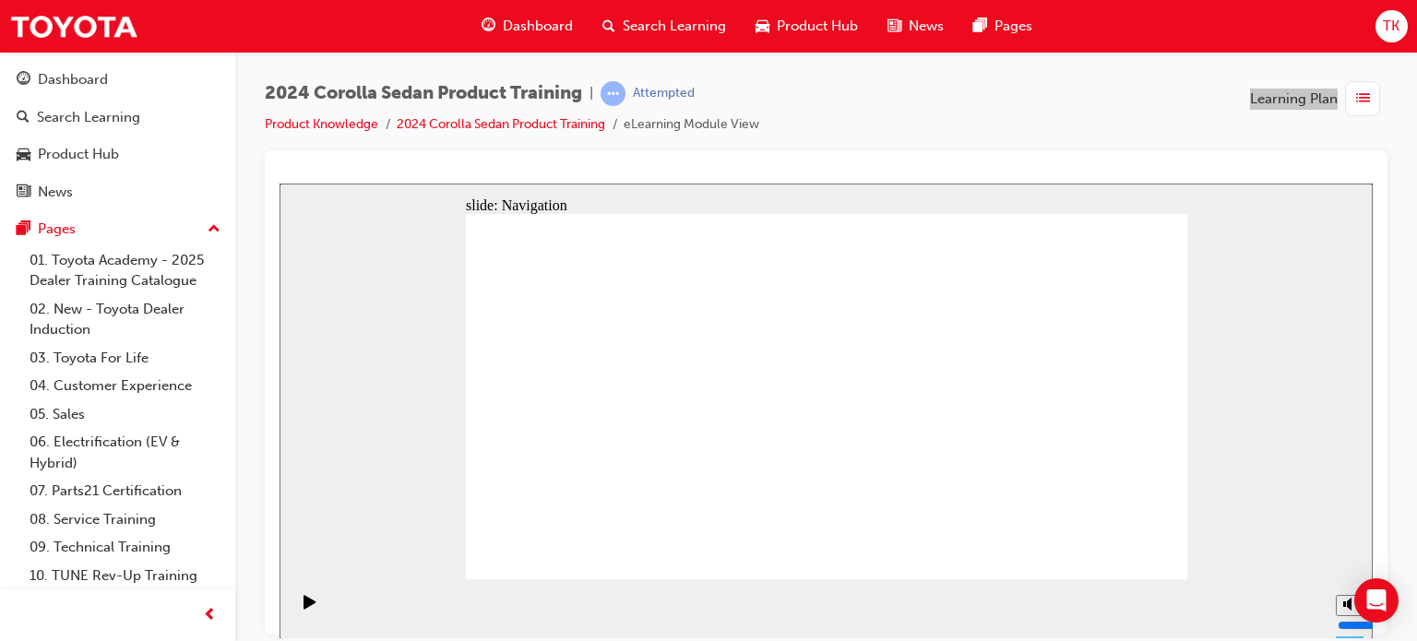
click at [1311, 386] on div "slide: Navigation Rectangle 2 Group 2 Rectangle 4 This eLearning module contain…" at bounding box center [825, 411] width 1093 height 456
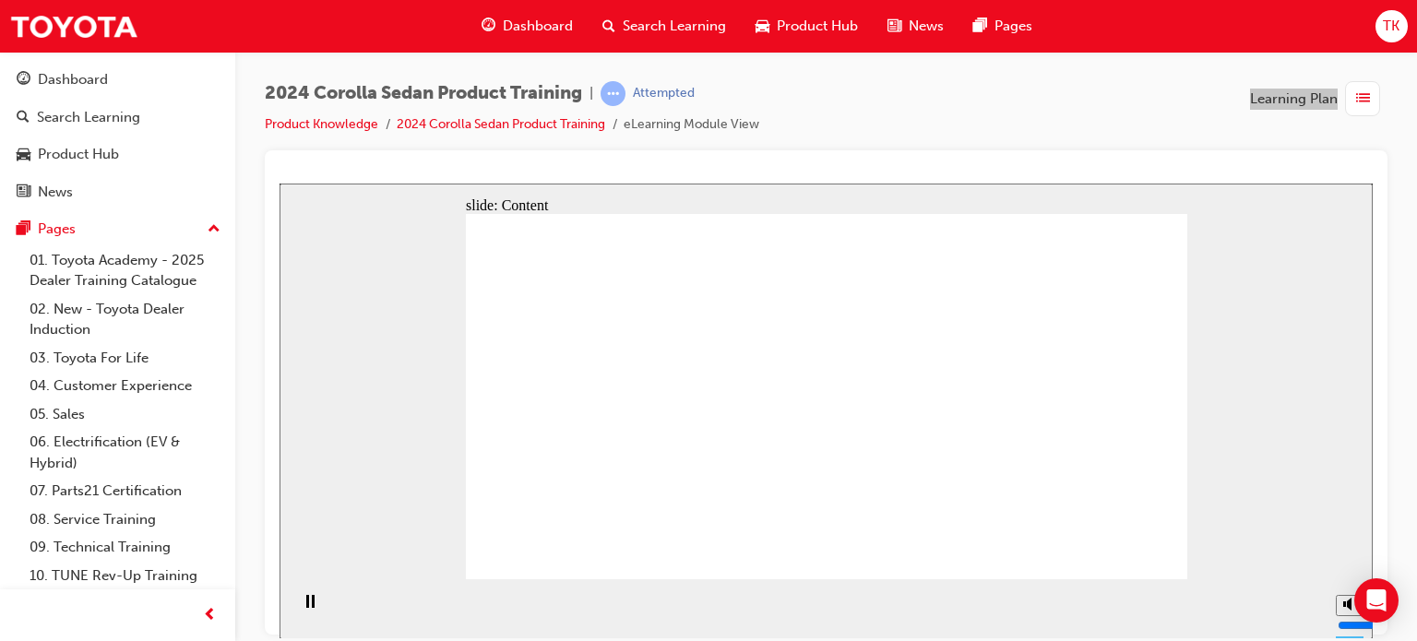
click at [937, 132] on div "2024 Corolla Sedan Product Training | Attempted Product Knowledge 2024 Corolla …" at bounding box center [826, 115] width 1122 height 69
